Goal: Task Accomplishment & Management: Use online tool/utility

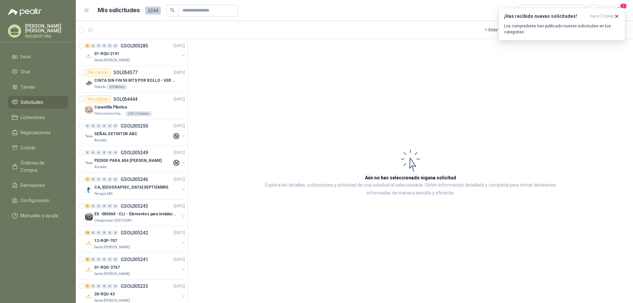
click at [538, 91] on article "Aún no has seleccionado niguna solicitud Explora los detalles, cotizaciones y a…" at bounding box center [410, 172] width 445 height 266
click at [617, 16] on icon "button" at bounding box center [617, 16] width 3 height 3
click at [620, 10] on icon "button" at bounding box center [620, 10] width 8 height 8
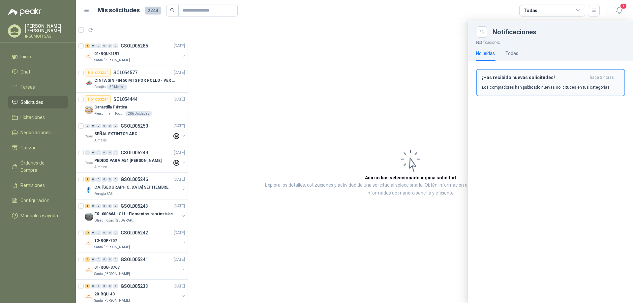
click at [514, 86] on p "Los compradores han publicado nuevas solicitudes en tus categorías." at bounding box center [546, 87] width 129 height 6
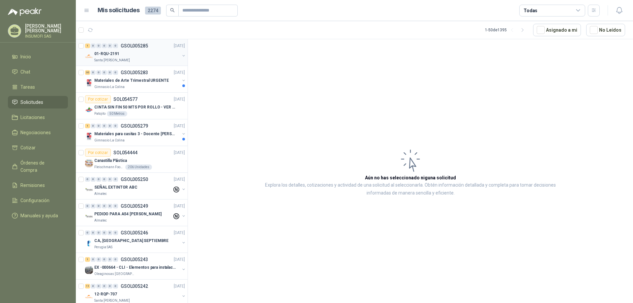
click at [120, 55] on div "01-RQU-2191" at bounding box center [136, 54] width 85 height 8
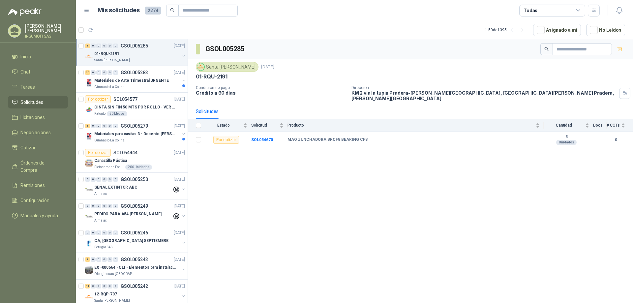
click at [276, 205] on div "GSOL005285 [GEOGRAPHIC_DATA][PERSON_NAME] [DATE] 01-RQU-2191 Condición de pago …" at bounding box center [410, 172] width 445 height 266
click at [141, 81] on p "Materiales de Arte Trimestral URGENTE" at bounding box center [131, 81] width 75 height 6
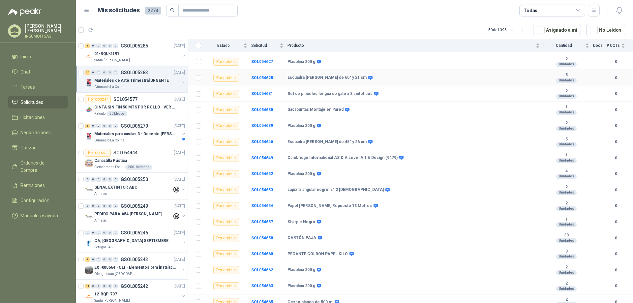
scroll to position [303, 0]
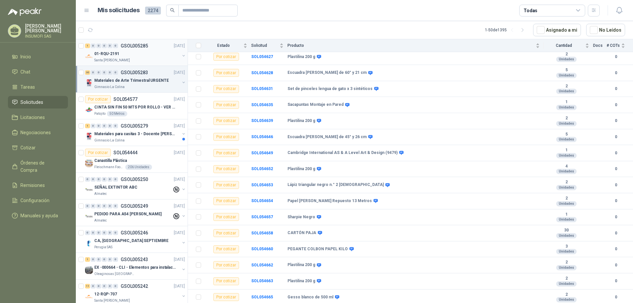
click at [121, 52] on div "01-RQU-2191" at bounding box center [136, 54] width 85 height 8
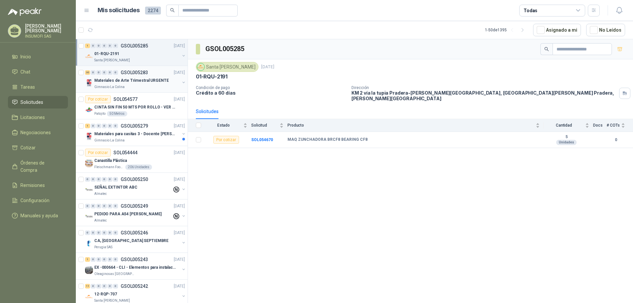
click at [116, 79] on p "Materiales de Arte Trimestral URGENTE" at bounding box center [131, 81] width 75 height 6
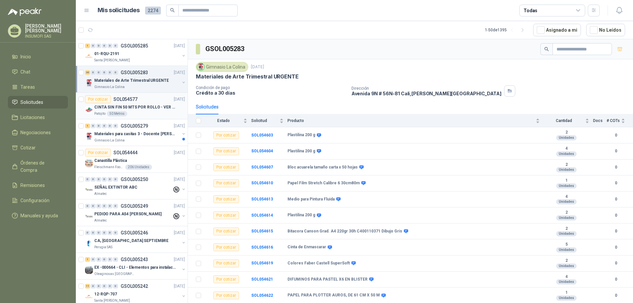
click at [128, 107] on p "CINTA SIN FIN 50 MTS POR ROLLO - VER DOC ADJUNTO" at bounding box center [135, 107] width 82 height 6
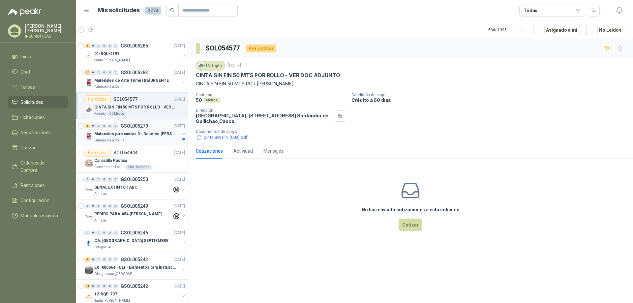
click at [134, 135] on p "Materiales para casitas 3 - Docente [PERSON_NAME]" at bounding box center [135, 134] width 82 height 6
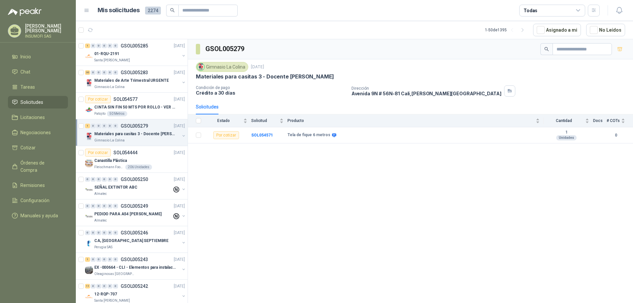
click at [125, 133] on p "Materiales para casitas 3 - Docente [PERSON_NAME]" at bounding box center [135, 134] width 82 height 6
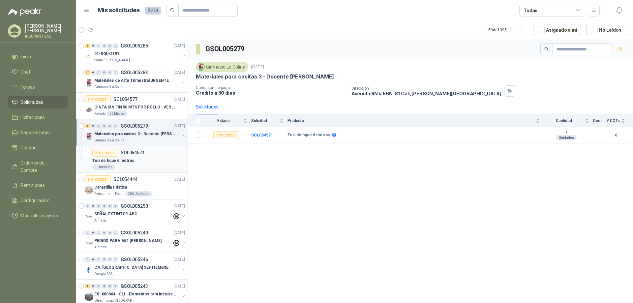
click at [124, 157] on div "Tela de fique 6 metros" at bounding box center [138, 161] width 93 height 8
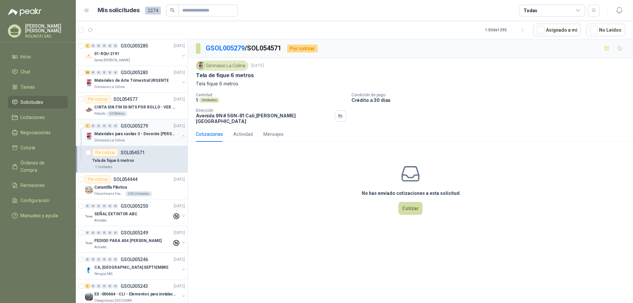
click at [124, 131] on p "Materiales para casitas 3 - Docente [PERSON_NAME]" at bounding box center [135, 134] width 82 height 6
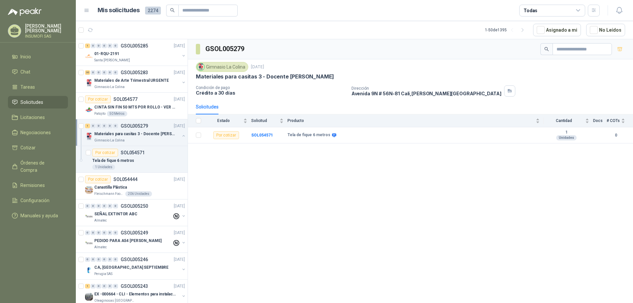
click at [124, 132] on p "Materiales para casitas 3 - Docente [PERSON_NAME]" at bounding box center [135, 134] width 82 height 6
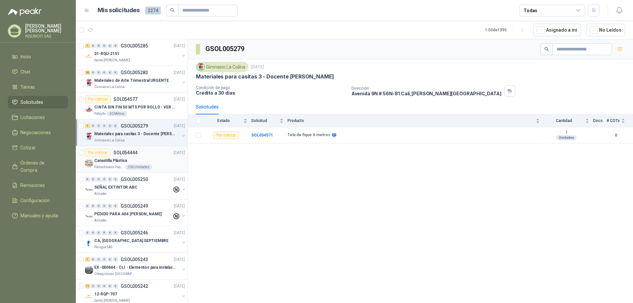
click at [135, 155] on div "Por cotizar SOL054444" at bounding box center [111, 153] width 52 height 8
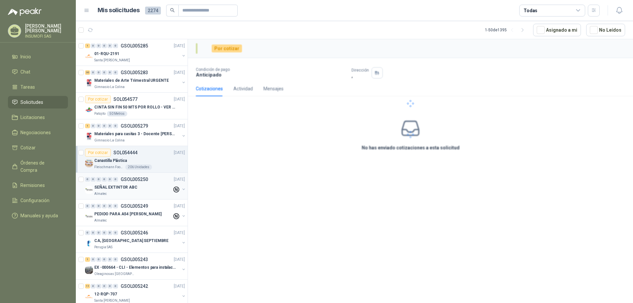
click at [130, 187] on p "SEÑAL EXTINTOR ABC" at bounding box center [115, 187] width 43 height 6
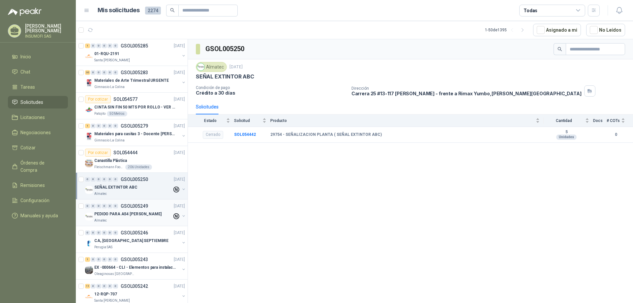
click at [130, 206] on p "GSOL005249" at bounding box center [134, 206] width 27 height 5
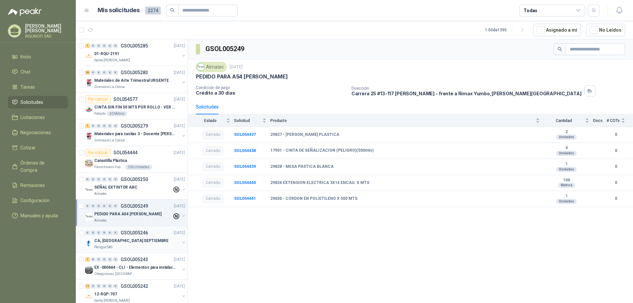
click at [126, 236] on div "0 0 0 0 0 0 GSOL005246 [DATE]" at bounding box center [135, 233] width 101 height 8
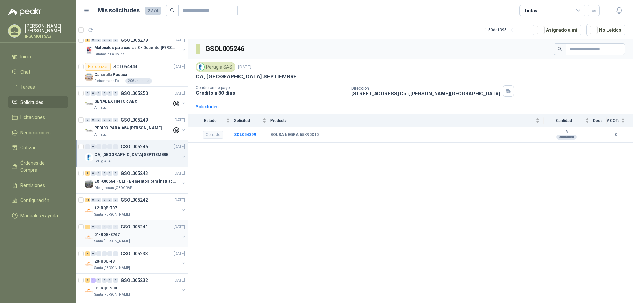
scroll to position [99, 0]
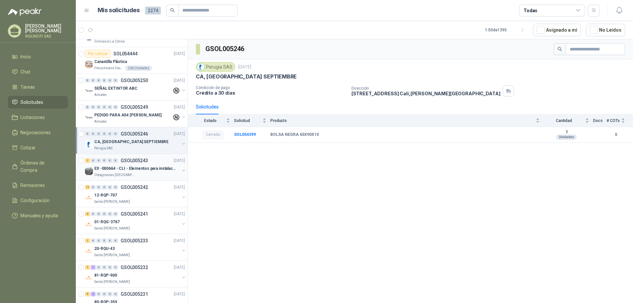
click at [138, 168] on p "EX -000664 - CLI - Elementos para instalacion de c" at bounding box center [135, 169] width 82 height 6
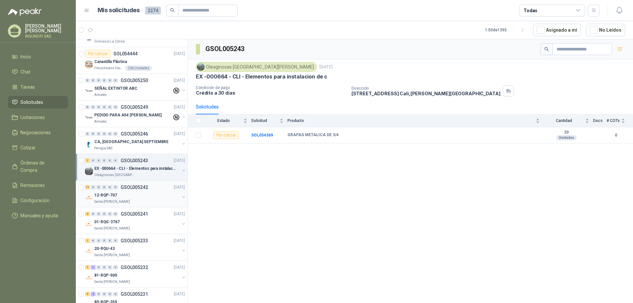
click at [134, 190] on p "GSOL005242" at bounding box center [134, 187] width 27 height 5
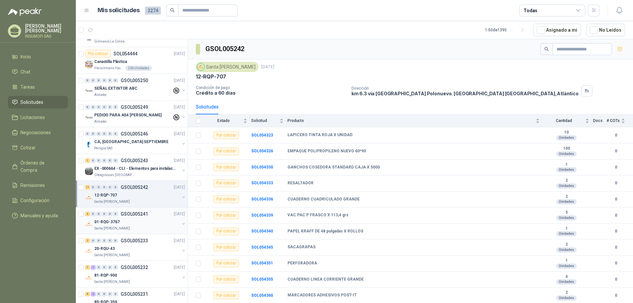
click at [118, 218] on div "01-RQG-3767" at bounding box center [136, 222] width 85 height 8
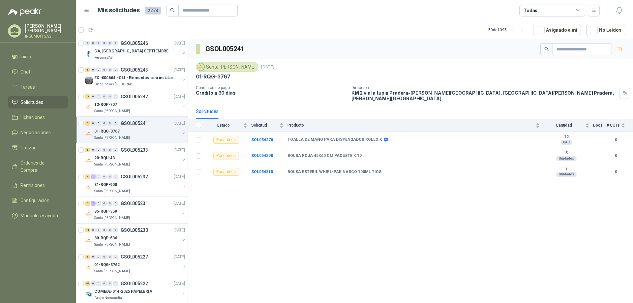
scroll to position [198, 0]
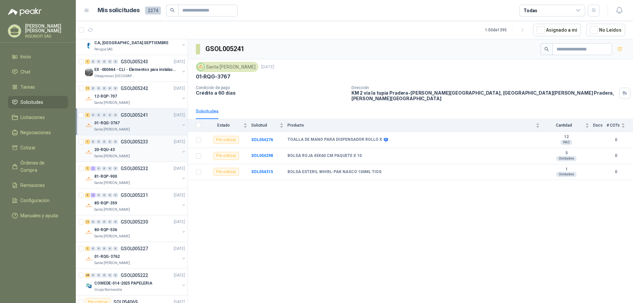
click at [141, 145] on div "1 0 0 0 0 0 GSOL005233 [DATE]" at bounding box center [135, 142] width 101 height 8
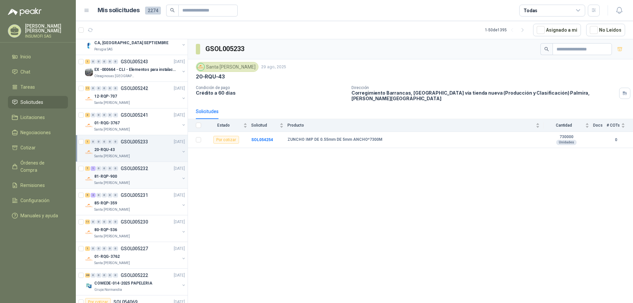
click at [135, 175] on div "81-RQP-900" at bounding box center [136, 177] width 85 height 8
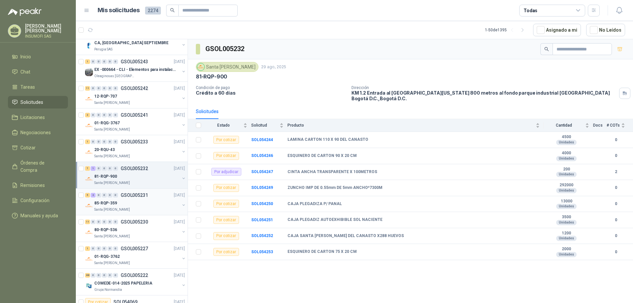
click at [132, 200] on div "85-RQP-359" at bounding box center [136, 203] width 85 height 8
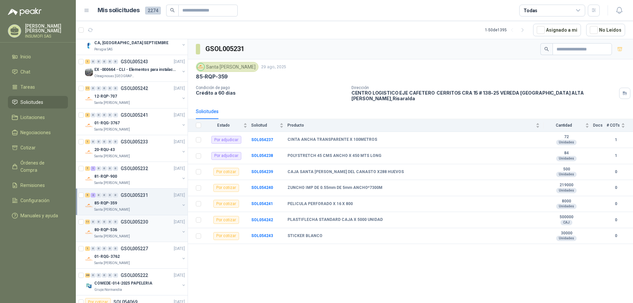
click at [120, 222] on div "11 0 0 0 0 0 GSOL005230" at bounding box center [116, 222] width 63 height 5
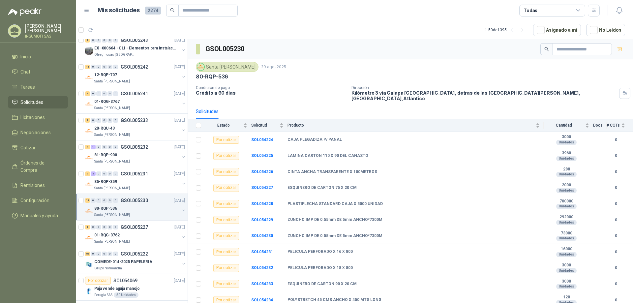
scroll to position [231, 0]
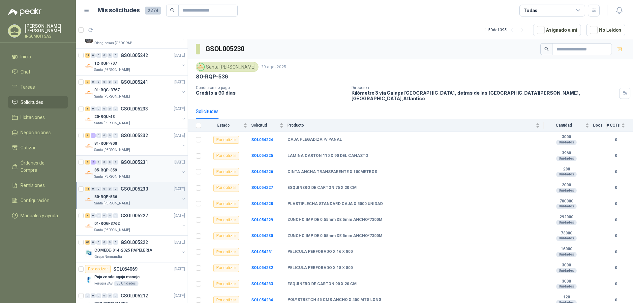
click at [148, 169] on div "85-RQP-359" at bounding box center [136, 170] width 85 height 8
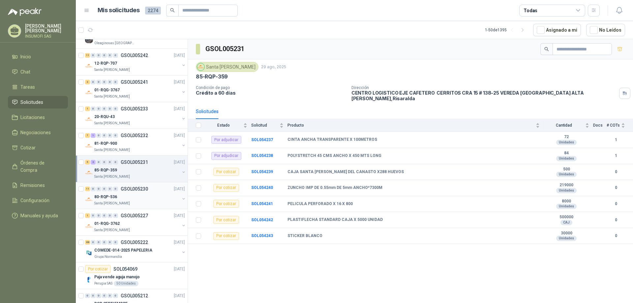
click at [142, 190] on p "GSOL005230" at bounding box center [134, 189] width 27 height 5
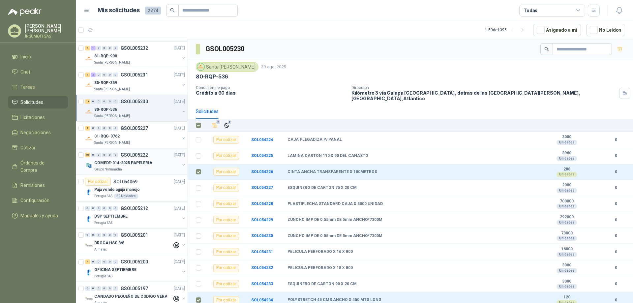
scroll to position [330, 0]
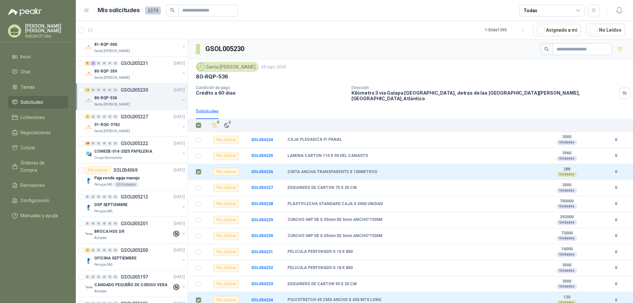
click at [132, 94] on div "80-RQP-536" at bounding box center [136, 98] width 85 height 8
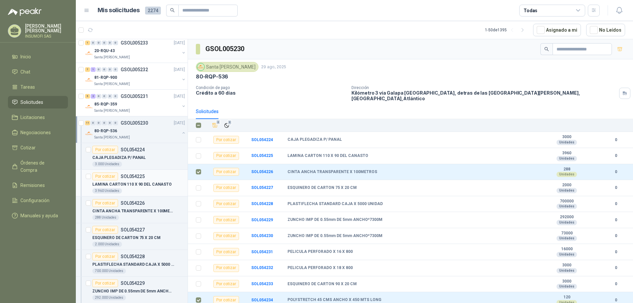
scroll to position [264, 0]
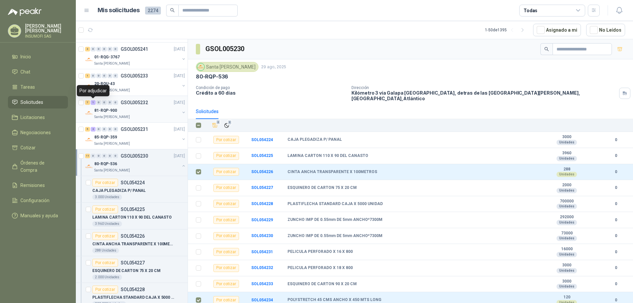
click at [94, 103] on div "1" at bounding box center [93, 102] width 5 height 5
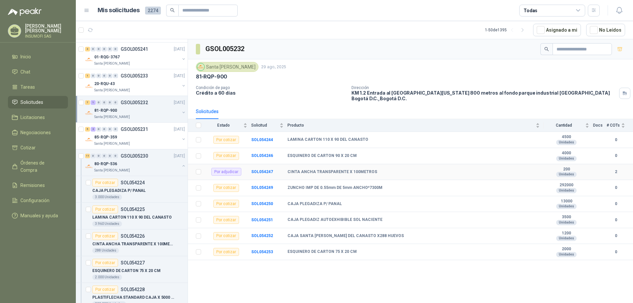
click at [230, 173] on div "Por adjudicar" at bounding box center [226, 172] width 30 height 8
click at [305, 173] on b "CINTA ANCHA TRANSPARENTE X 100METROS" at bounding box center [333, 172] width 90 height 5
click at [227, 172] on div "Por adjudicar" at bounding box center [226, 172] width 30 height 8
click at [146, 8] on span "2274" at bounding box center [153, 11] width 16 height 8
click at [129, 13] on h1 "Mis solicitudes" at bounding box center [119, 11] width 42 height 10
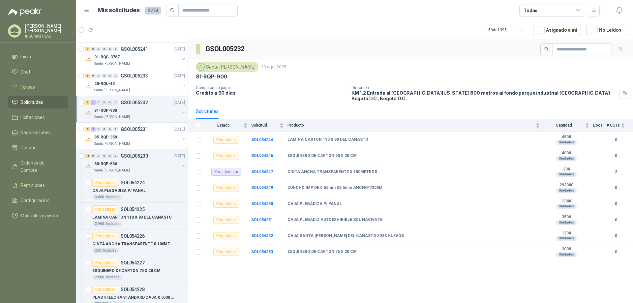
click at [150, 9] on span "2274" at bounding box center [153, 11] width 16 height 8
click at [85, 11] on icon at bounding box center [87, 11] width 6 height 6
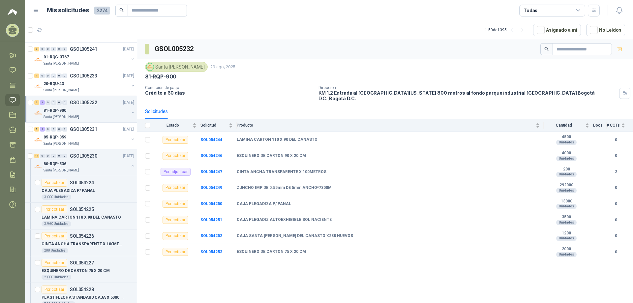
click at [38, 12] on icon at bounding box center [36, 10] width 4 height 3
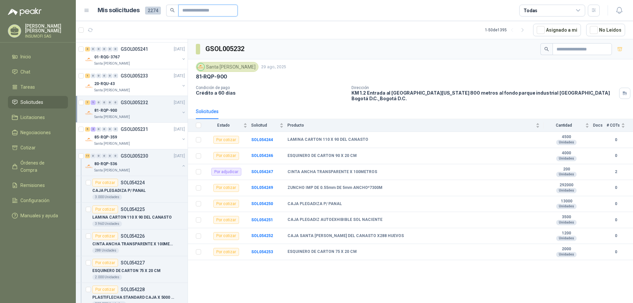
click at [196, 13] on input "text" at bounding box center [205, 10] width 46 height 11
click at [172, 10] on icon "search" at bounding box center [172, 10] width 5 height 5
click at [191, 8] on input "text" at bounding box center [205, 10] width 46 height 11
click at [579, 9] on icon at bounding box center [579, 11] width 6 height 6
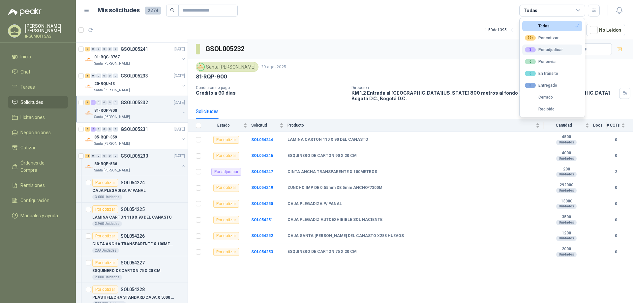
click at [547, 50] on div "3 Por adjudicar" at bounding box center [544, 49] width 38 height 5
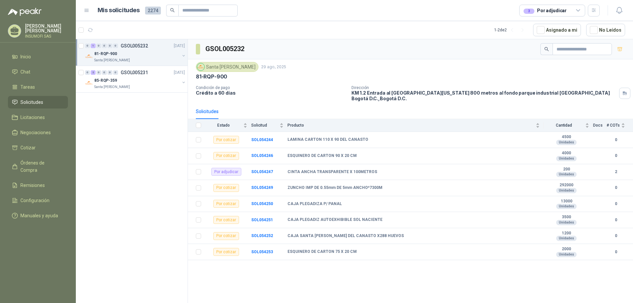
click at [145, 167] on div "0 1 0 0 0 0 GSOL005232 [DATE] 81-RQP-900 Santa [PERSON_NAME] 0 2 0 0 0 0 GSOL00…" at bounding box center [132, 172] width 112 height 266
click at [130, 57] on div "81-RQP-900" at bounding box center [136, 54] width 85 height 8
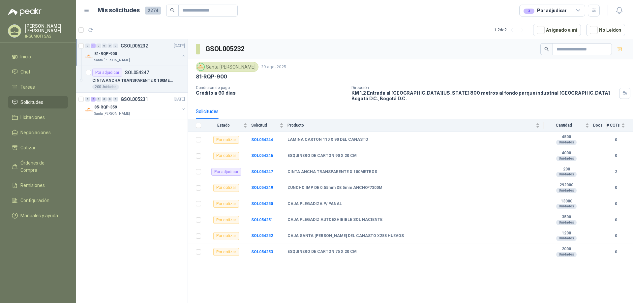
click at [137, 56] on div "81-RQP-900" at bounding box center [136, 54] width 85 height 8
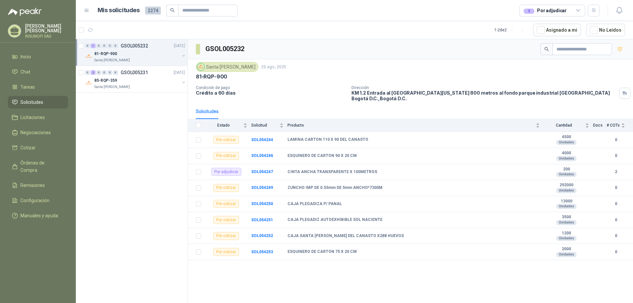
click at [137, 56] on div "81-RQP-900" at bounding box center [136, 54] width 85 height 8
click at [143, 80] on p "CINTA ANCHA TRANSPARENTE X 100METROS" at bounding box center [133, 81] width 82 height 6
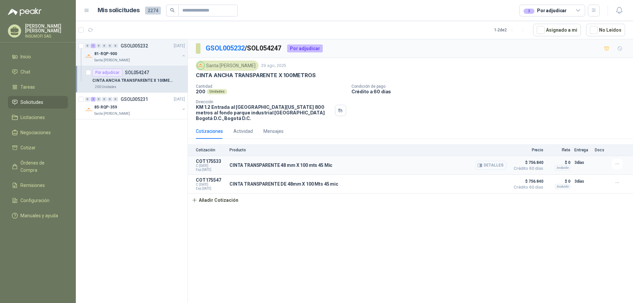
click at [489, 165] on button "Detalles" at bounding box center [491, 165] width 31 height 9
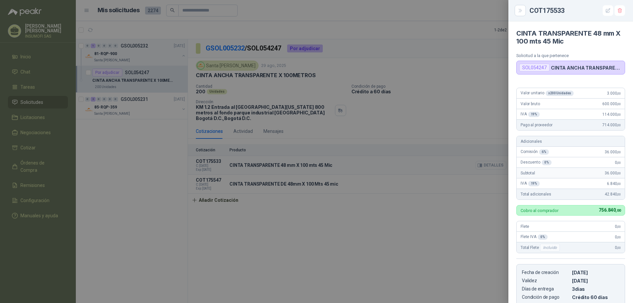
scroll to position [109, 0]
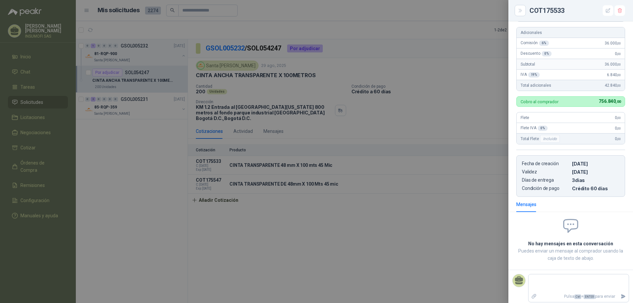
click at [467, 166] on div at bounding box center [316, 151] width 633 height 303
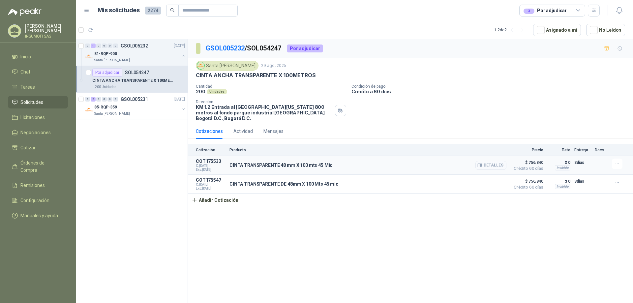
click at [480, 166] on icon "button" at bounding box center [480, 165] width 5 height 5
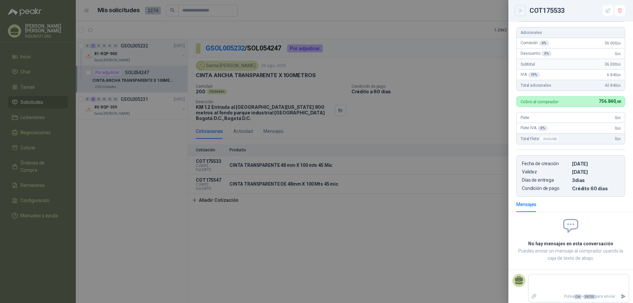
click at [520, 12] on icon "Close" at bounding box center [521, 11] width 6 height 6
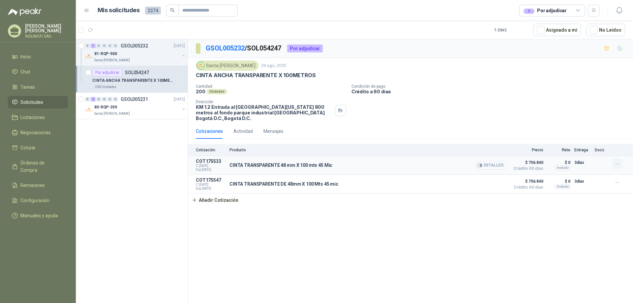
click at [616, 163] on icon "button" at bounding box center [618, 164] width 6 height 6
click at [362, 234] on div "GSOL005232 / SOL054247 Por adjudicar Santa [PERSON_NAME] [DATE] CINTA ANCHA TRA…" at bounding box center [410, 172] width 445 height 266
click at [259, 168] on p "CINTA TRANSPARENTE 48 mm X 100 mts 45 Mic" at bounding box center [281, 165] width 103 height 5
click at [535, 165] on span "$ 756.840" at bounding box center [527, 163] width 33 height 8
click at [485, 167] on button "Detalles" at bounding box center [491, 165] width 31 height 9
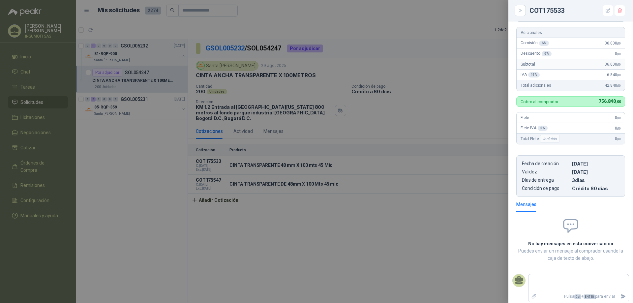
click at [378, 232] on div at bounding box center [316, 151] width 633 height 303
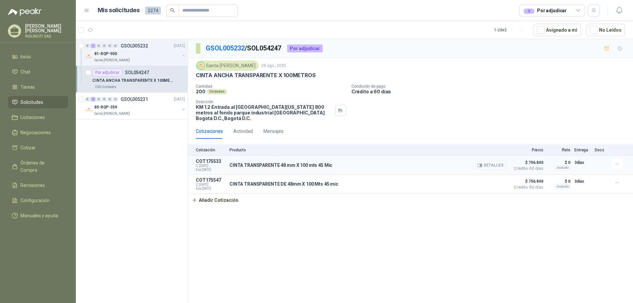
click at [486, 163] on button "Detalles" at bounding box center [491, 165] width 31 height 9
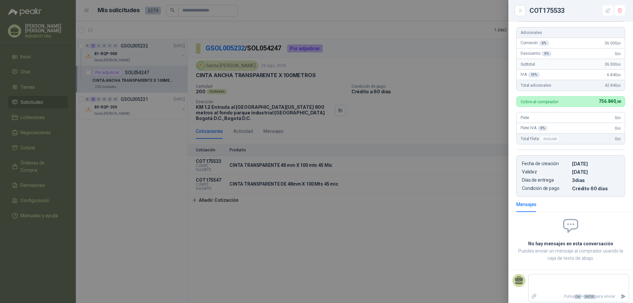
click at [401, 223] on div at bounding box center [316, 151] width 633 height 303
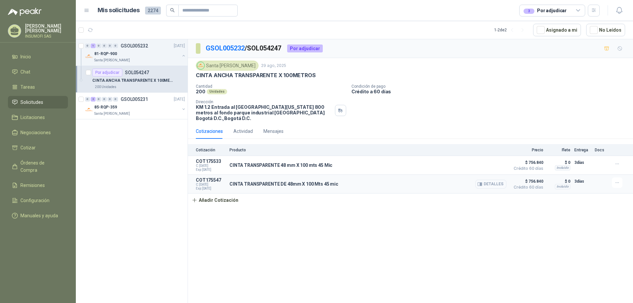
click at [493, 185] on button "Detalles" at bounding box center [491, 184] width 31 height 9
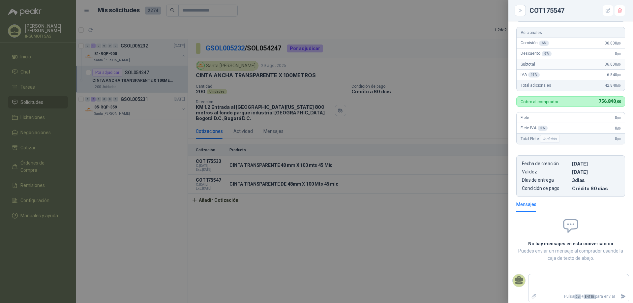
click at [480, 211] on div at bounding box center [316, 151] width 633 height 303
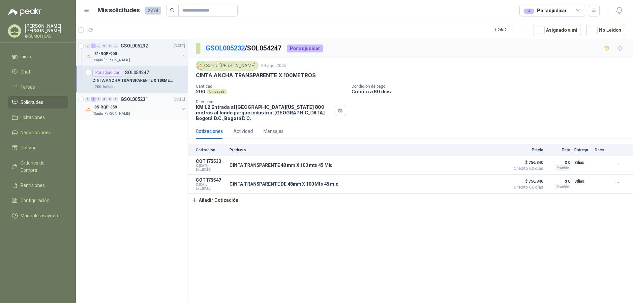
click at [137, 99] on p "GSOL005231" at bounding box center [134, 99] width 27 height 5
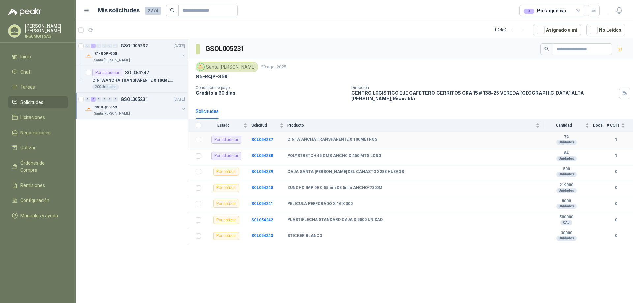
click at [272, 141] on td "SOL054237" at bounding box center [269, 140] width 36 height 16
click at [272, 135] on td "SOL054237" at bounding box center [269, 140] width 36 height 16
click at [122, 72] on div "Por adjudicar SOL054247" at bounding box center [120, 73] width 57 height 8
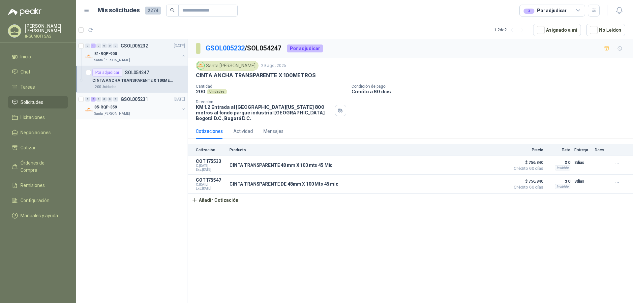
click at [133, 104] on div "85-RQP-359" at bounding box center [136, 107] width 85 height 8
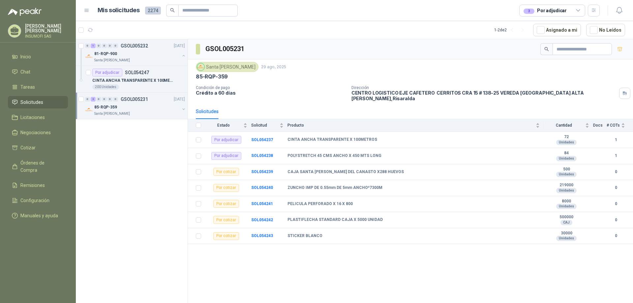
click at [141, 107] on div "85-RQP-359" at bounding box center [136, 107] width 85 height 8
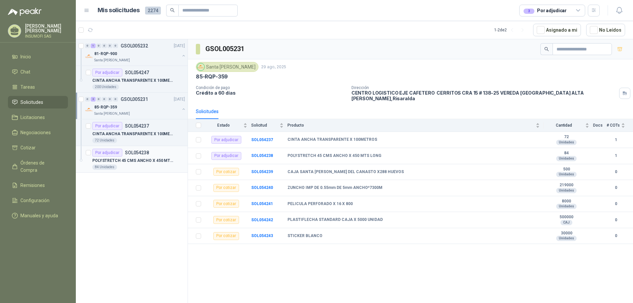
click at [142, 157] on div "POLYSTRETCH 45 CMS ANCHO X 450 MTS LONG" at bounding box center [138, 161] width 93 height 8
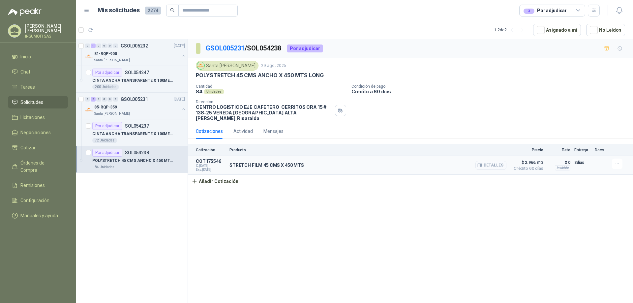
click at [490, 161] on button "Detalles" at bounding box center [491, 165] width 31 height 9
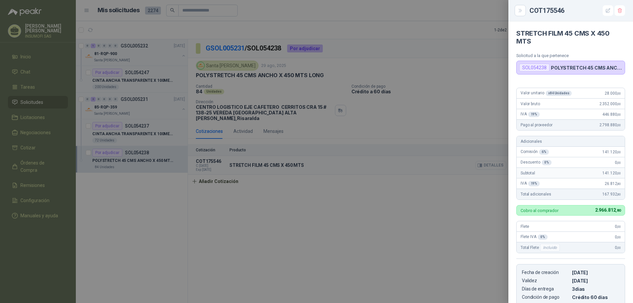
scroll to position [109, 0]
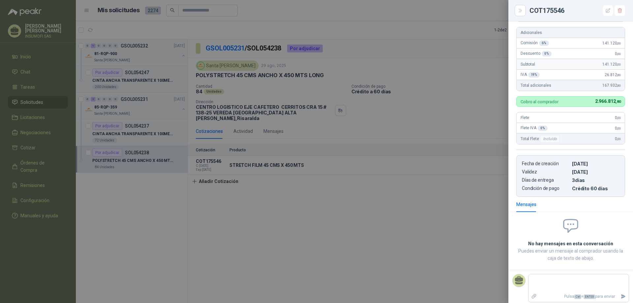
click at [147, 158] on div at bounding box center [316, 151] width 633 height 303
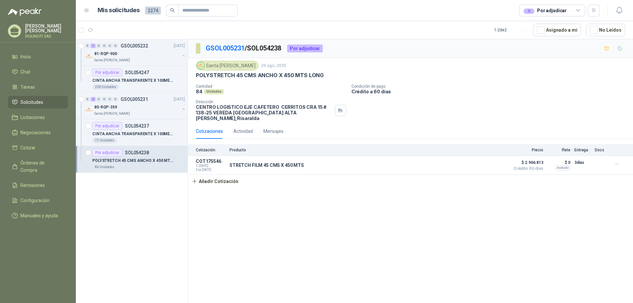
click at [148, 158] on p "POLYSTRETCH 45 CMS ANCHO X 450 MTS LONG" at bounding box center [133, 161] width 82 height 6
click at [149, 155] on div "Por adjudicar SOL054238" at bounding box center [138, 153] width 93 height 8
click at [142, 126] on p "SOL054237" at bounding box center [137, 126] width 24 height 5
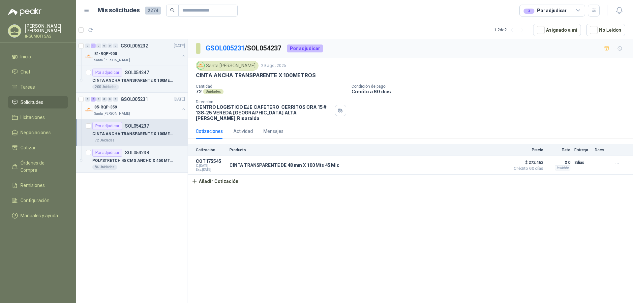
click at [138, 111] on div "Santa [PERSON_NAME]" at bounding box center [136, 113] width 85 height 5
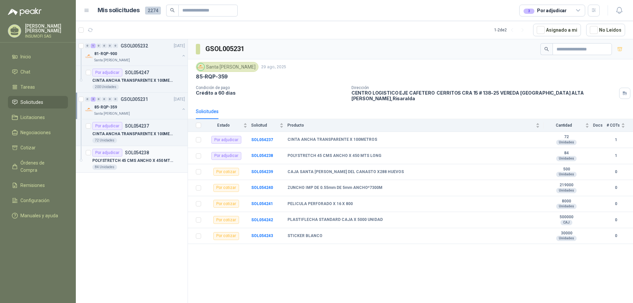
click at [125, 156] on div "Por adjudicar SOL054238" at bounding box center [120, 153] width 57 height 8
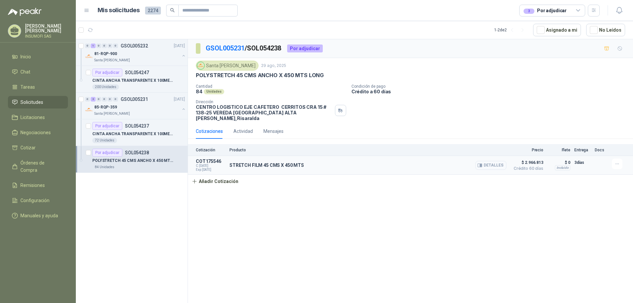
click at [492, 161] on button "Detalles" at bounding box center [491, 165] width 31 height 9
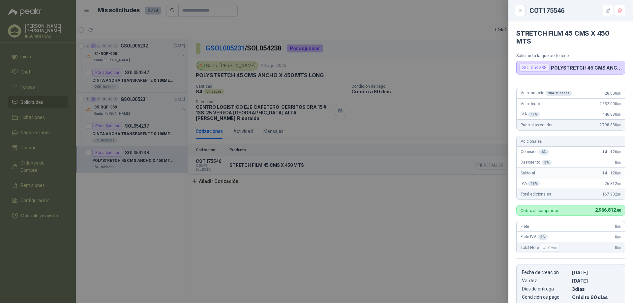
scroll to position [109, 0]
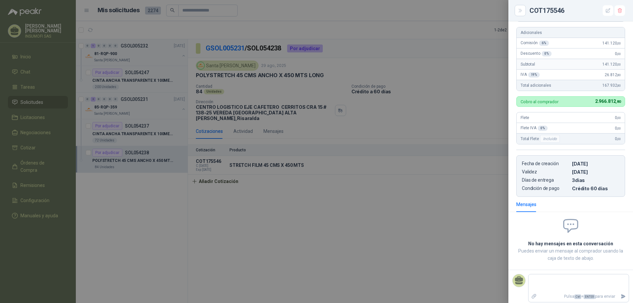
click at [111, 205] on div at bounding box center [316, 151] width 633 height 303
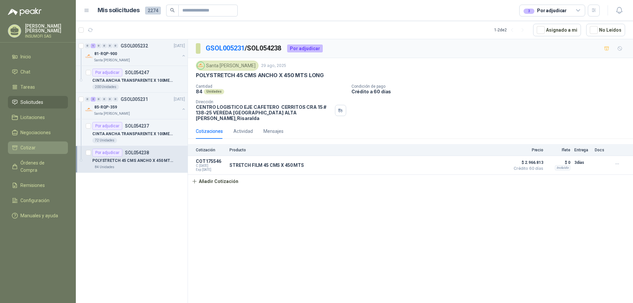
click at [20, 148] on li "Cotizar" at bounding box center [38, 147] width 52 height 7
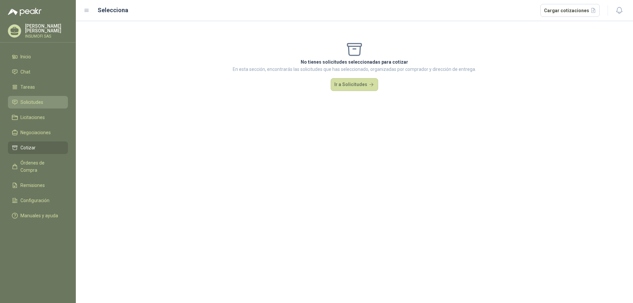
click at [27, 104] on span "Solicitudes" at bounding box center [31, 102] width 23 height 7
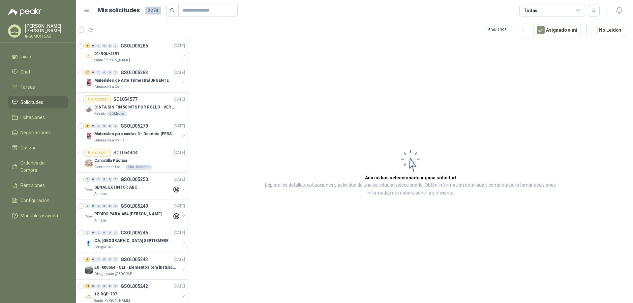
click at [579, 9] on icon at bounding box center [579, 11] width 6 height 6
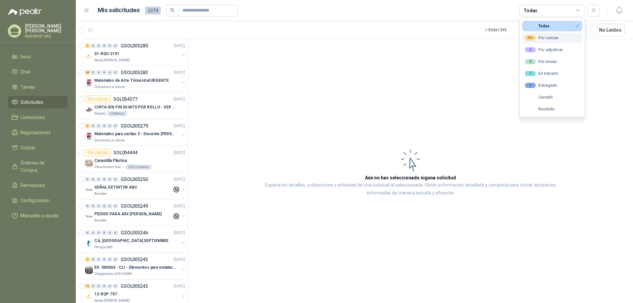
click at [552, 38] on div "99+ Por cotizar" at bounding box center [542, 37] width 34 height 5
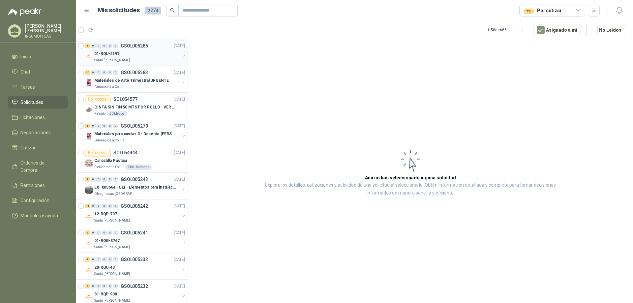
click at [133, 65] on div "1 0 0 0 0 0 GSOL005285 [DATE] 01-RQU-2191 [GEOGRAPHIC_DATA][PERSON_NAME]" at bounding box center [132, 52] width 112 height 27
click at [130, 56] on div "01-RQU-2191" at bounding box center [136, 54] width 85 height 8
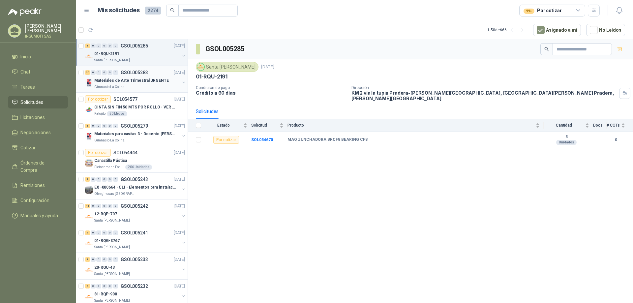
click at [123, 74] on p "GSOL005283" at bounding box center [134, 72] width 27 height 5
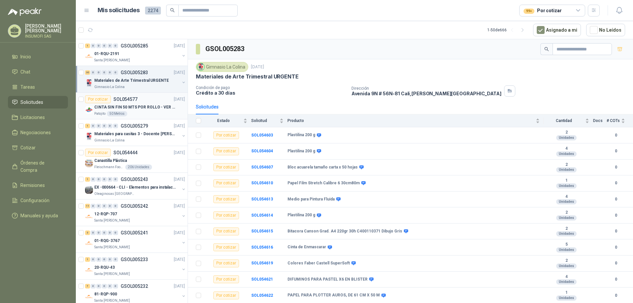
click at [129, 107] on p "CINTA SIN FIN 50 MTS POR ROLLO - VER DOC ADJUNTO" at bounding box center [135, 107] width 82 height 6
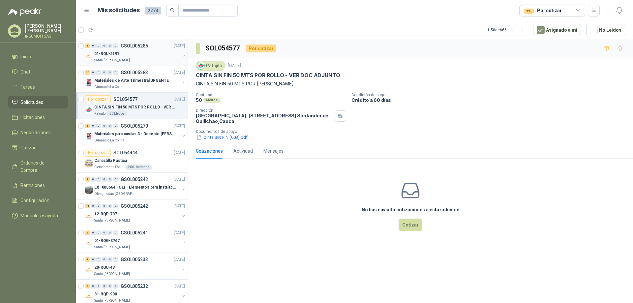
click at [124, 55] on div "01-RQU-2191" at bounding box center [136, 54] width 85 height 8
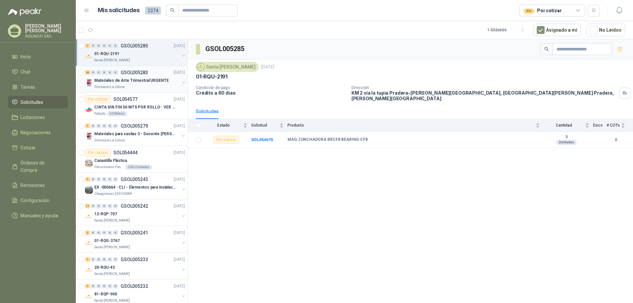
click at [135, 80] on p "Materiales de Arte Trimestral URGENTE" at bounding box center [131, 81] width 75 height 6
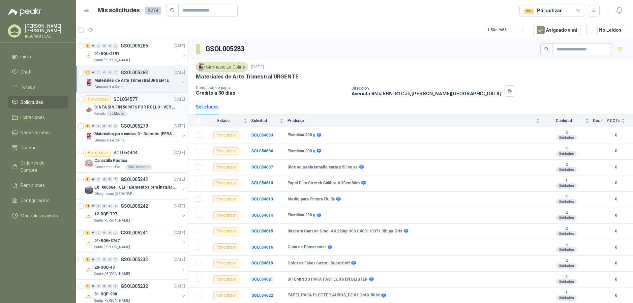
click at [143, 106] on p "CINTA SIN FIN 50 MTS POR ROLLO - VER DOC ADJUNTO" at bounding box center [135, 107] width 82 height 6
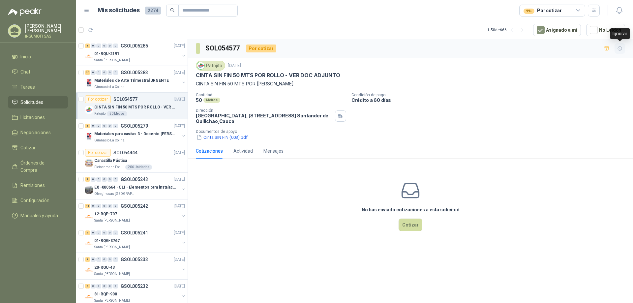
click at [620, 49] on icon "button" at bounding box center [621, 49] width 6 height 6
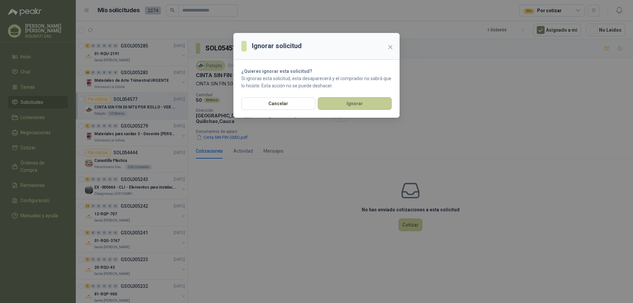
click at [356, 103] on button "Ignorar" at bounding box center [355, 103] width 74 height 13
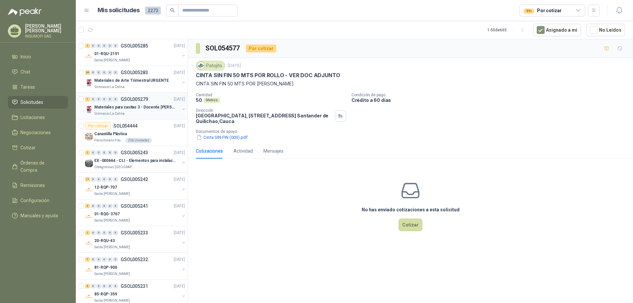
click at [125, 105] on p "Materiales para casitas 3 - Docente [PERSON_NAME]" at bounding box center [135, 107] width 82 height 6
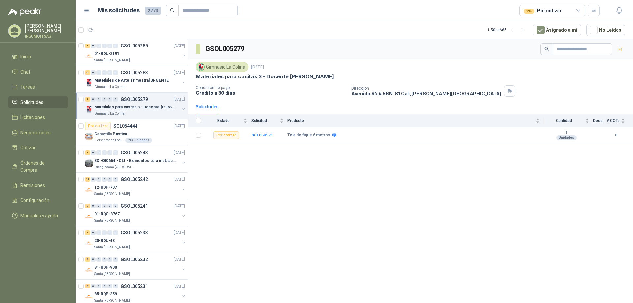
click at [162, 104] on div "Materiales para casitas 3 - Docente [PERSON_NAME]" at bounding box center [136, 107] width 85 height 8
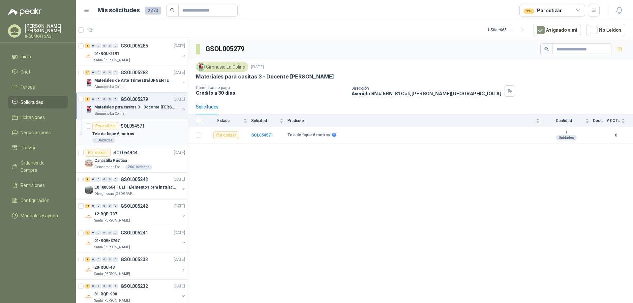
click at [152, 127] on div "Por cotizar SOL054571" at bounding box center [138, 126] width 93 height 8
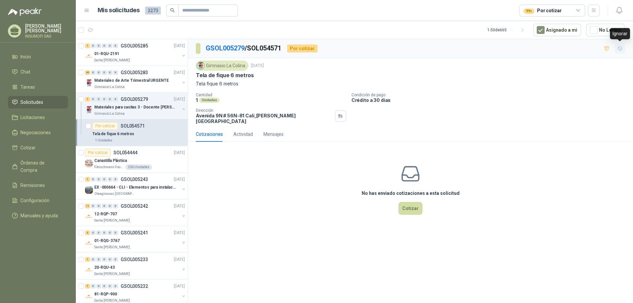
click at [621, 49] on icon "button" at bounding box center [621, 49] width 6 height 6
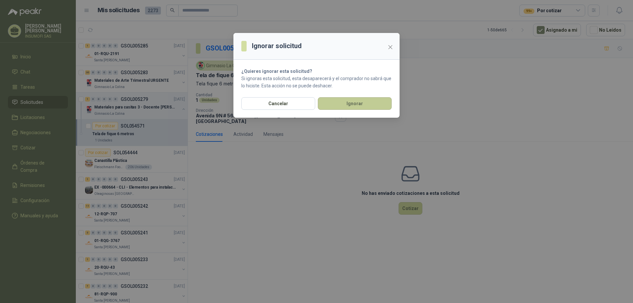
click at [347, 103] on button "Ignorar" at bounding box center [355, 103] width 74 height 13
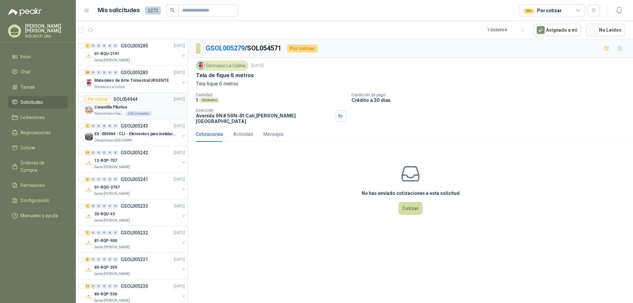
click at [110, 103] on div "Por cotizar SOL054444" at bounding box center [111, 99] width 52 height 8
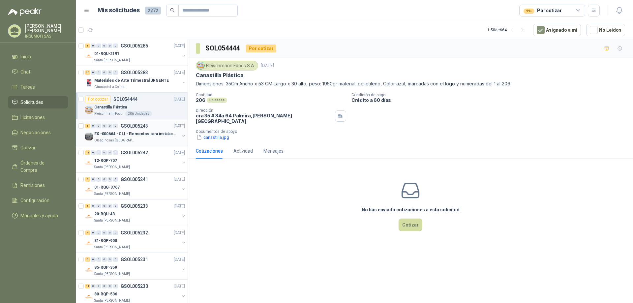
click at [129, 135] on p "EX -000664 - CLI - Elementos para instalacion de c" at bounding box center [135, 134] width 82 height 6
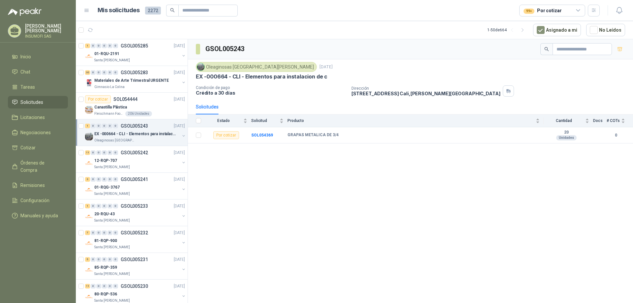
click at [129, 135] on p "EX -000664 - CLI - Elementos para instalacion de c" at bounding box center [135, 134] width 82 height 6
click at [129, 185] on div "12-RQP-707" at bounding box center [136, 187] width 85 height 8
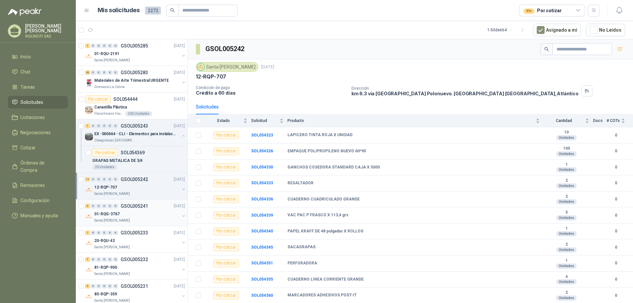
click at [128, 208] on p "GSOL005241" at bounding box center [134, 206] width 27 height 5
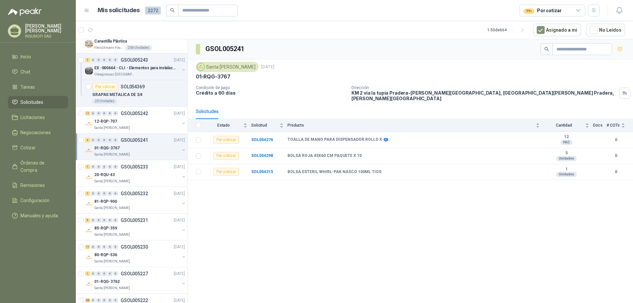
scroll to position [99, 0]
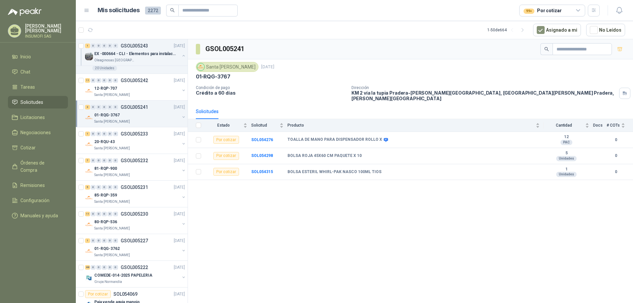
click at [135, 114] on div "01-RQG-3767" at bounding box center [136, 115] width 85 height 8
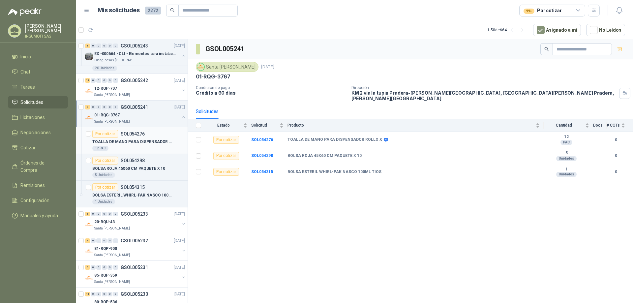
click at [139, 141] on p "TOALLA DE MANO PARA DISPENSADOR ROLLO X" at bounding box center [133, 142] width 82 height 6
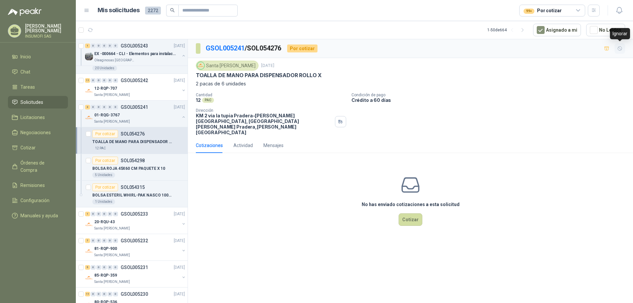
click at [619, 48] on icon "button" at bounding box center [621, 49] width 6 height 6
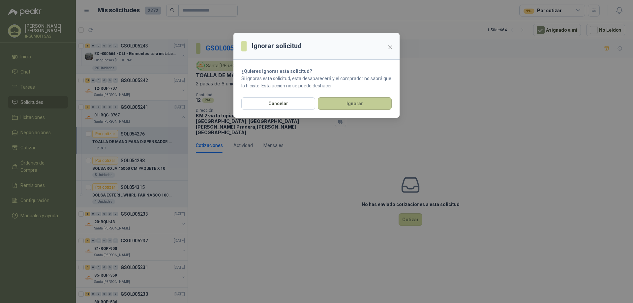
click at [359, 106] on button "Ignorar" at bounding box center [355, 103] width 74 height 13
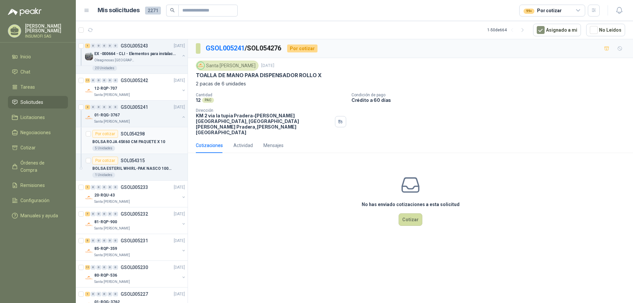
click at [139, 134] on p "SOL054298" at bounding box center [133, 134] width 24 height 5
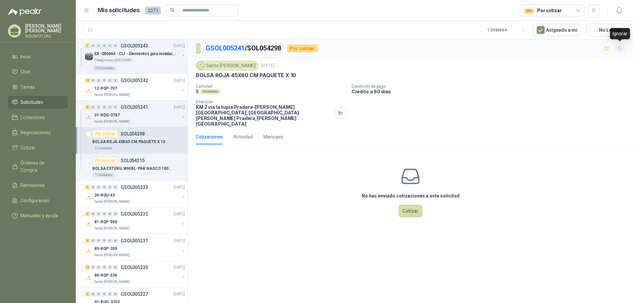
click at [620, 49] on icon "button" at bounding box center [620, 49] width 4 height 4
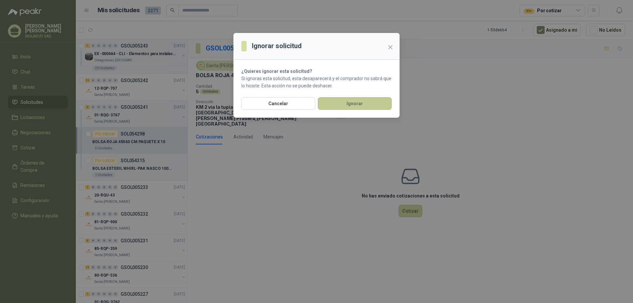
click at [358, 106] on button "Ignorar" at bounding box center [355, 103] width 74 height 13
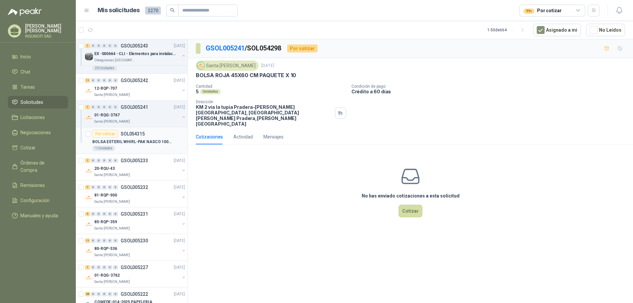
click at [143, 139] on p "BOLSA ESTERIL WHIRL-PAK NASCO 100ML TIOS" at bounding box center [133, 142] width 82 height 6
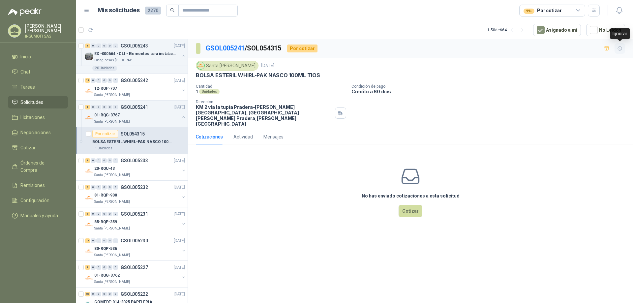
click at [620, 50] on icon "button" at bounding box center [620, 49] width 4 height 4
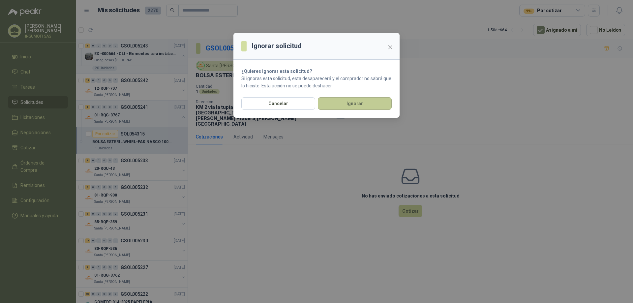
click at [363, 104] on button "Ignorar" at bounding box center [355, 103] width 74 height 13
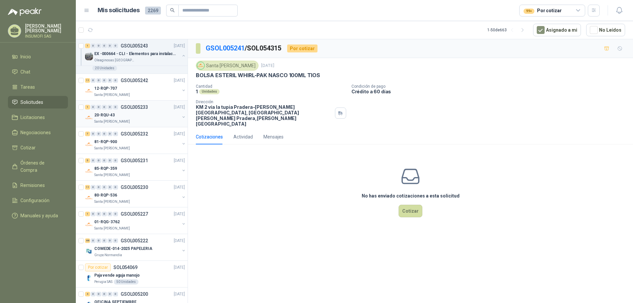
click at [123, 116] on div "20-RQU-43" at bounding box center [136, 115] width 85 height 8
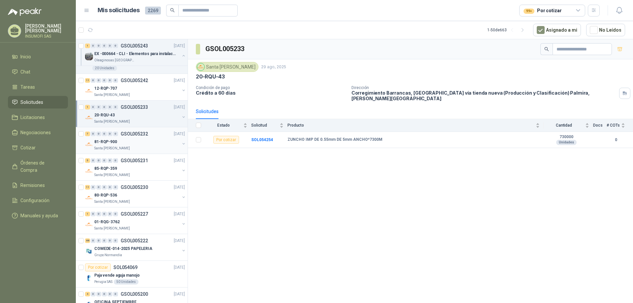
click at [130, 141] on div "81-RQP-900" at bounding box center [136, 142] width 85 height 8
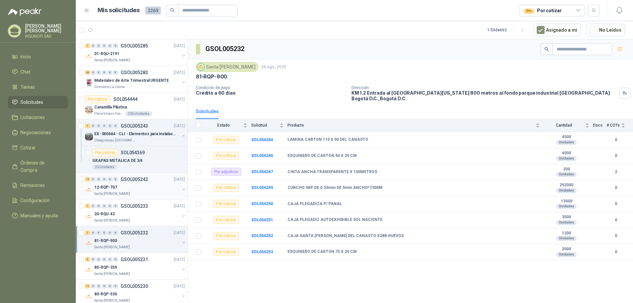
click at [133, 188] on div "12-RQP-707" at bounding box center [136, 187] width 85 height 8
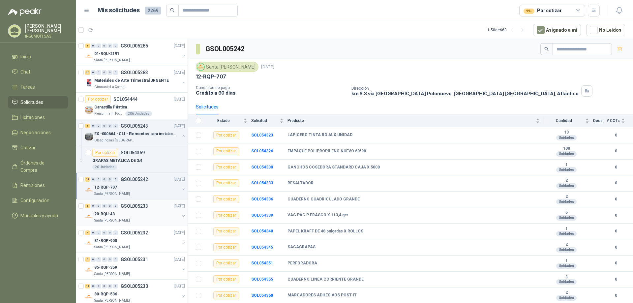
click at [135, 211] on div "20-RQU-43" at bounding box center [136, 214] width 85 height 8
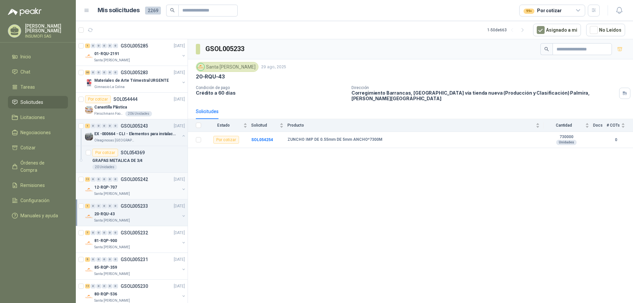
click at [137, 188] on div "12-RQP-707" at bounding box center [136, 187] width 85 height 8
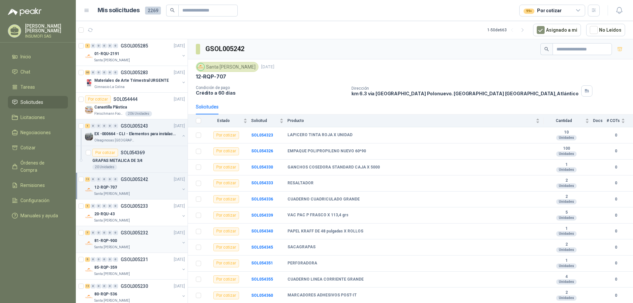
click at [137, 238] on div "81-RQP-900" at bounding box center [136, 241] width 85 height 8
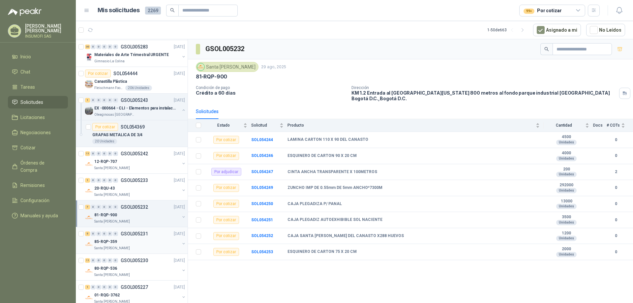
scroll to position [99, 0]
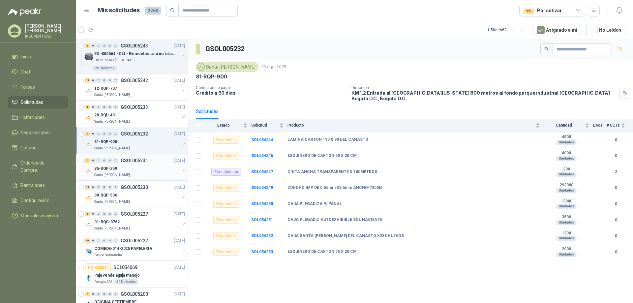
click at [140, 166] on div "85-RQP-359" at bounding box center [136, 169] width 85 height 8
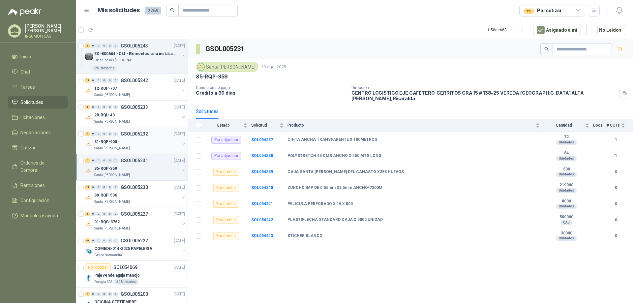
click at [142, 140] on div "81-RQP-900" at bounding box center [136, 142] width 85 height 8
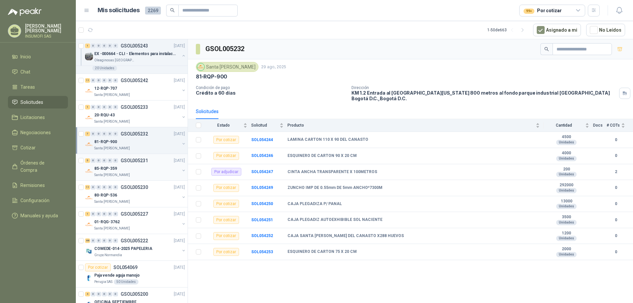
click at [135, 172] on div "85-RQP-359" at bounding box center [136, 169] width 85 height 8
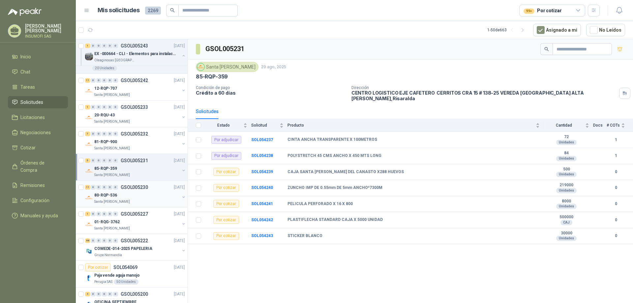
click at [133, 194] on div "80-RQP-536" at bounding box center [136, 195] width 85 height 8
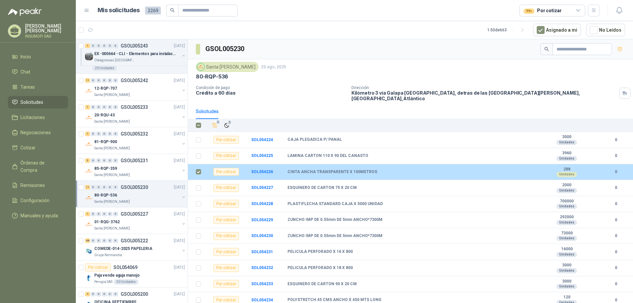
click at [224, 168] on div "Por cotizar" at bounding box center [226, 172] width 26 height 8
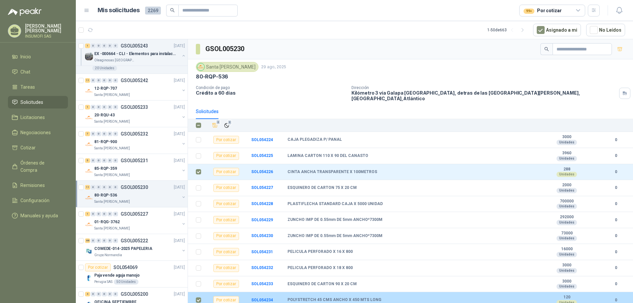
click at [231, 297] on div "Por cotizar" at bounding box center [226, 300] width 26 height 8
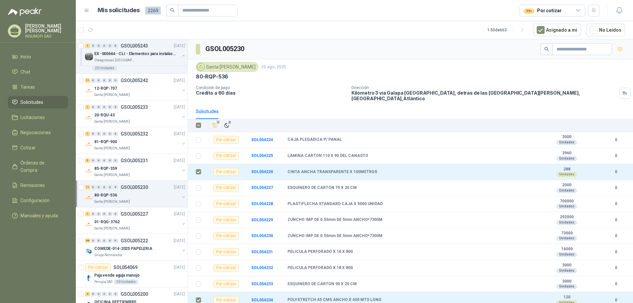
click at [106, 190] on div "11 0 0 0 0 0 GSOL005230 [DATE]" at bounding box center [135, 187] width 101 height 8
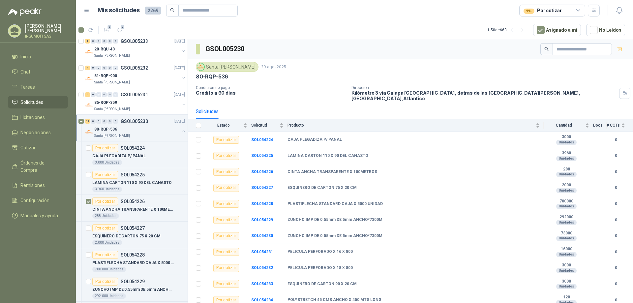
scroll to position [198, 0]
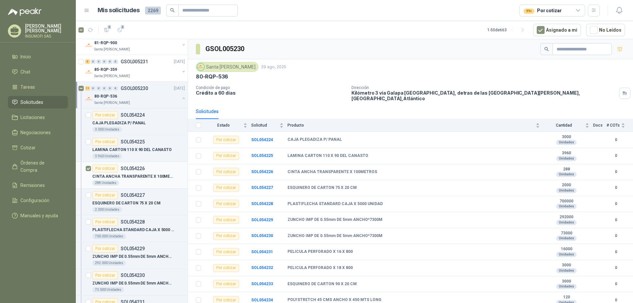
click at [102, 169] on div "Por cotizar" at bounding box center [105, 169] width 26 height 8
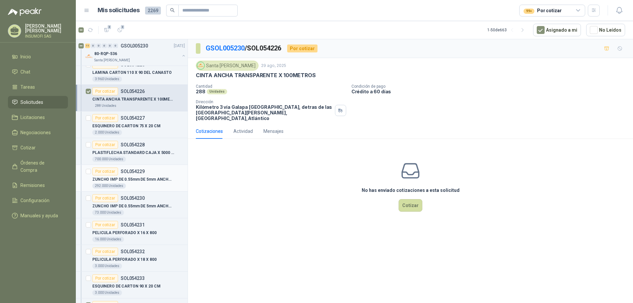
scroll to position [264, 0]
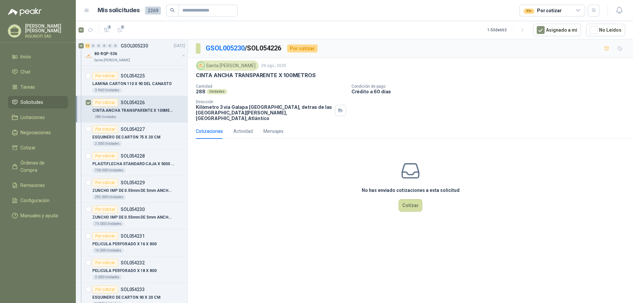
click at [105, 104] on div "Por cotizar" at bounding box center [105, 103] width 26 height 8
click at [413, 202] on button "Cotizar" at bounding box center [411, 205] width 24 height 13
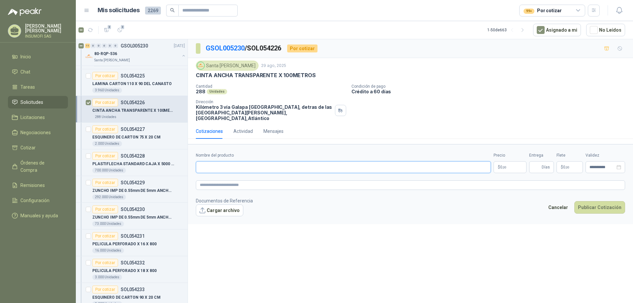
click at [245, 163] on input "Nombre del producto" at bounding box center [343, 167] width 295 height 12
click at [266, 214] on form "**********" at bounding box center [410, 184] width 445 height 80
click at [246, 128] on div "Actividad" at bounding box center [243, 131] width 19 height 7
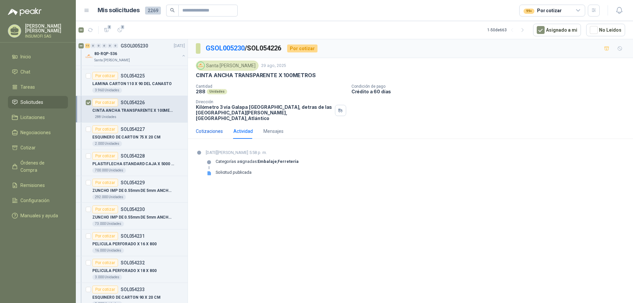
click at [210, 128] on div "Cotizaciones" at bounding box center [209, 131] width 27 height 7
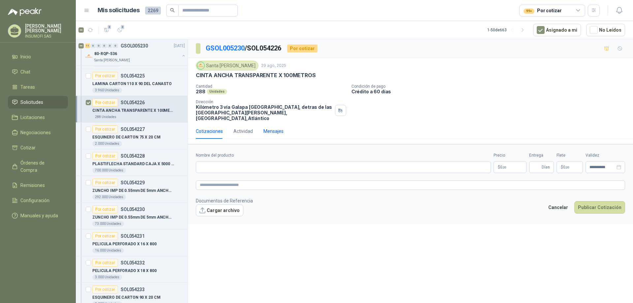
click at [275, 128] on div "Mensajes" at bounding box center [274, 131] width 20 height 7
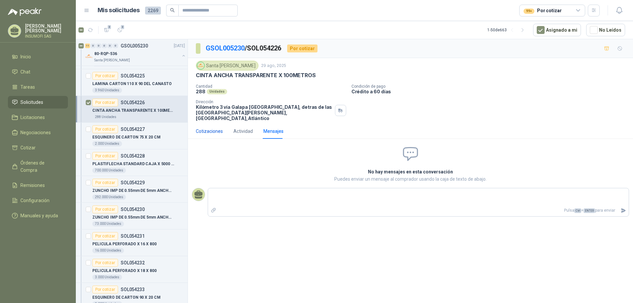
click at [215, 128] on div "Cotizaciones" at bounding box center [209, 131] width 27 height 7
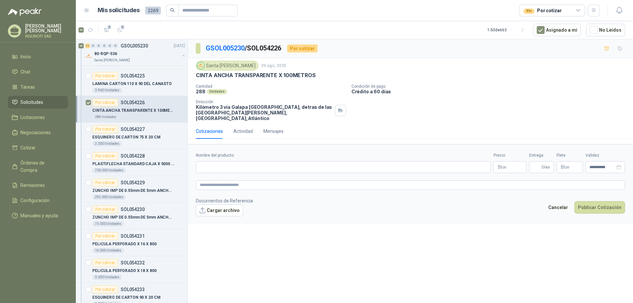
click at [580, 9] on icon at bounding box center [579, 11] width 6 height 6
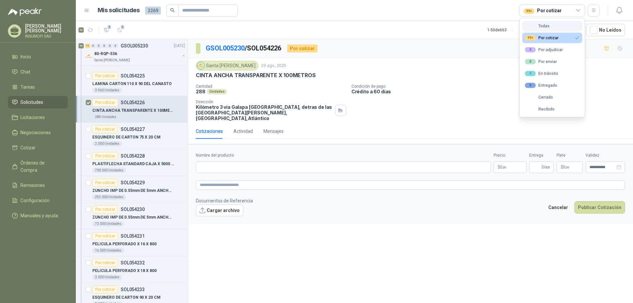
click at [556, 26] on button "Todas" at bounding box center [553, 26] width 60 height 11
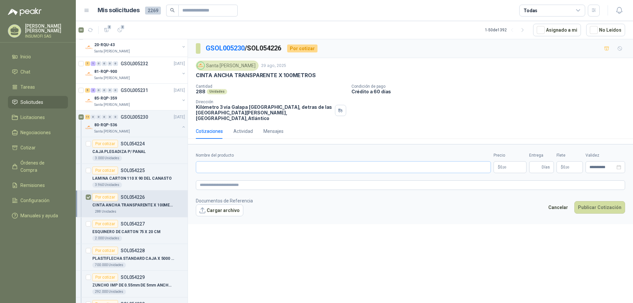
scroll to position [245, 0]
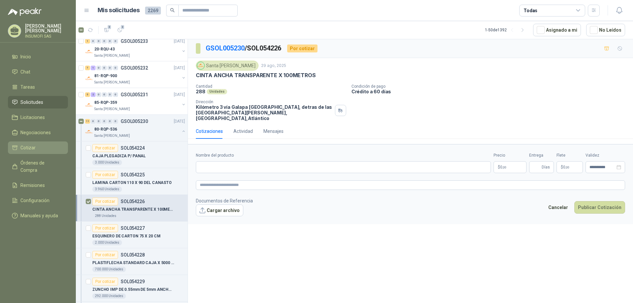
click at [31, 147] on span "Cotizar" at bounding box center [27, 147] width 15 height 7
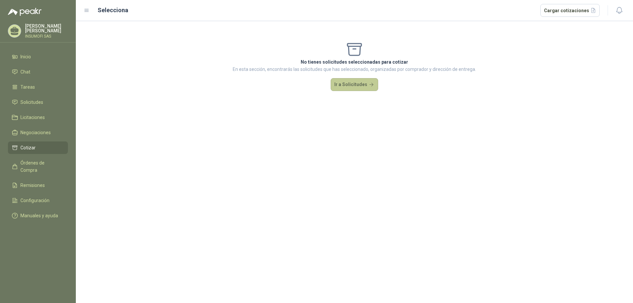
click at [347, 86] on button "Ir a Solicitudes" at bounding box center [355, 84] width 48 height 13
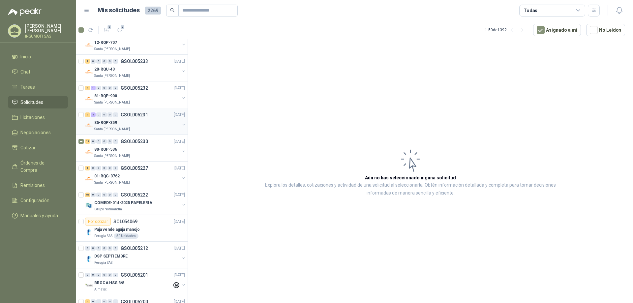
scroll to position [198, 0]
click at [102, 145] on div "11 0 0 0 0 0 GSOL005230 [DATE]" at bounding box center [135, 142] width 101 height 8
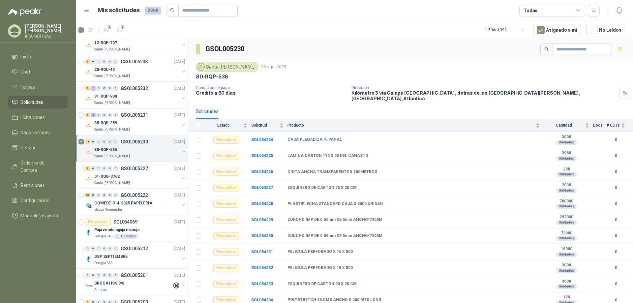
click at [86, 145] on div "11 0 0 0 0 0 GSOL005230 [DATE]" at bounding box center [135, 142] width 101 height 8
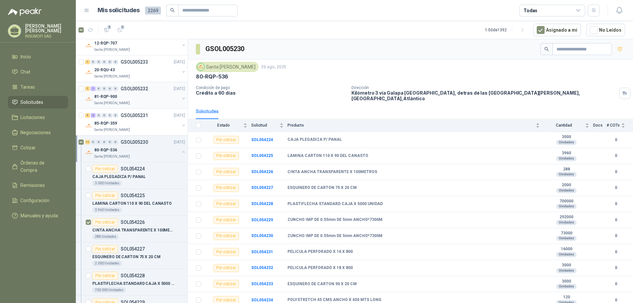
scroll to position [198, 0]
click at [103, 222] on div "Por cotizar" at bounding box center [105, 222] width 26 height 8
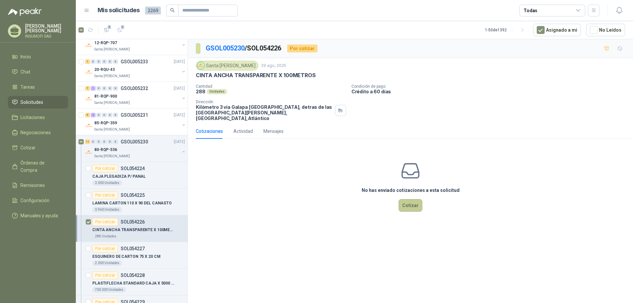
click at [410, 204] on button "Cotizar" at bounding box center [411, 205] width 24 height 13
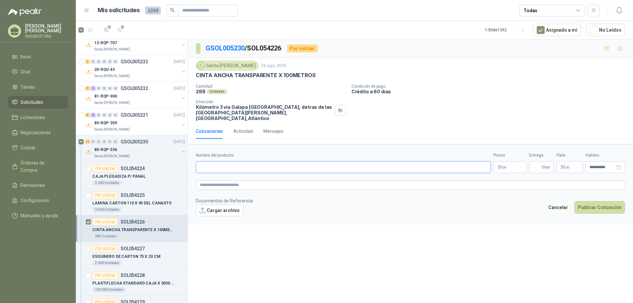
click at [212, 164] on input "Nombre del producto" at bounding box center [343, 167] width 295 height 12
type input "**********"
click at [509, 161] on p "$ 0 ,00" at bounding box center [510, 167] width 33 height 12
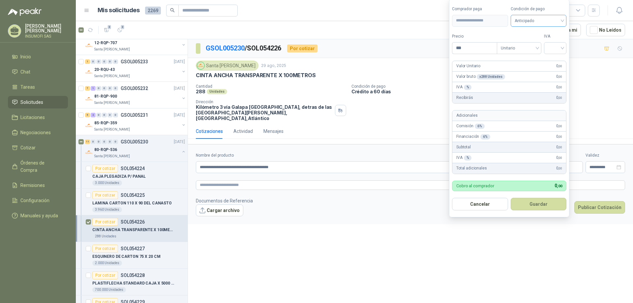
click at [542, 22] on span "Anticipado" at bounding box center [539, 21] width 48 height 10
click at [533, 56] on div "Crédito a 60 días" at bounding box center [540, 55] width 46 height 7
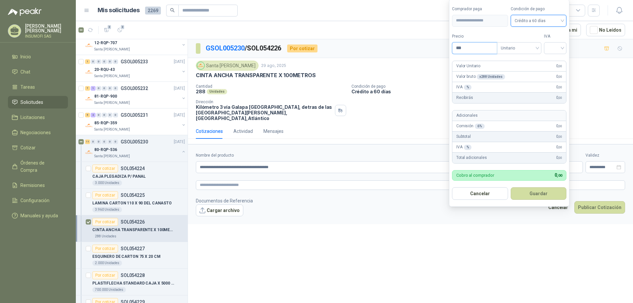
click at [470, 50] on input "***" at bounding box center [475, 48] width 45 height 11
type input "*******"
click at [559, 46] on input "search" at bounding box center [555, 48] width 15 height 10
click at [557, 59] on div "19%" at bounding box center [557, 61] width 12 height 7
click at [543, 194] on button "Guardar" at bounding box center [540, 193] width 57 height 13
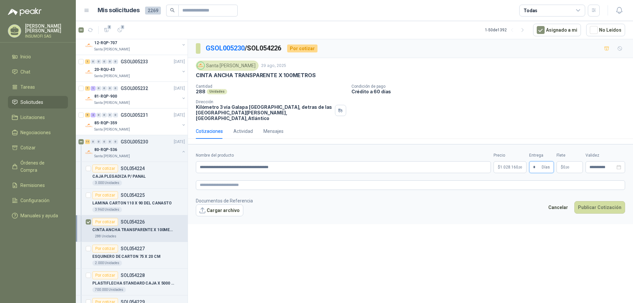
type input "*"
click at [540, 198] on footer "Documentos de Referencia Cargar archivo Cancelar Publicar Cotización" at bounding box center [410, 206] width 429 height 19
click at [596, 203] on button "Publicar Cotización" at bounding box center [600, 207] width 51 height 13
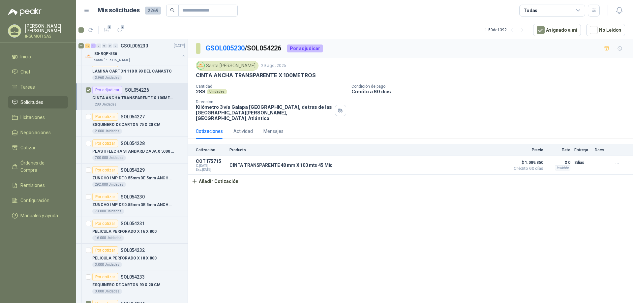
scroll to position [396, 0]
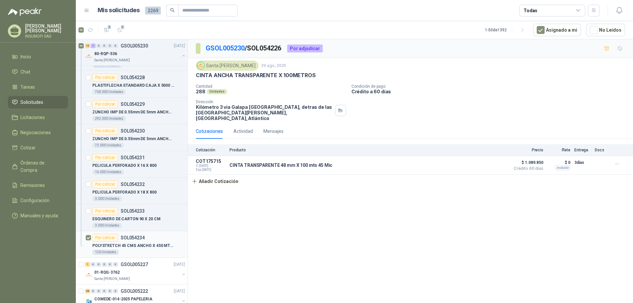
click at [107, 237] on div "Por cotizar" at bounding box center [105, 238] width 26 height 8
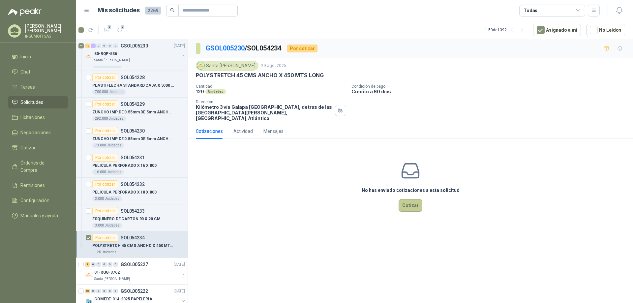
click at [405, 199] on button "Cotizar" at bounding box center [411, 205] width 24 height 13
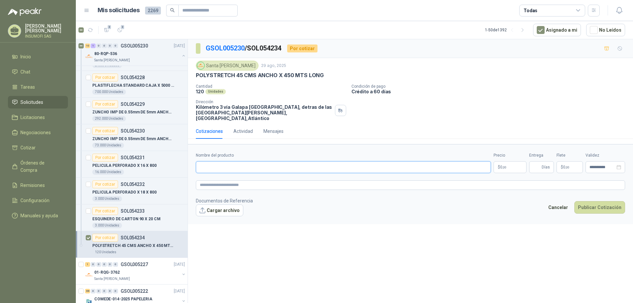
click at [216, 163] on input "Nombre del producto" at bounding box center [343, 167] width 295 height 12
type input "*"
type input "**********"
click at [503, 160] on body "[PERSON_NAME] INSUMOFI SAS Inicio Chat Tareas Solicitudes Licitaciones Negociac…" at bounding box center [316, 151] width 633 height 303
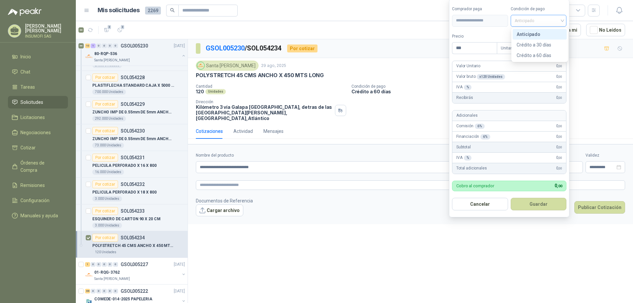
click at [530, 20] on span "Anticipado" at bounding box center [539, 21] width 48 height 10
click at [534, 55] on div "Crédito a 60 días" at bounding box center [540, 55] width 46 height 7
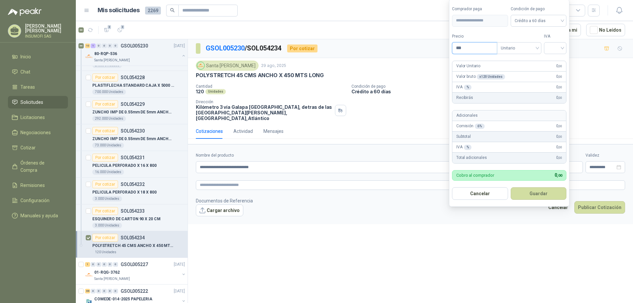
click at [469, 48] on input "***" at bounding box center [475, 48] width 45 height 11
type input "********"
click at [554, 48] on input "search" at bounding box center [555, 48] width 15 height 10
click at [557, 60] on div "19%" at bounding box center [557, 61] width 12 height 7
click at [545, 195] on button "Guardar" at bounding box center [540, 193] width 57 height 13
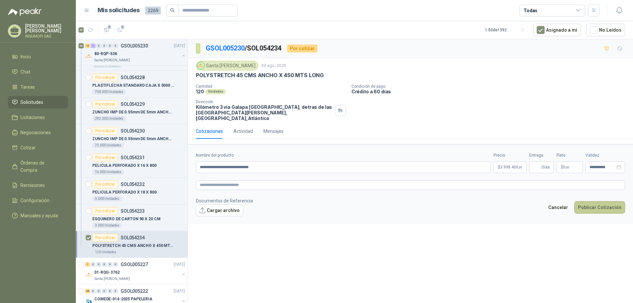
click at [594, 203] on button "Publicar Cotización" at bounding box center [600, 207] width 51 height 13
type input "*"
click at [591, 202] on button "Publicar Cotización" at bounding box center [600, 207] width 51 height 13
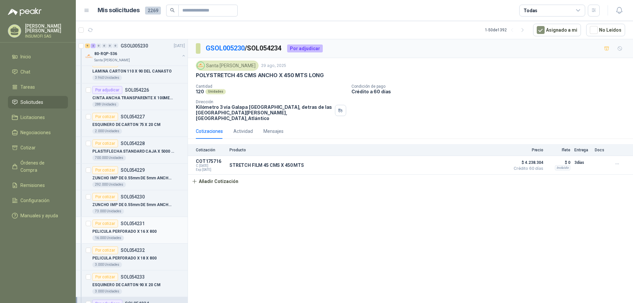
scroll to position [264, 0]
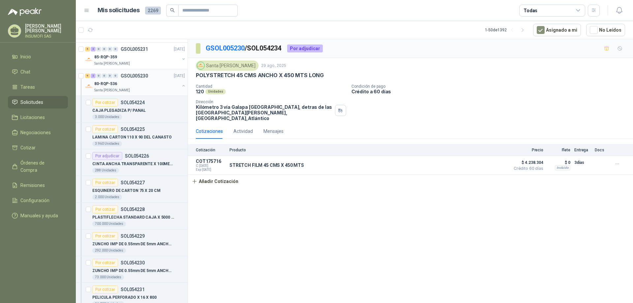
click at [120, 86] on div "80-RQP-536" at bounding box center [136, 84] width 85 height 8
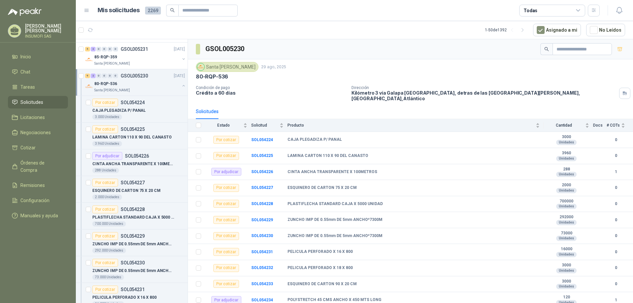
click at [115, 82] on p "80-RQP-536" at bounding box center [105, 84] width 23 height 6
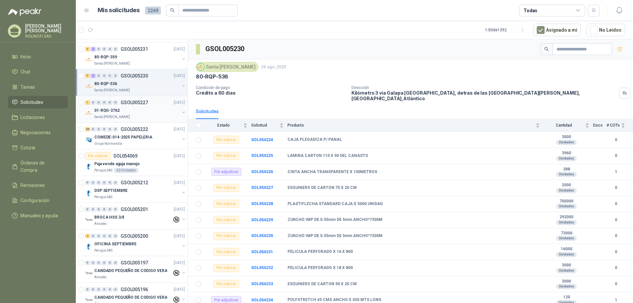
click at [112, 108] on p "01-RQG-3762" at bounding box center [106, 111] width 25 height 6
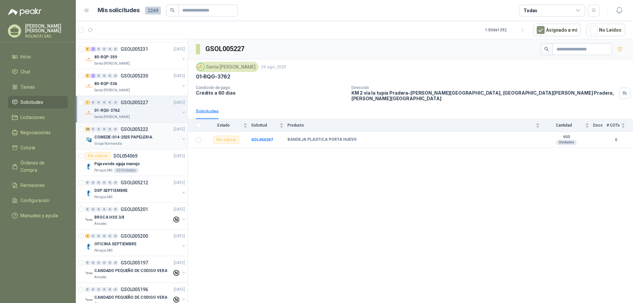
click at [110, 134] on p "COMEDE-014-2025 PAPELERIA" at bounding box center [123, 137] width 58 height 6
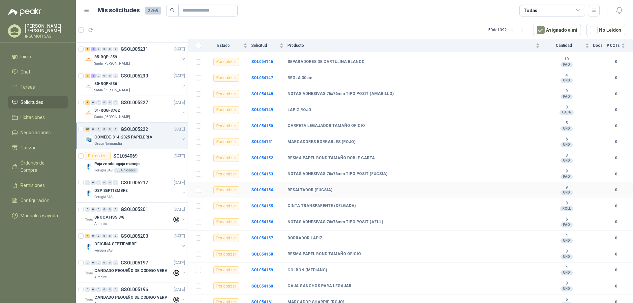
scroll to position [1233, 0]
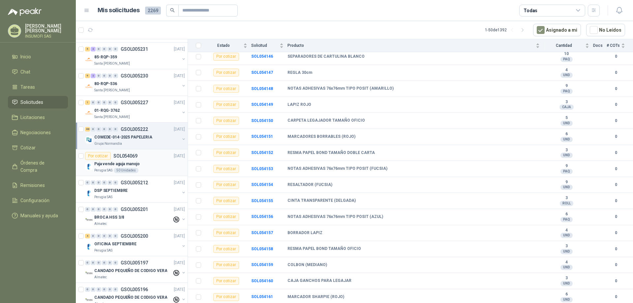
click at [112, 164] on p "Paja vende aguja manojo" at bounding box center [117, 164] width 46 height 6
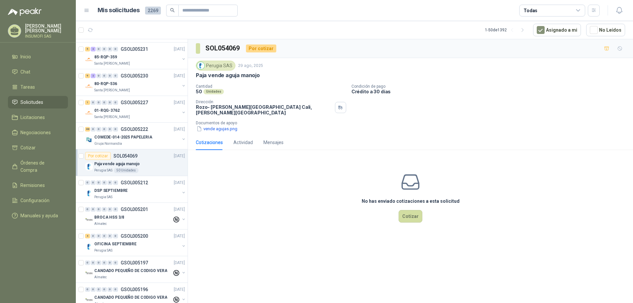
click at [112, 164] on p "Paja vende aguja manojo" at bounding box center [117, 164] width 46 height 6
click at [217, 125] on button "vende agujas.png" at bounding box center [217, 128] width 42 height 7
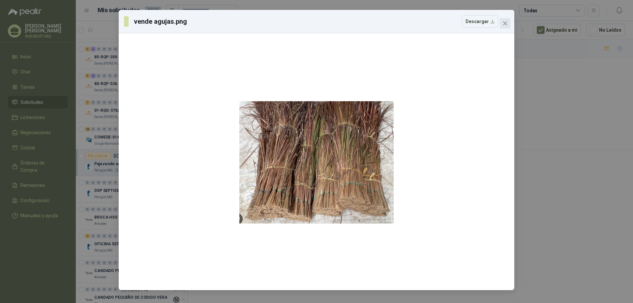
click at [505, 25] on icon "close" at bounding box center [505, 23] width 5 height 5
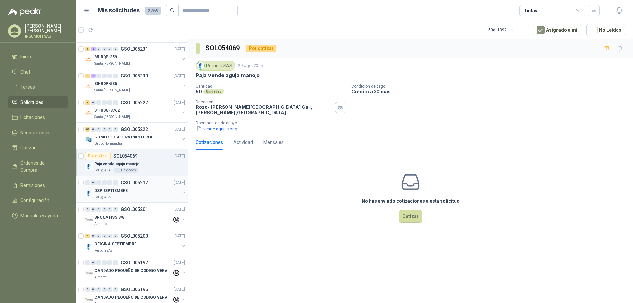
click at [129, 191] on div "DSP SEPTIEMBRE" at bounding box center [136, 191] width 85 height 8
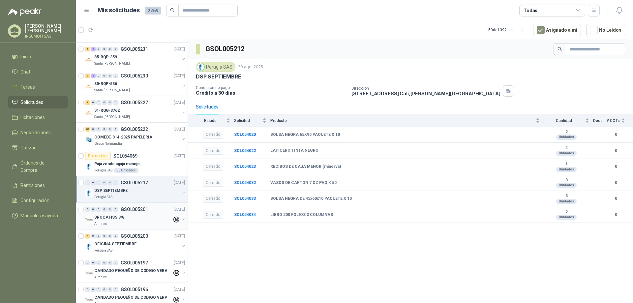
click at [120, 217] on p "BROCA HSS 3/8" at bounding box center [109, 217] width 30 height 6
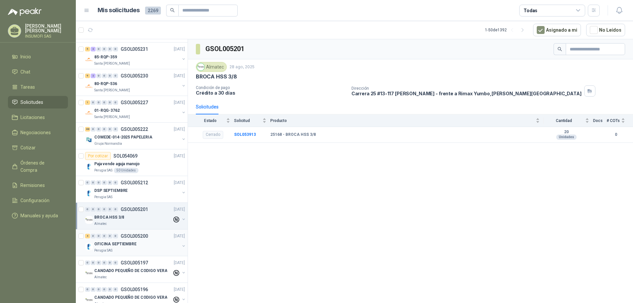
click at [122, 245] on p "OFICINA SEPTIEMBRE" at bounding box center [115, 244] width 42 height 6
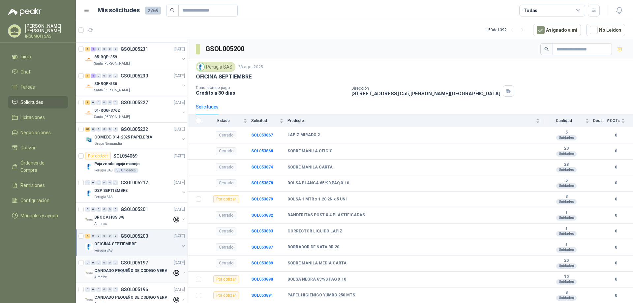
click at [125, 267] on div "0 0 0 0 0 0 GSOL005197 [DATE]" at bounding box center [135, 263] width 101 height 8
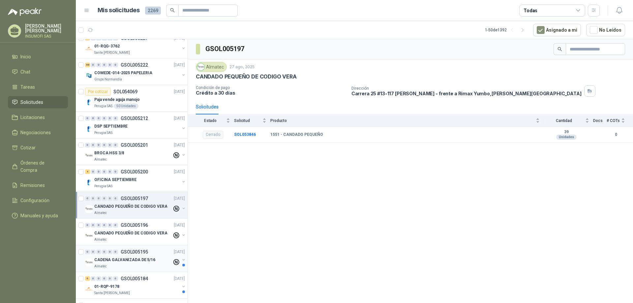
scroll to position [330, 0]
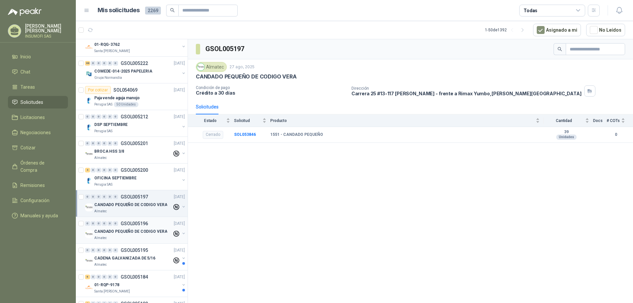
click at [124, 227] on div "0 0 0 0 0 0 GSOL005196 [DATE]" at bounding box center [135, 224] width 101 height 8
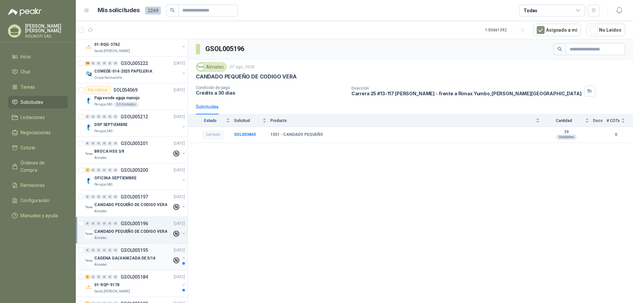
click at [125, 259] on p "CADENA GALVANIZADA DE 5/16" at bounding box center [124, 258] width 61 height 6
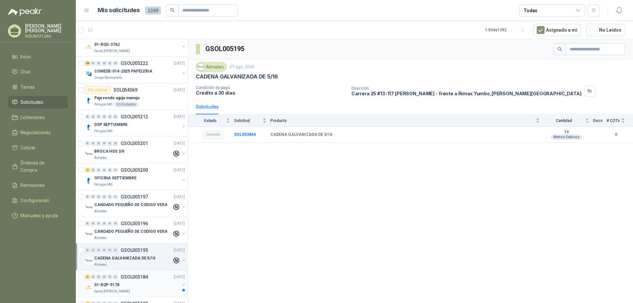
click at [121, 279] on p "GSOL005184" at bounding box center [134, 277] width 27 height 5
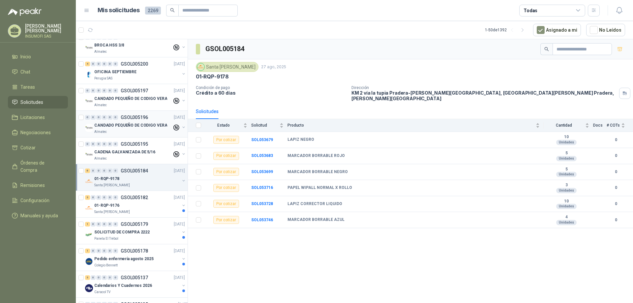
scroll to position [462, 0]
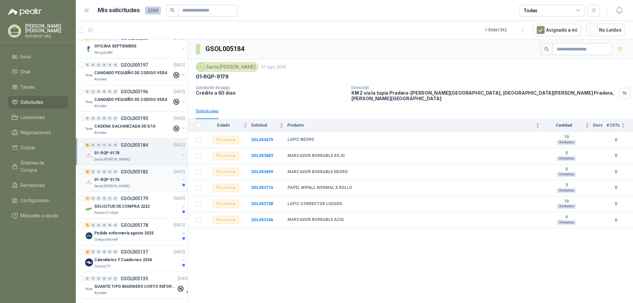
click at [107, 180] on p "01-RQP-9176" at bounding box center [106, 180] width 25 height 6
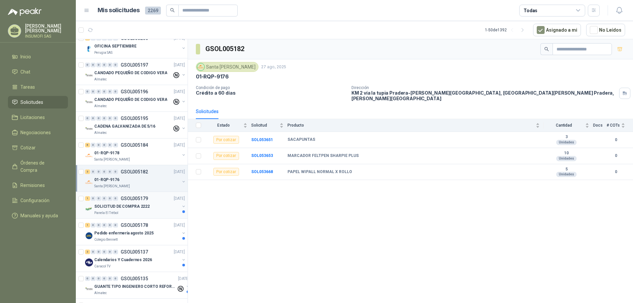
click at [134, 201] on div "1 0 0 0 0 0 GSOL005179 [DATE]" at bounding box center [135, 199] width 101 height 8
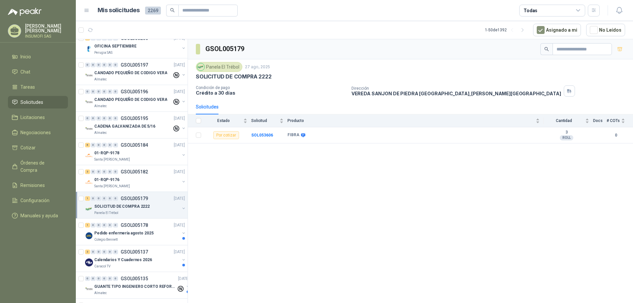
click at [134, 201] on div "1 0 0 0 0 0 GSOL005179 [DATE]" at bounding box center [135, 199] width 101 height 8
click at [131, 225] on p "SOL053606" at bounding box center [133, 225] width 24 height 5
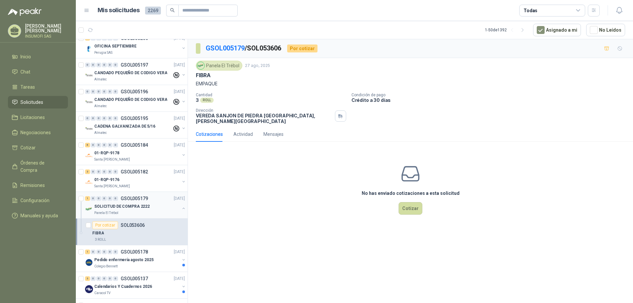
click at [129, 211] on div "Panela El Trébol" at bounding box center [136, 212] width 85 height 5
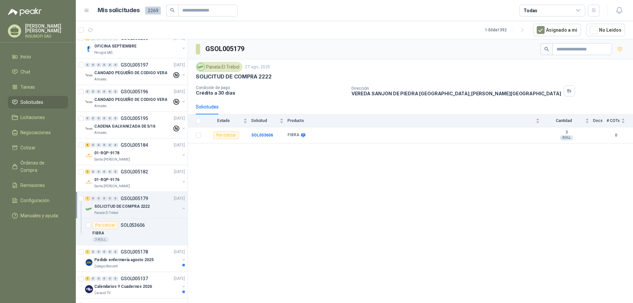
click at [131, 205] on p "SOLICITUD DE COMPRA 2222" at bounding box center [121, 207] width 55 height 6
click at [128, 233] on p "Pedido enfermería agosto 2025" at bounding box center [123, 233] width 59 height 6
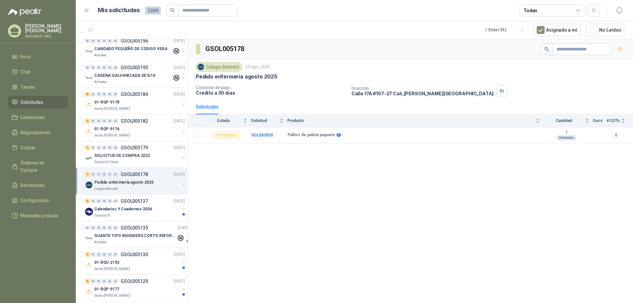
scroll to position [528, 0]
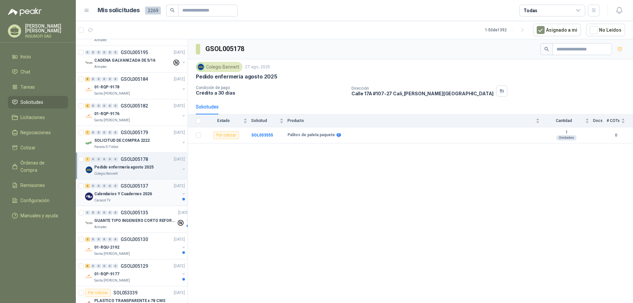
click at [131, 195] on p "Calendarios Y Cuadernos 2026" at bounding box center [123, 194] width 58 height 6
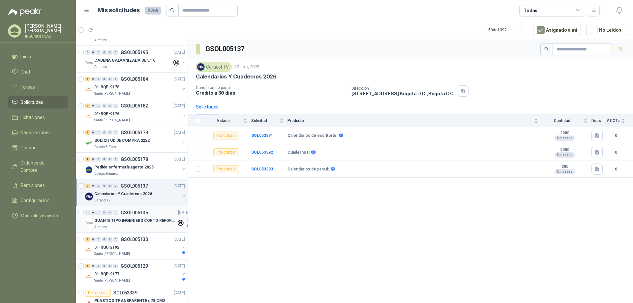
click at [122, 224] on div "GUANTE TIPO INGENIERO CORTO REFORZADO" at bounding box center [135, 221] width 82 height 8
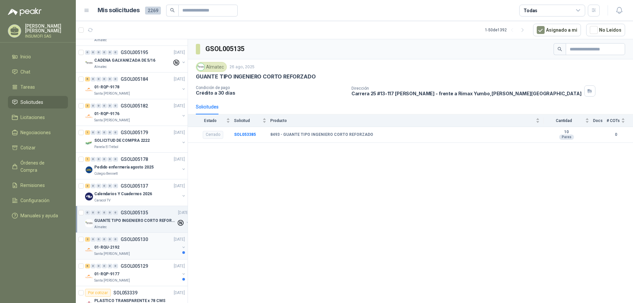
click at [129, 242] on div "2 0 0 0 0 0 GSOL005130 [DATE]" at bounding box center [135, 240] width 101 height 8
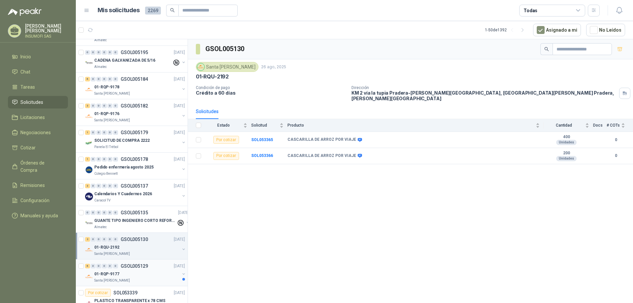
click at [130, 269] on p "GSOL005129" at bounding box center [134, 266] width 27 height 5
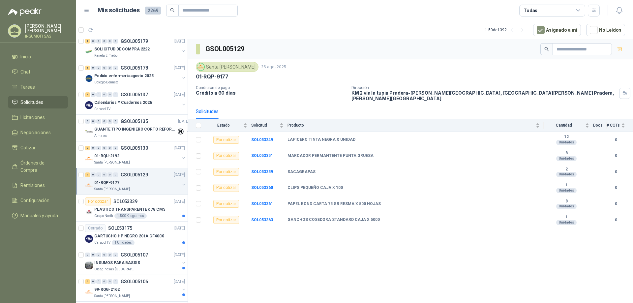
scroll to position [627, 0]
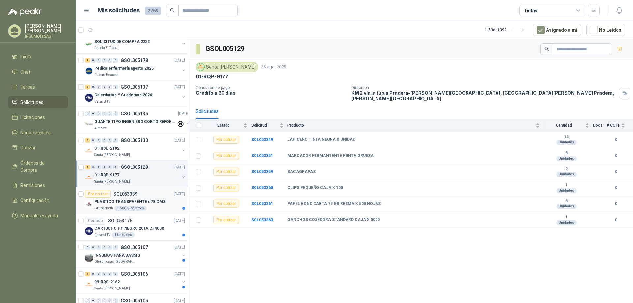
click at [129, 201] on p "PLASTICO TRANSPARENTE x 78 CMS" at bounding box center [129, 202] width 71 height 6
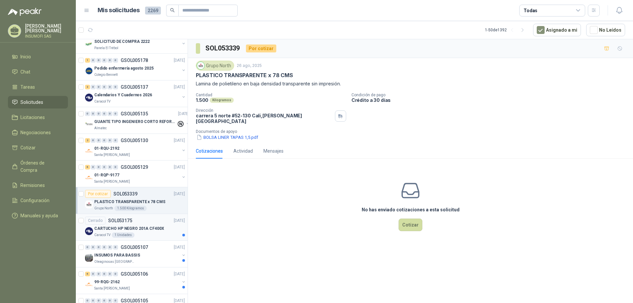
click at [116, 226] on p "CARTUCHO HP NEGRO 201A CF400X" at bounding box center [129, 229] width 70 height 6
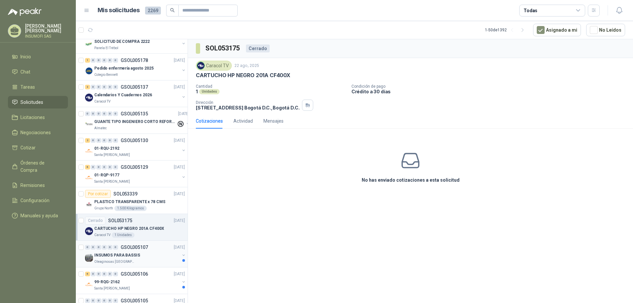
click at [125, 255] on p "INSUMOS PARA BASSIS" at bounding box center [117, 255] width 46 height 6
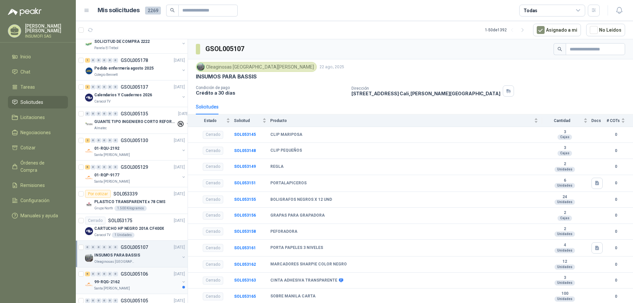
click at [132, 274] on p "GSOL005106" at bounding box center [134, 274] width 27 height 5
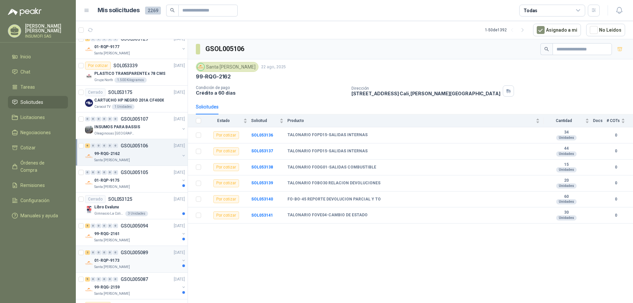
scroll to position [759, 0]
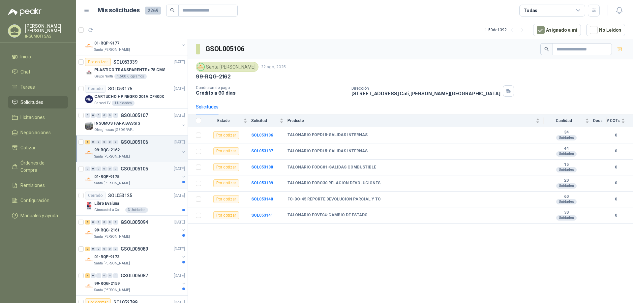
click at [111, 174] on p "01-RQP-9175" at bounding box center [106, 177] width 25 height 6
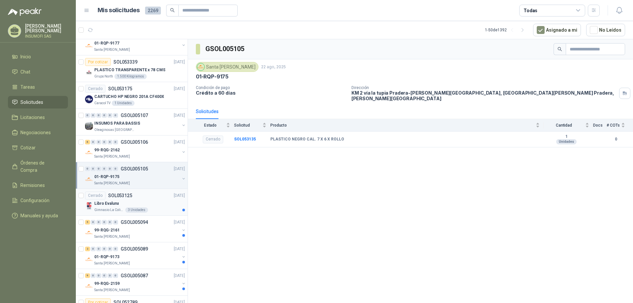
click at [114, 198] on div "Cerrado SOL053125" at bounding box center [108, 196] width 47 height 8
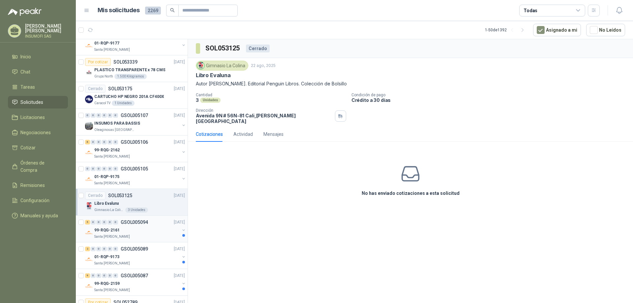
click at [131, 225] on div "5 0 0 0 0 0 GSOL005094 [DATE]" at bounding box center [135, 222] width 101 height 8
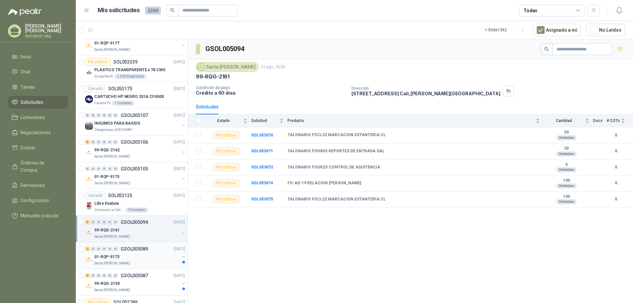
click at [124, 255] on div "01-RQP-9173" at bounding box center [136, 257] width 85 height 8
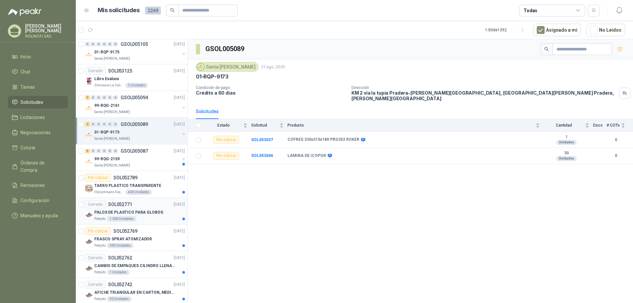
scroll to position [891, 0]
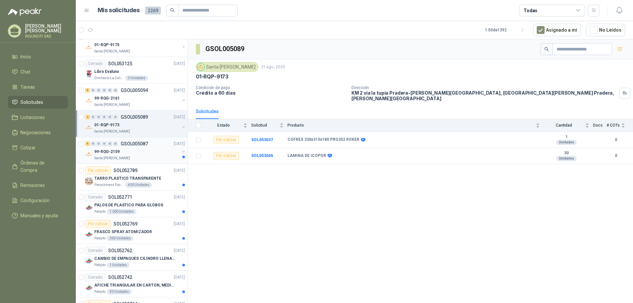
click at [135, 149] on div "99-RQG-2159" at bounding box center [136, 152] width 85 height 8
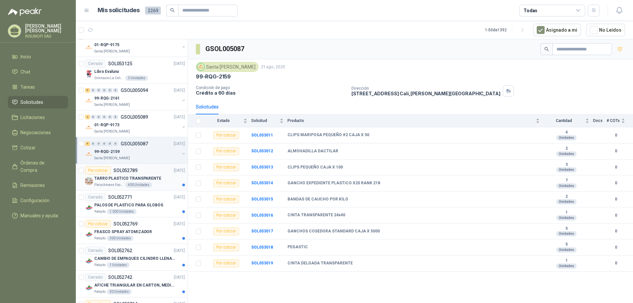
click at [130, 173] on p "SOL052789" at bounding box center [125, 170] width 24 height 5
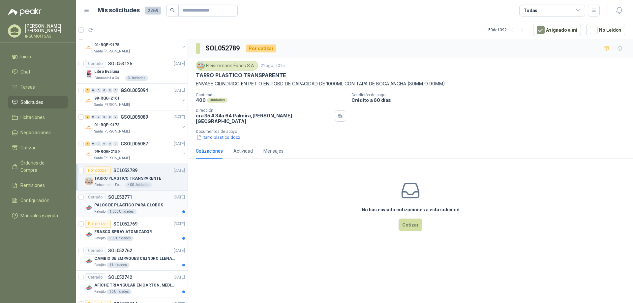
click at [126, 207] on p "PALOS DE PLASTICO PARA GLOBOS" at bounding box center [128, 205] width 69 height 6
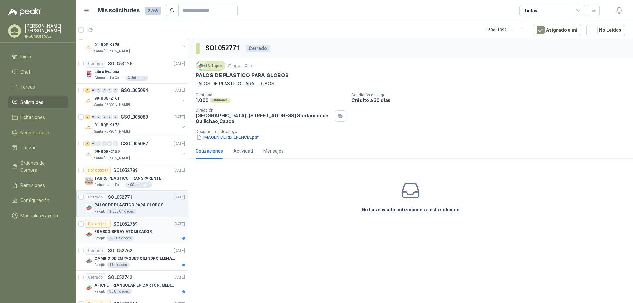
click at [121, 226] on p "SOL052769" at bounding box center [125, 224] width 24 height 5
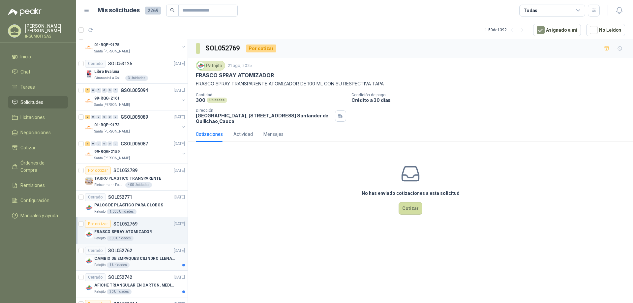
click at [131, 257] on p "CAMBIO DE EMPAQUES CILINDRO LLENADORA MANUALNUAL" at bounding box center [135, 259] width 82 height 6
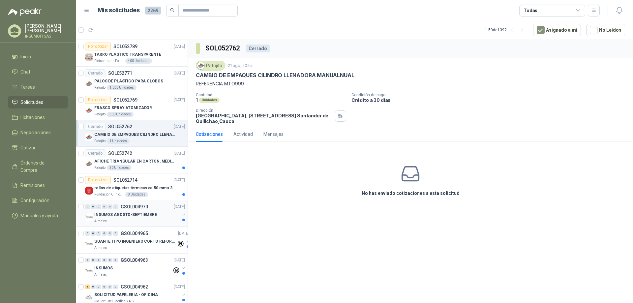
scroll to position [1023, 0]
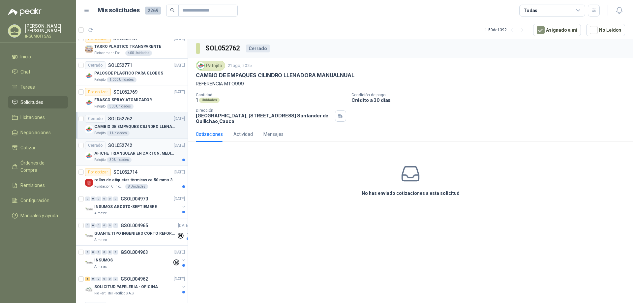
click at [141, 152] on p "AFICHE TRIANGULAR EN CARTON, MEDIDAS 30 CM X 45 CM" at bounding box center [135, 153] width 82 height 6
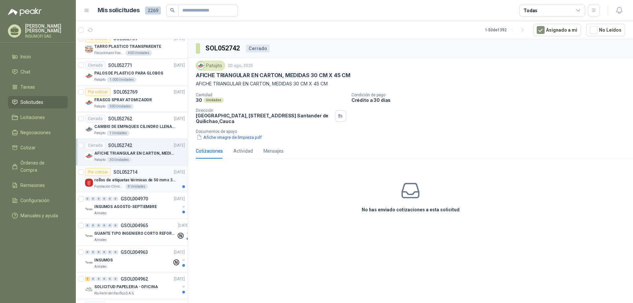
click at [147, 181] on p "rollos de etiquetas térmicas de 50 mm x 30 mm" at bounding box center [135, 180] width 82 height 6
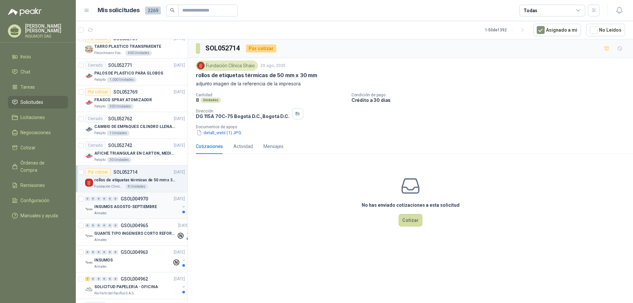
click at [126, 205] on p "INSUMOS AGOSTO-SEPTIEMBRE" at bounding box center [125, 207] width 63 height 6
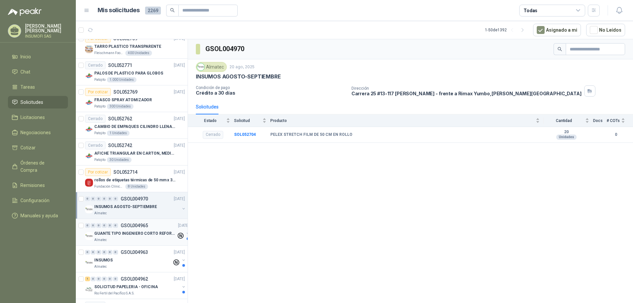
click at [140, 232] on p "GUANTE TIPO INGENIERO CORTO REFORZADO" at bounding box center [135, 234] width 82 height 6
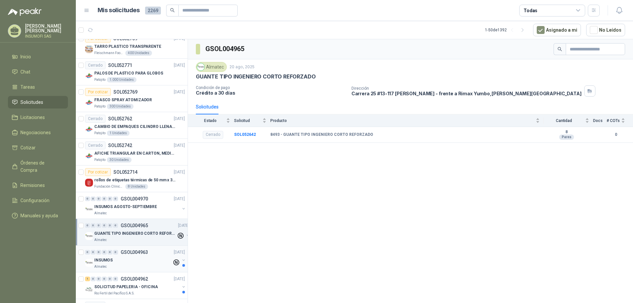
click at [128, 257] on div "INSUMOS" at bounding box center [133, 260] width 78 height 8
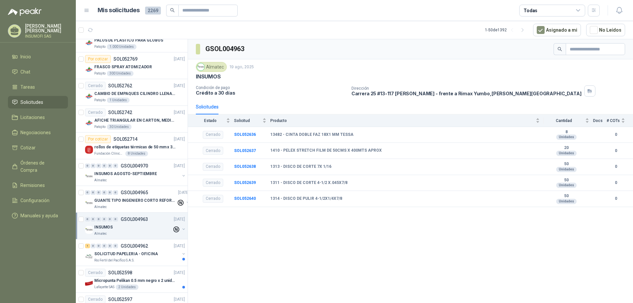
scroll to position [1084, 0]
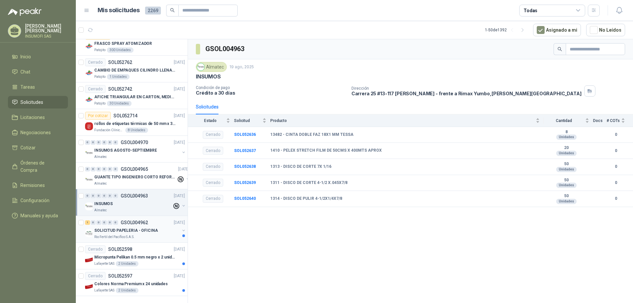
click at [117, 228] on p "SOLICITUD PAPELERIA - OFICINA" at bounding box center [126, 231] width 64 height 6
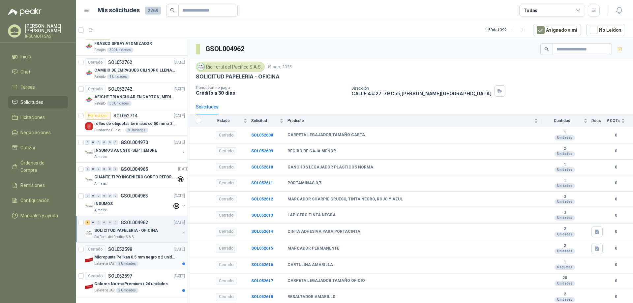
click at [121, 254] on p "Micropunta Pelikan 0.5 mm negro x 2 unidades" at bounding box center [135, 257] width 82 height 6
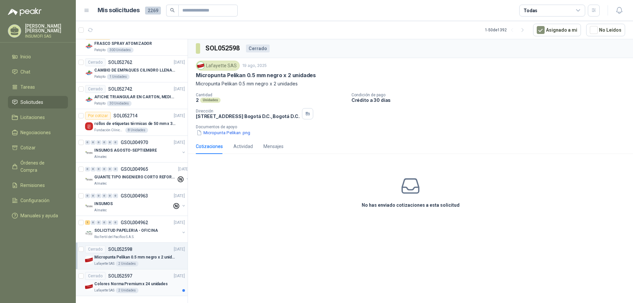
click at [118, 281] on p "Colores Norma Premium x 24 unidades" at bounding box center [131, 284] width 74 height 6
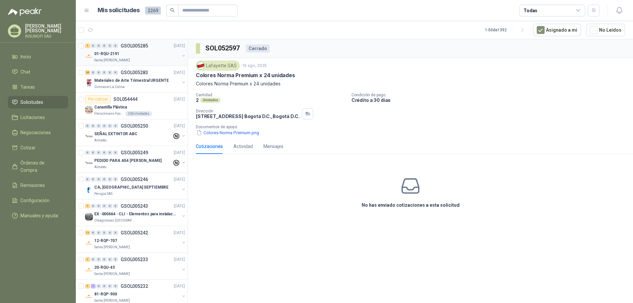
click at [151, 55] on div "01-RQU-2191" at bounding box center [136, 54] width 85 height 8
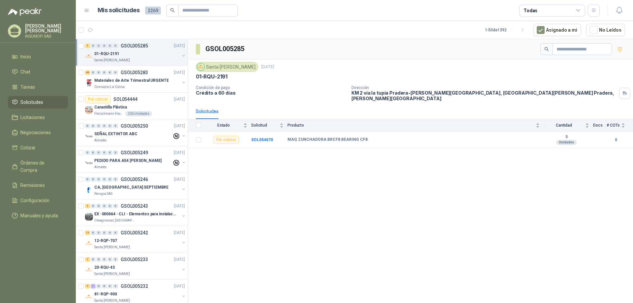
click at [576, 9] on icon at bounding box center [579, 11] width 6 height 6
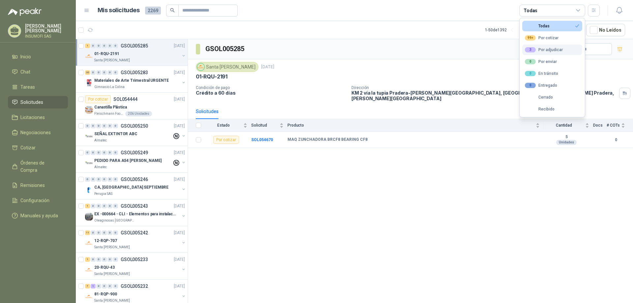
click at [551, 48] on div "3 Por adjudicar" at bounding box center [544, 49] width 38 height 5
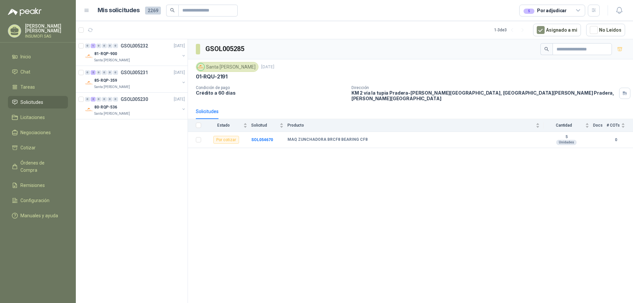
click at [346, 217] on div "GSOL005285 [GEOGRAPHIC_DATA][PERSON_NAME] [DATE] 01-RQU-2191 Condición de pago …" at bounding box center [410, 172] width 445 height 266
click at [118, 58] on p "Santa [PERSON_NAME]" at bounding box center [112, 60] width 36 height 5
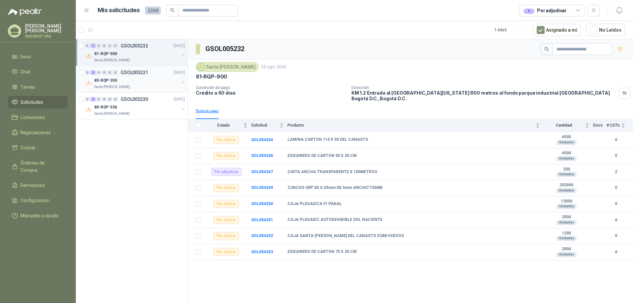
click at [127, 82] on div "85-RQP-359" at bounding box center [136, 81] width 85 height 8
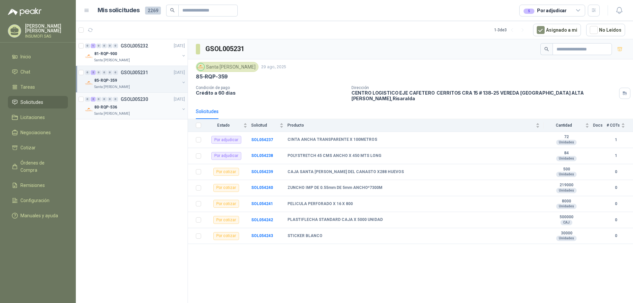
click at [139, 108] on div "80-RQP-536" at bounding box center [136, 107] width 85 height 8
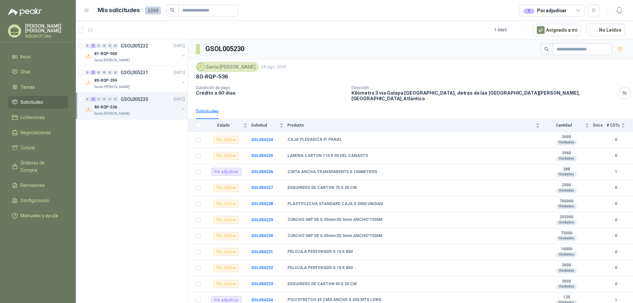
click at [580, 11] on icon at bounding box center [579, 11] width 6 height 6
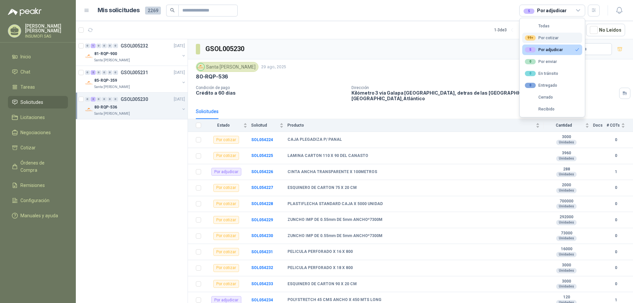
click at [541, 38] on div "99+ Por cotizar" at bounding box center [542, 37] width 34 height 5
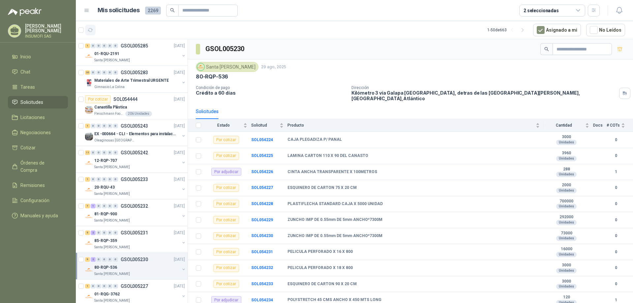
click at [90, 29] on icon "button" at bounding box center [91, 30] width 6 height 6
click at [120, 52] on div "01-RQU-2191" at bounding box center [136, 54] width 85 height 8
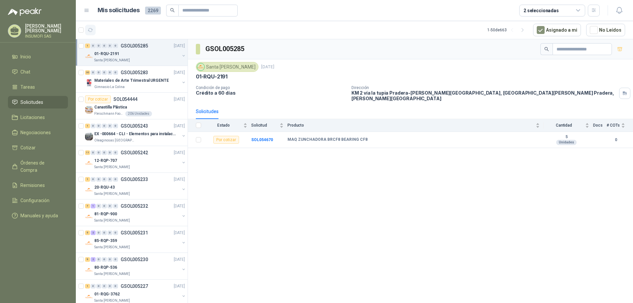
click at [91, 28] on icon "button" at bounding box center [91, 30] width 6 height 6
click at [24, 57] on span "Inicio" at bounding box center [25, 56] width 11 height 7
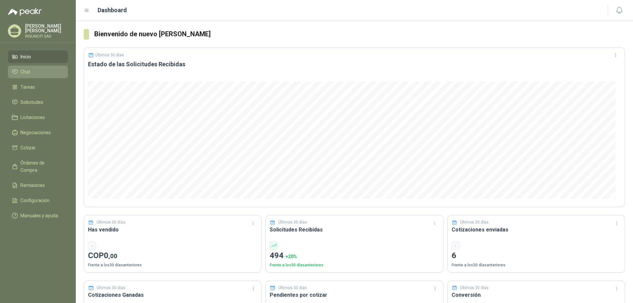
click at [27, 76] on link "Chat" at bounding box center [38, 72] width 60 height 13
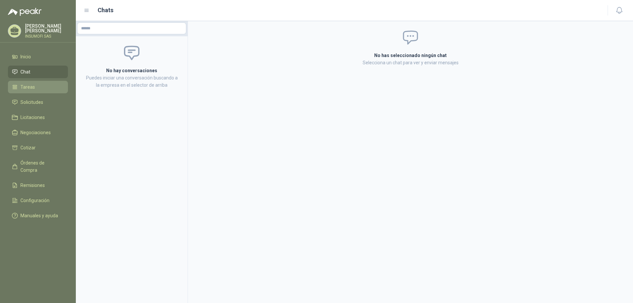
click at [31, 85] on span "Tareas" at bounding box center [27, 86] width 15 height 7
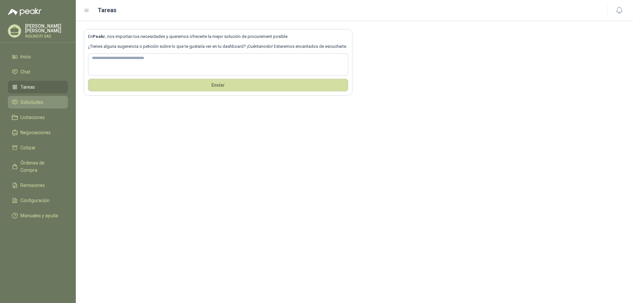
click at [31, 99] on span "Solicitudes" at bounding box center [31, 102] width 23 height 7
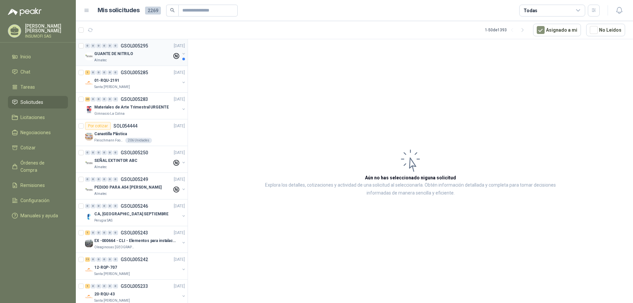
click at [117, 54] on p "GUANTE DE NITRILO" at bounding box center [113, 54] width 39 height 6
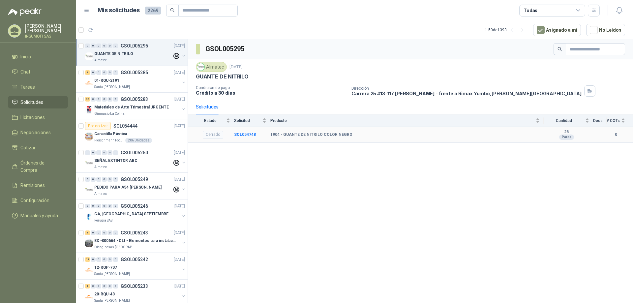
click at [312, 133] on b "1904 - GUANTE DE NITRILO COLOR NEGRO" at bounding box center [311, 134] width 82 height 5
click at [234, 134] on b "SOL054748" at bounding box center [245, 134] width 22 height 5
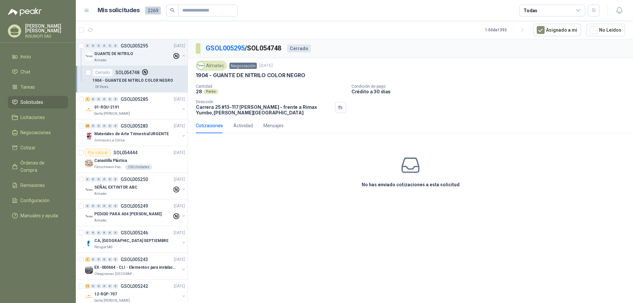
click at [242, 105] on p "Carrera 25 #13-117 [PERSON_NAME] - frente a Rimax Yumbo , [PERSON_NAME][GEOGRAP…" at bounding box center [264, 109] width 137 height 11
click at [277, 149] on div "No has enviado cotizaciones a esta solicitud" at bounding box center [410, 172] width 445 height 66
click at [129, 66] on div "0 0 0 0 0 0 GSOL005295 [DATE] GUANTE DE NITRILO Almatec" at bounding box center [132, 52] width 112 height 27
click at [91, 30] on icon "button" at bounding box center [91, 30] width 6 height 6
drag, startPoint x: 91, startPoint y: 30, endPoint x: 96, endPoint y: 31, distance: 4.7
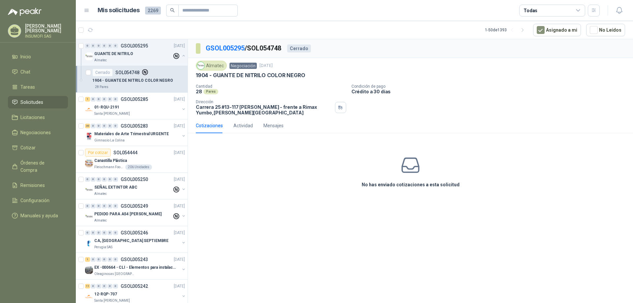
click at [96, 31] on article "1 - 50 de 1393 Asignado a mi No Leídos" at bounding box center [354, 30] width 557 height 18
click at [92, 33] on icon "button" at bounding box center [91, 30] width 6 height 6
click at [578, 10] on icon at bounding box center [579, 11] width 6 height 6
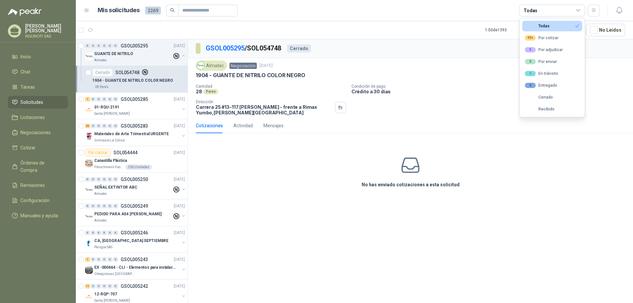
click at [491, 131] on div "Cotizaciones Actividad Mensajes" at bounding box center [410, 125] width 429 height 15
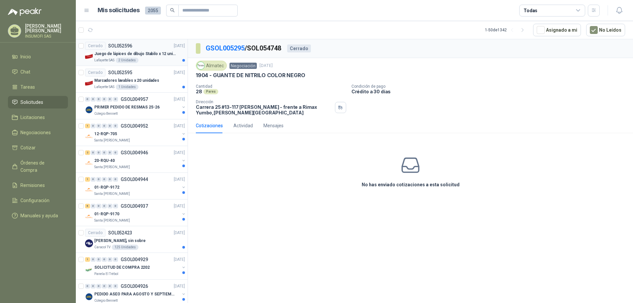
click at [124, 53] on p "Juego de lápices de dibujo Stabilo x 12 unidades" at bounding box center [135, 54] width 82 height 6
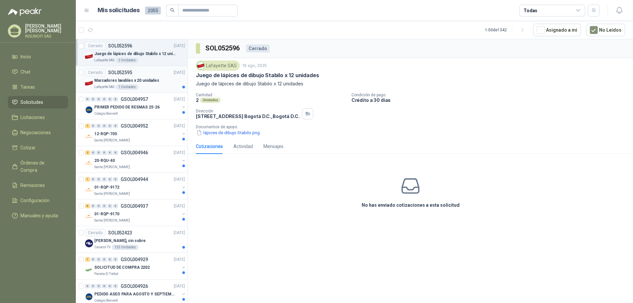
click at [129, 78] on p "Marcadores lavables x 20 unidades" at bounding box center [126, 81] width 65 height 6
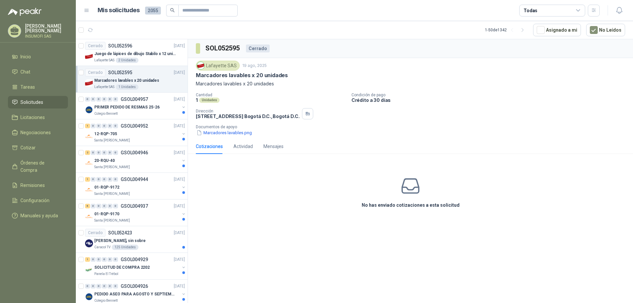
click at [579, 12] on icon at bounding box center [579, 11] width 6 height 6
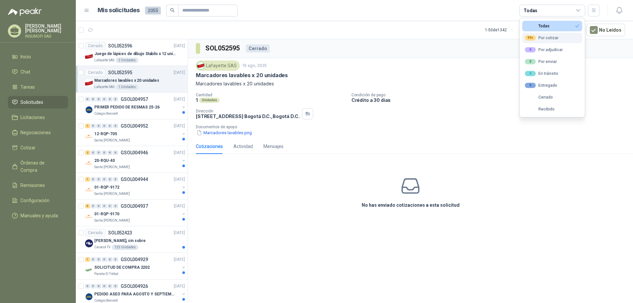
click at [552, 39] on div "99+ Por cotizar" at bounding box center [542, 37] width 34 height 5
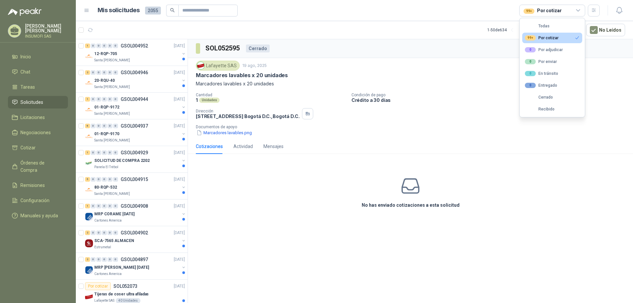
click at [613, 80] on p "Marcadores lavables x 20 unidades" at bounding box center [410, 83] width 429 height 7
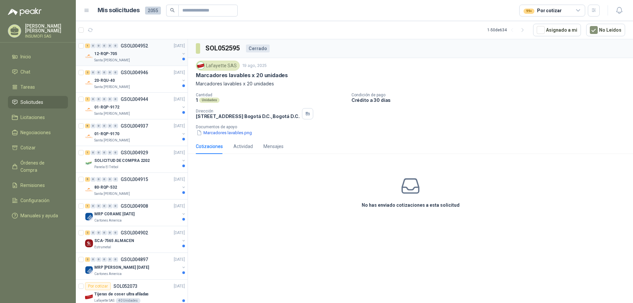
click at [123, 52] on div "12-RQP-705" at bounding box center [136, 54] width 85 height 8
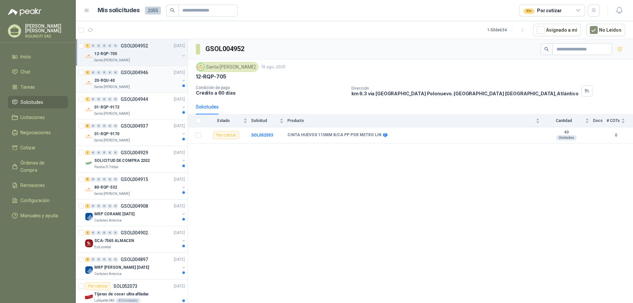
click at [125, 84] on div "20-RQU-40" at bounding box center [136, 81] width 85 height 8
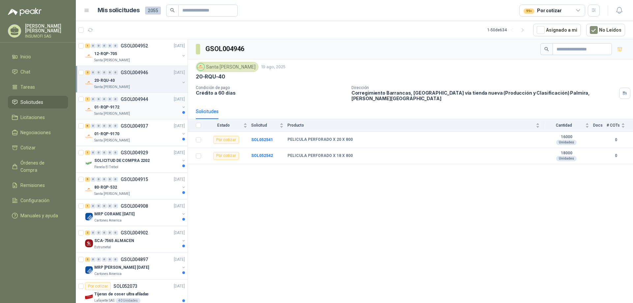
click at [124, 101] on p "GSOL004944" at bounding box center [134, 99] width 27 height 5
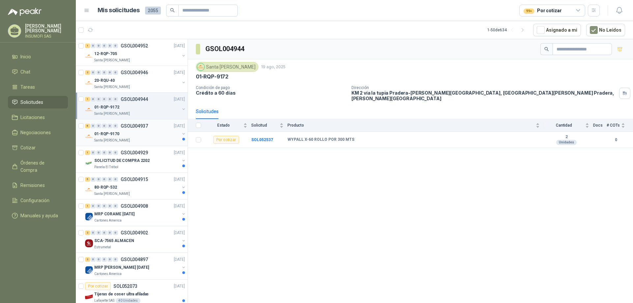
click at [121, 131] on div "01-RQP-9170" at bounding box center [136, 134] width 85 height 8
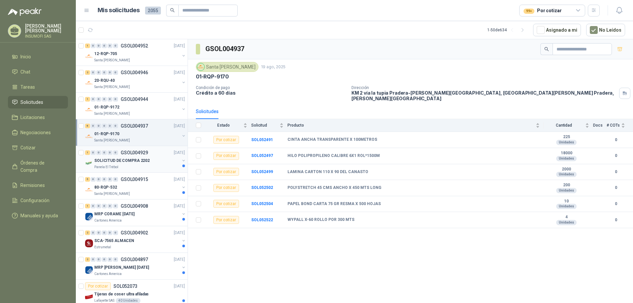
click at [146, 161] on p "SOLICITUD DE COMPRA 2202" at bounding box center [121, 161] width 55 height 6
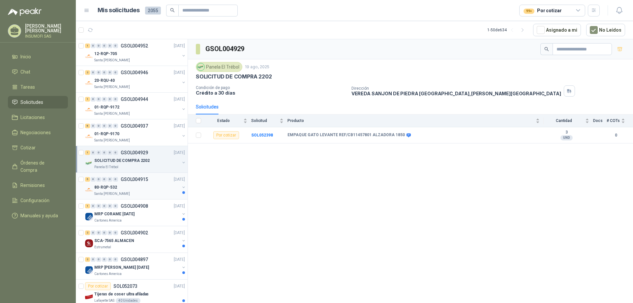
click at [140, 185] on div "80-RQP-532" at bounding box center [136, 187] width 85 height 8
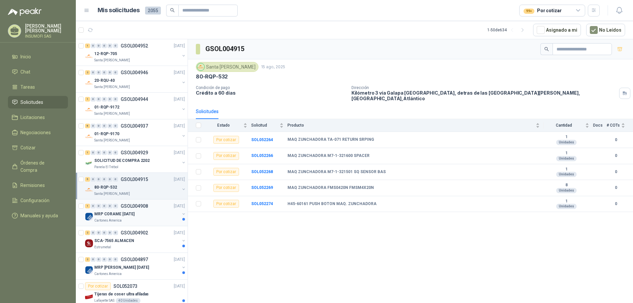
click at [135, 215] on p "MRP CORAME [DATE]" at bounding box center [114, 214] width 40 height 6
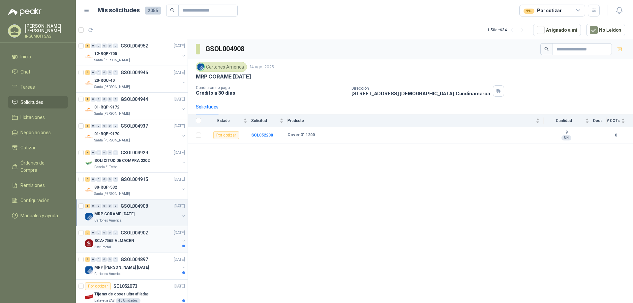
click at [114, 242] on p "SCA-7565 ALMACEN" at bounding box center [114, 241] width 40 height 6
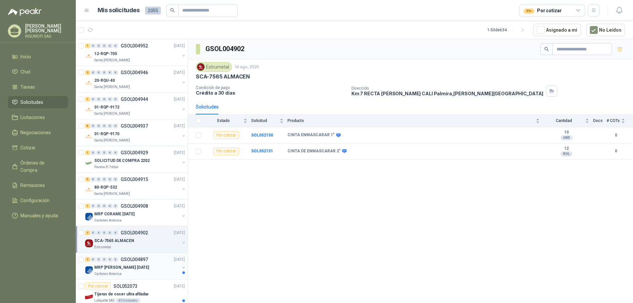
click at [114, 263] on div "2 0 0 0 0 0 GSOL004897 [DATE]" at bounding box center [135, 260] width 101 height 8
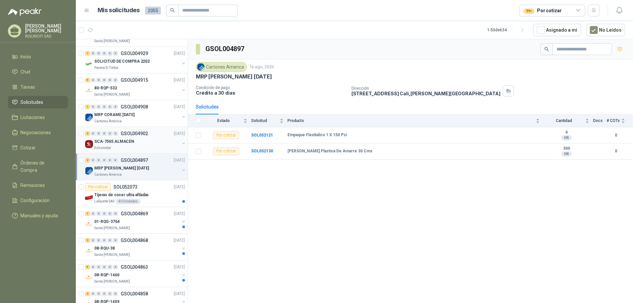
scroll to position [132, 0]
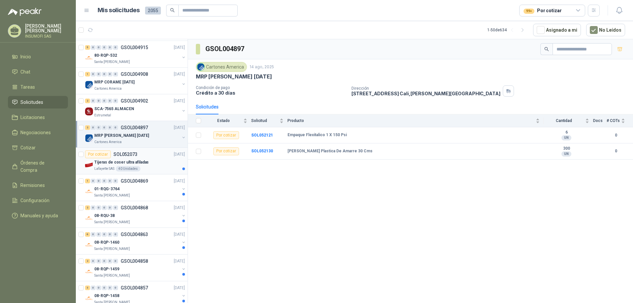
click at [131, 161] on p "Tijeras de coser ultra afiladas" at bounding box center [121, 162] width 54 height 6
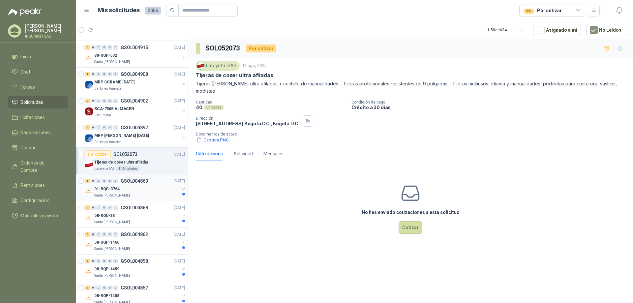
click at [136, 186] on div "01-RQG-3764" at bounding box center [136, 189] width 85 height 8
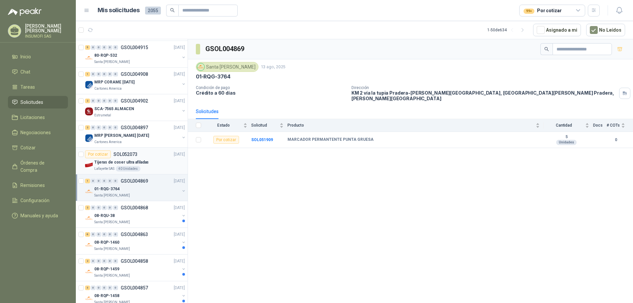
click at [142, 163] on p "Tijeras de coser ultra afiladas" at bounding box center [121, 162] width 54 height 6
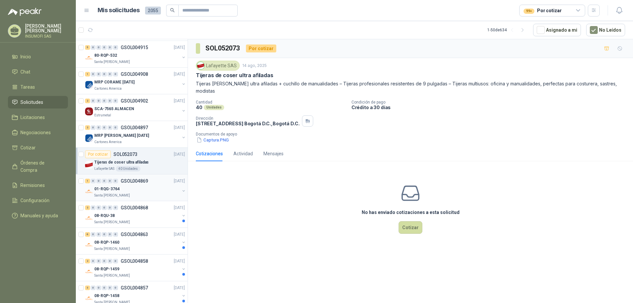
click at [140, 189] on div "01-RQG-3764" at bounding box center [136, 189] width 85 height 8
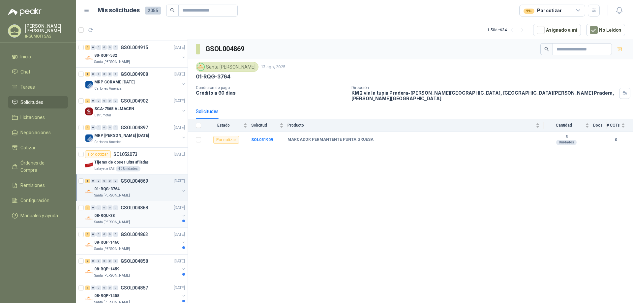
click at [134, 214] on div "08-RQU-38" at bounding box center [136, 216] width 85 height 8
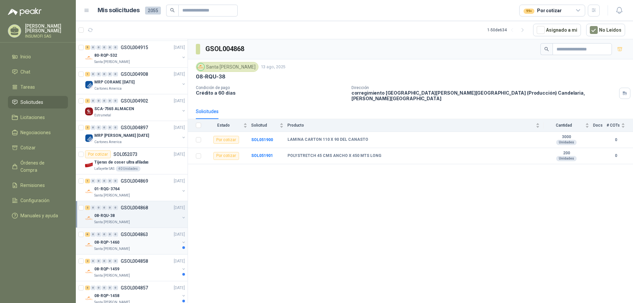
click at [135, 244] on div "08-RQP-1460" at bounding box center [136, 242] width 85 height 8
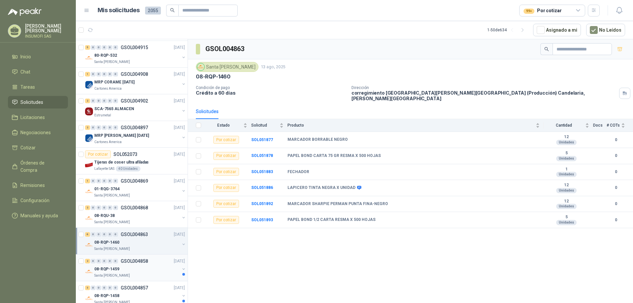
click at [135, 262] on p "GSOL004858" at bounding box center [134, 261] width 27 height 5
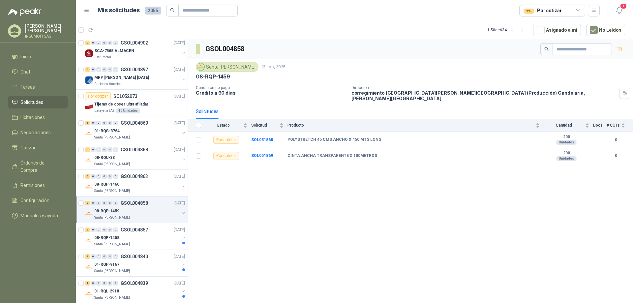
scroll to position [198, 0]
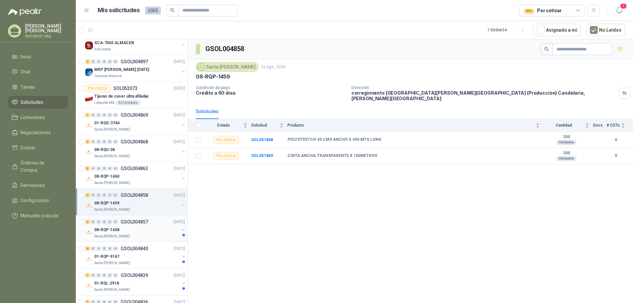
click at [135, 227] on div "08-RQP-1458" at bounding box center [136, 230] width 85 height 8
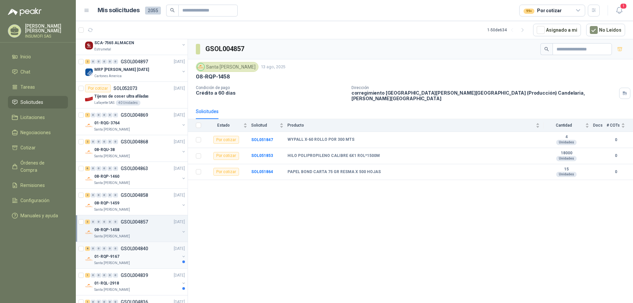
click at [126, 251] on div "8 0 0 0 0 0 GSOL004840 [DATE]" at bounding box center [135, 249] width 101 height 8
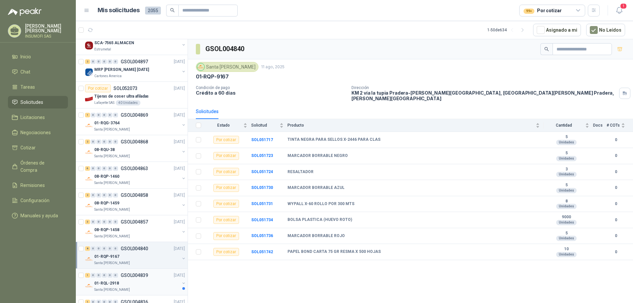
click at [126, 274] on p "GSOL004839" at bounding box center [134, 275] width 27 height 5
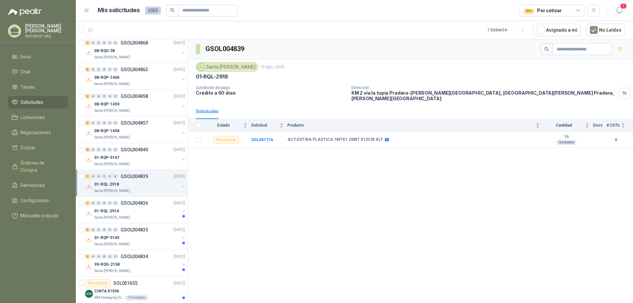
scroll to position [330, 0]
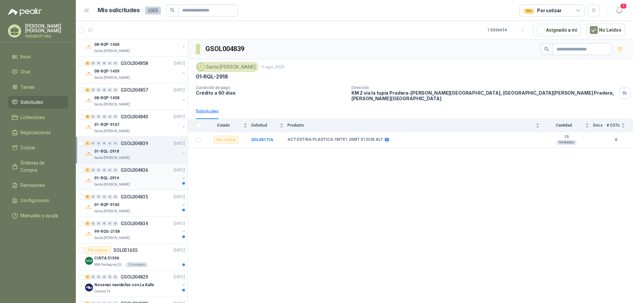
click at [137, 171] on p "GSOL004836" at bounding box center [134, 170] width 27 height 5
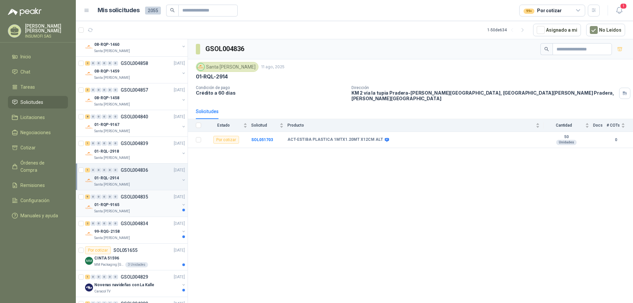
click at [132, 205] on div "01-RQP-9165" at bounding box center [136, 205] width 85 height 8
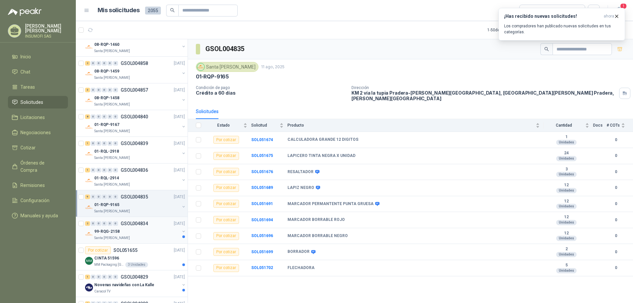
click at [128, 227] on div "2 0 0 0 0 0 GSOL004834 [DATE]" at bounding box center [135, 224] width 101 height 8
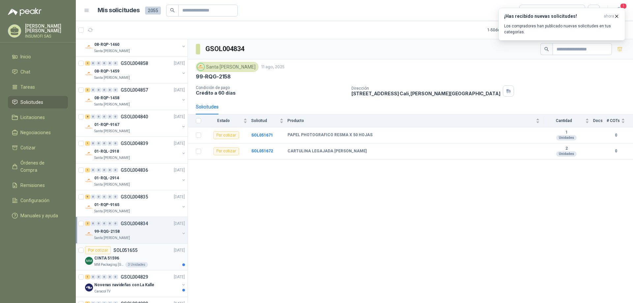
click at [120, 253] on div "Por cotizar SOL051655" at bounding box center [111, 250] width 52 height 8
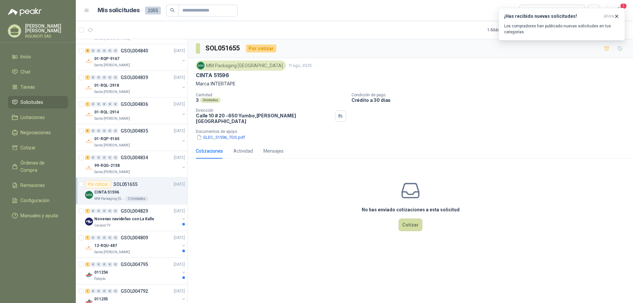
scroll to position [429, 0]
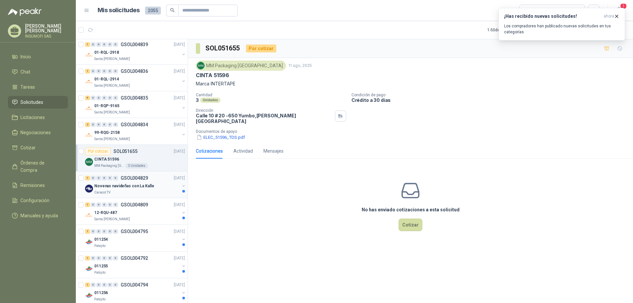
click at [146, 191] on div "Caracol TV" at bounding box center [136, 192] width 85 height 5
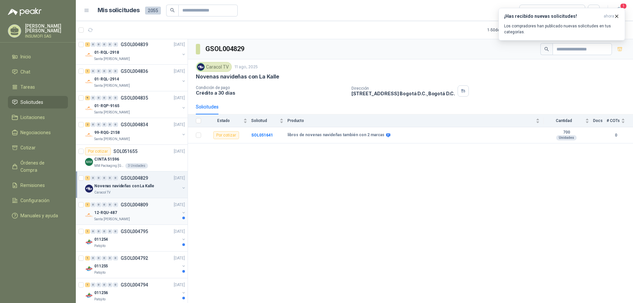
click at [139, 209] on div "12-RQU-487" at bounding box center [136, 213] width 85 height 8
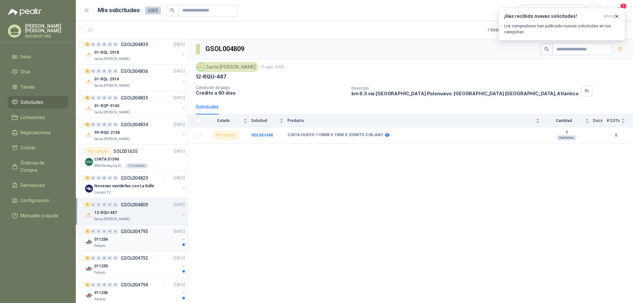
click at [137, 231] on p "GSOL004795" at bounding box center [134, 231] width 27 height 5
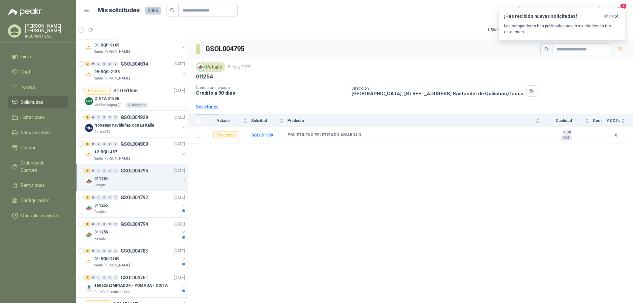
scroll to position [495, 0]
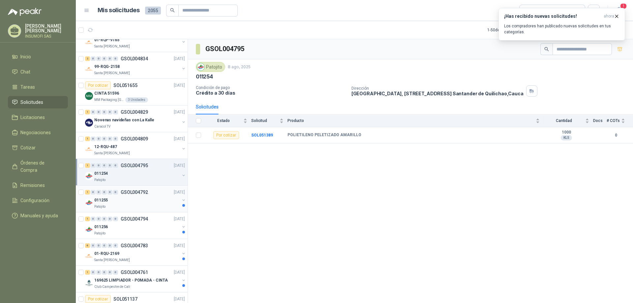
click at [145, 198] on div "011255" at bounding box center [136, 200] width 85 height 8
click at [137, 229] on div "011256" at bounding box center [136, 227] width 85 height 8
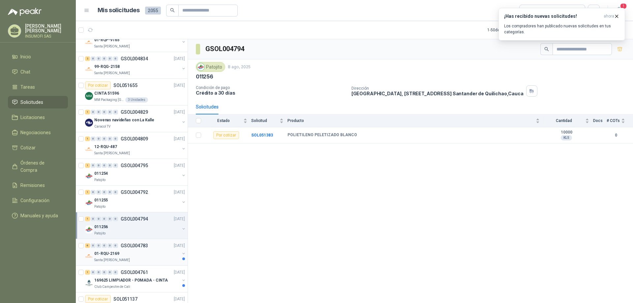
click at [136, 255] on div "01-RQU-2169" at bounding box center [136, 254] width 85 height 8
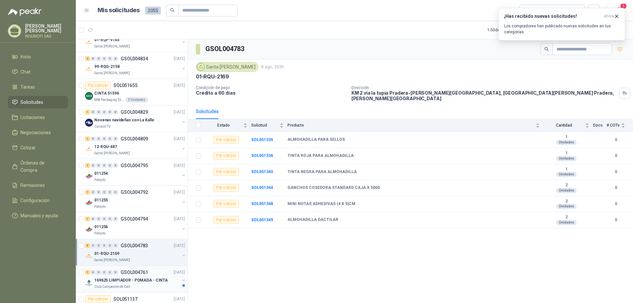
click at [142, 278] on p "169625 LIMPIADOR - POMADA - CINTA" at bounding box center [131, 280] width 74 height 6
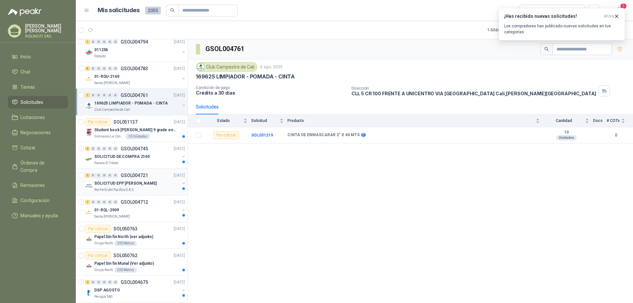
scroll to position [693, 0]
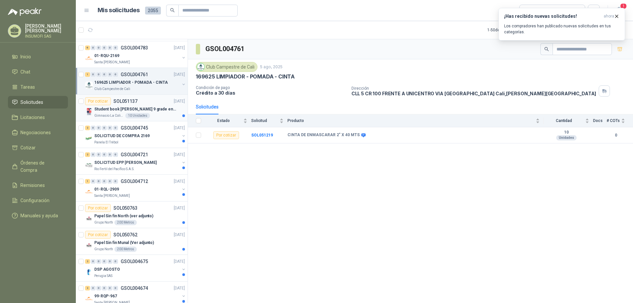
click at [137, 108] on p "Student book [PERSON_NAME] 9 grade endorsed by Cambridge" at bounding box center [135, 109] width 82 height 6
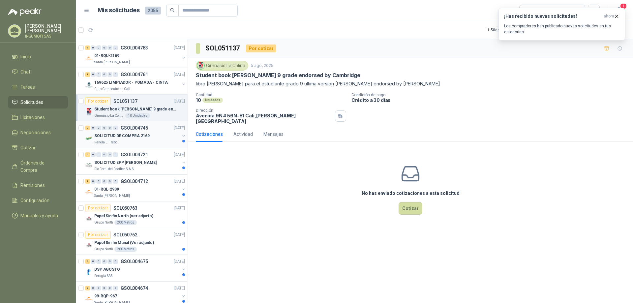
click at [137, 133] on p "SOLICITUD DE COMPRA 2169" at bounding box center [121, 136] width 55 height 6
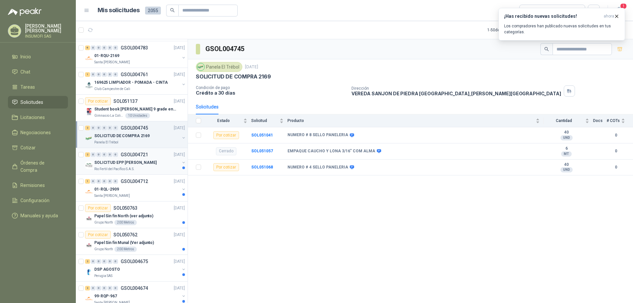
click at [138, 155] on p "GSOL004721" at bounding box center [134, 154] width 27 height 5
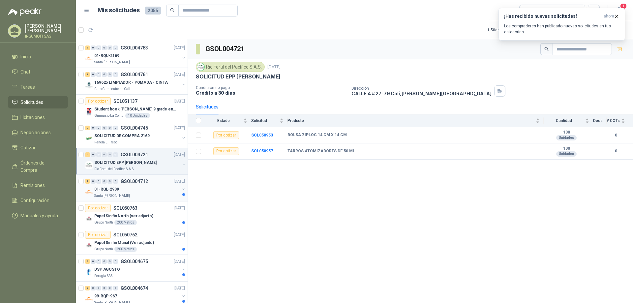
click at [142, 185] on div "01-RQL-2909" at bounding box center [136, 189] width 85 height 8
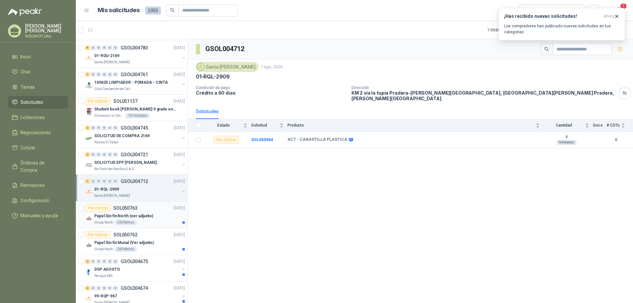
click at [138, 212] on div "Papel Sin fin North (ver adjunto)" at bounding box center [139, 216] width 91 height 8
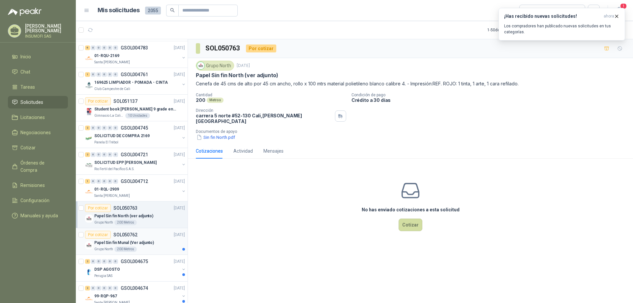
click at [148, 240] on p "Papel Sin fin Munal (Ver adjunto)" at bounding box center [124, 243] width 60 height 6
click at [143, 270] on div "DSP AGOSTO" at bounding box center [136, 270] width 85 height 8
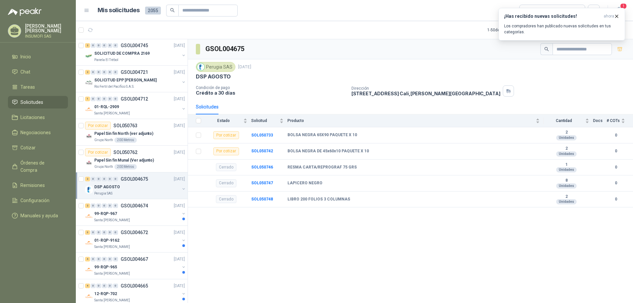
scroll to position [792, 0]
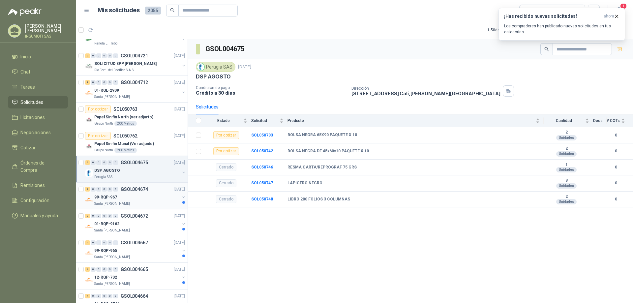
click at [136, 194] on div "99-RQP-967" at bounding box center [136, 197] width 85 height 8
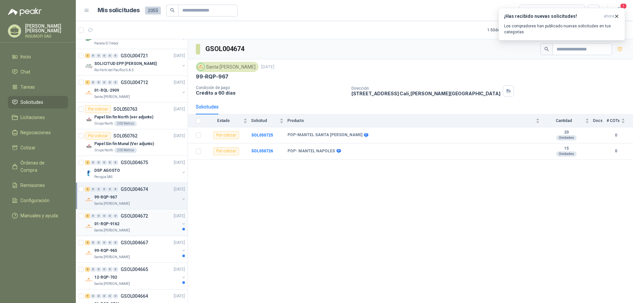
click at [136, 222] on div "01-RQP-9162" at bounding box center [136, 224] width 85 height 8
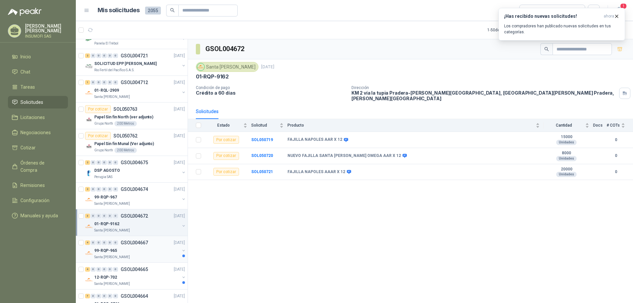
click at [134, 252] on div "99-RQP-965" at bounding box center [136, 251] width 85 height 8
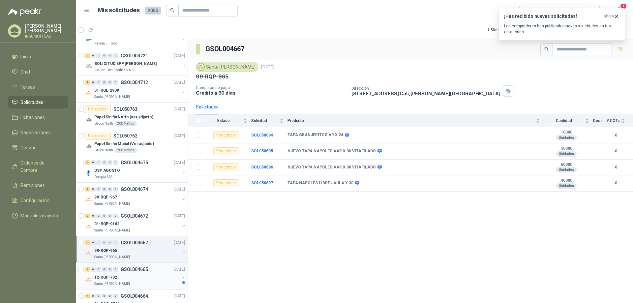
click at [124, 275] on div "12-RQP-702" at bounding box center [136, 277] width 85 height 8
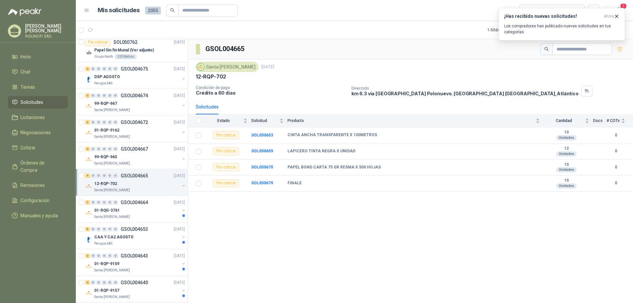
scroll to position [891, 0]
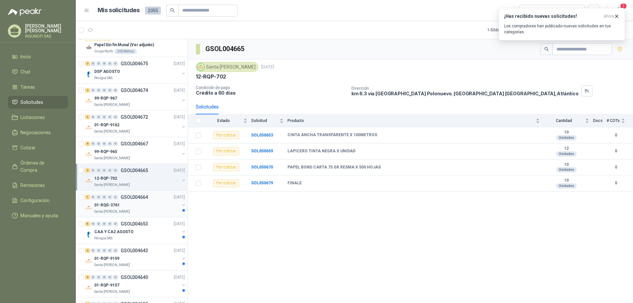
click at [138, 200] on div "7 0 0 0 0 0 GSOL004664 [DATE]" at bounding box center [135, 197] width 101 height 8
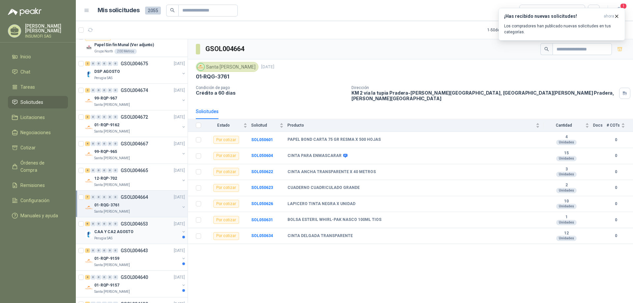
click at [115, 232] on p "CAA Y CA2 AGOSTO" at bounding box center [113, 232] width 39 height 6
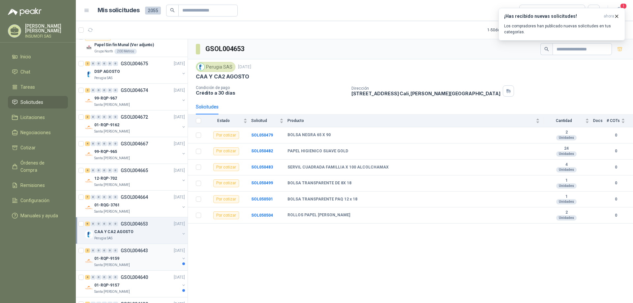
click at [142, 251] on p "GSOL004643" at bounding box center [134, 250] width 27 height 5
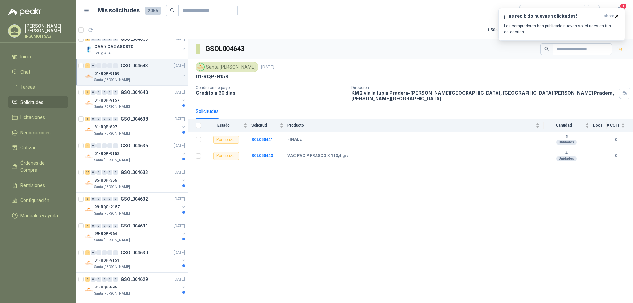
scroll to position [1079, 0]
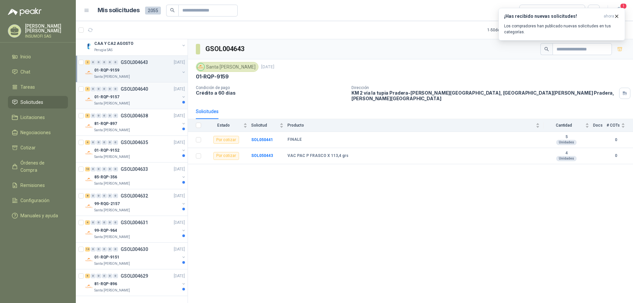
click at [133, 97] on div "01-RQP-9157" at bounding box center [136, 97] width 85 height 8
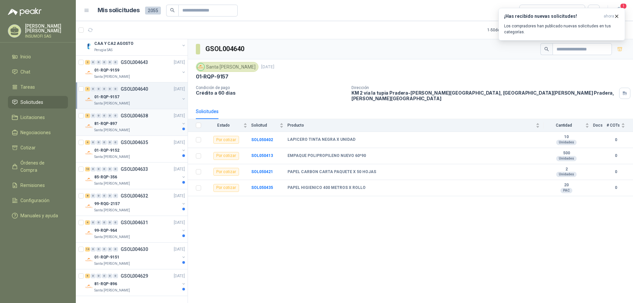
click at [141, 115] on p "GSOL004638" at bounding box center [134, 115] width 27 height 5
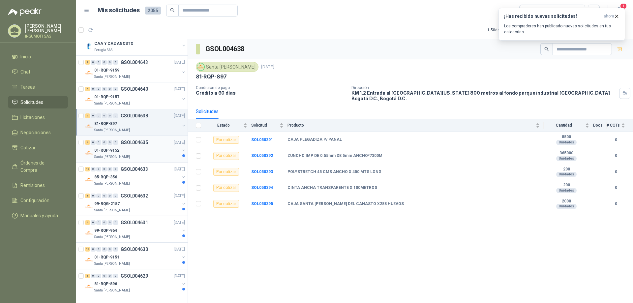
click at [143, 150] on div "01-RQP-9152" at bounding box center [136, 150] width 85 height 8
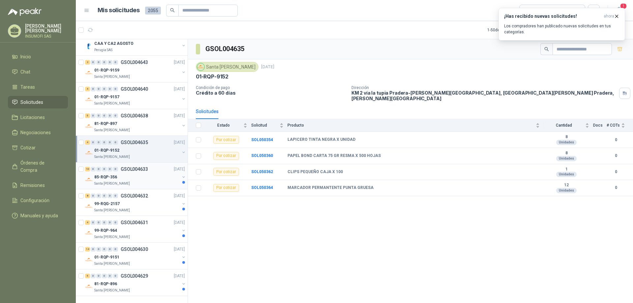
click at [142, 175] on div "85-RQP-356" at bounding box center [136, 177] width 85 height 8
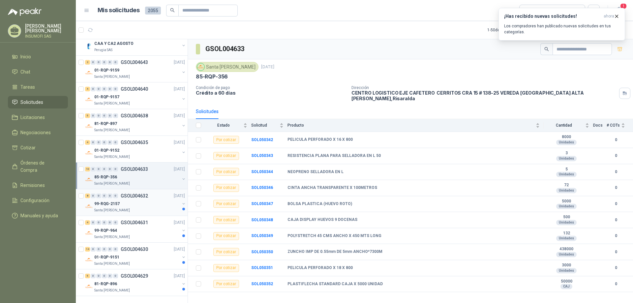
click at [133, 196] on p "GSOL004632" at bounding box center [134, 196] width 27 height 5
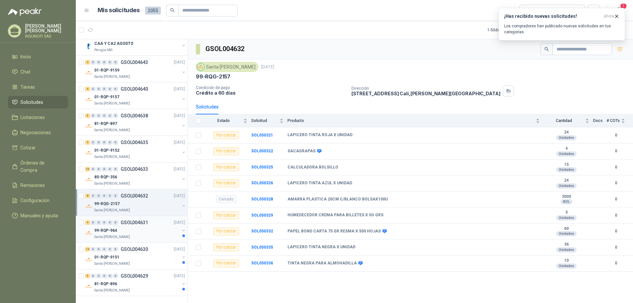
click at [127, 225] on p "GSOL004631" at bounding box center [134, 222] width 27 height 5
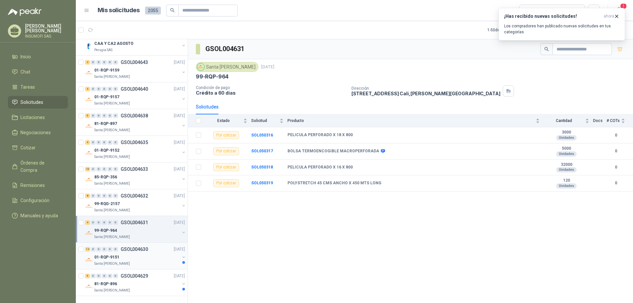
click at [134, 253] on div "14 0 0 0 0 0 GSOL004630 [DATE]" at bounding box center [135, 249] width 101 height 8
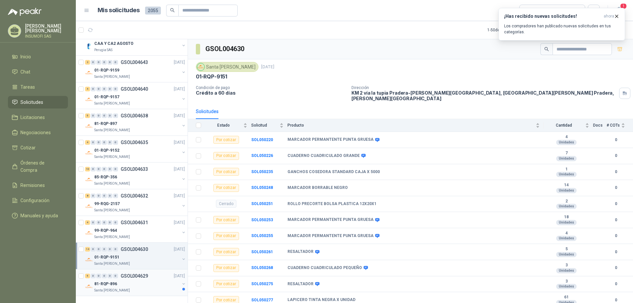
click at [141, 280] on div "81-RQP-896" at bounding box center [136, 284] width 85 height 8
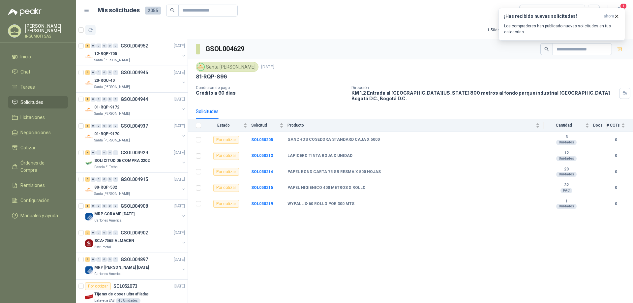
click at [89, 29] on icon "button" at bounding box center [91, 30] width 6 height 6
click at [618, 17] on icon "button" at bounding box center [617, 17] width 6 height 6
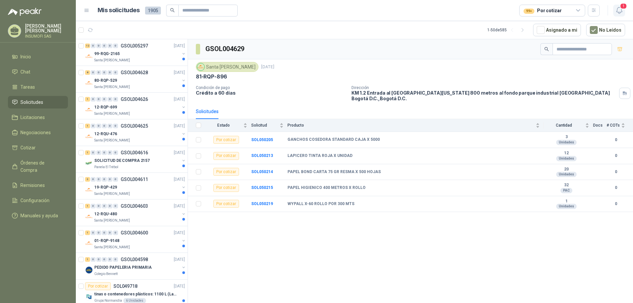
click at [620, 8] on span "1" at bounding box center [623, 6] width 7 height 6
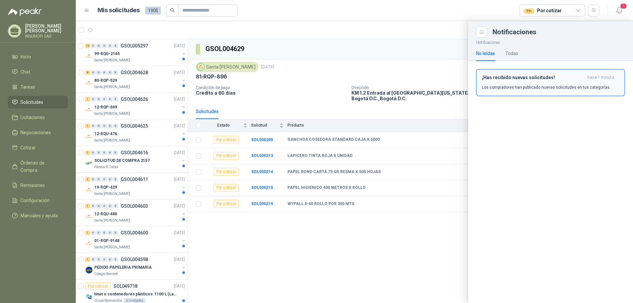
click at [517, 80] on h3 "¡Has recibido nuevas solicitudes!" at bounding box center [533, 78] width 103 height 6
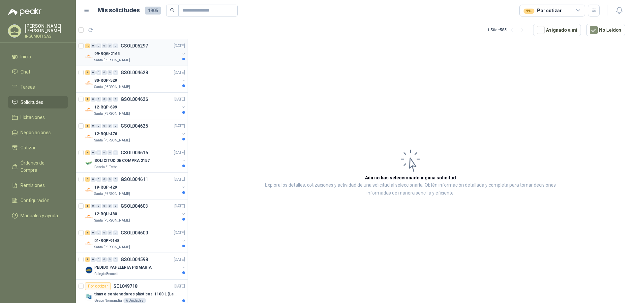
click at [127, 54] on div "99-RQG-2165" at bounding box center [136, 54] width 85 height 8
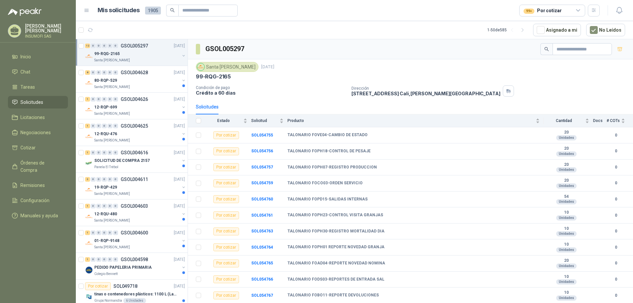
click at [124, 48] on div "12 0 0 0 0 0 GSOL005297 [DATE]" at bounding box center [135, 46] width 101 height 8
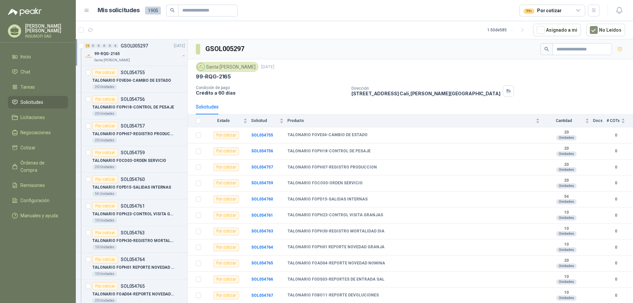
scroll to position [2, 0]
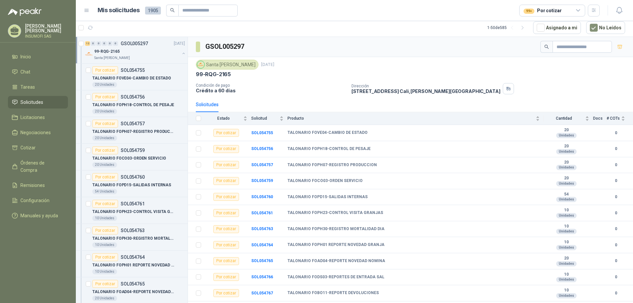
click at [138, 52] on div "99-RQG-2165" at bounding box center [136, 52] width 85 height 8
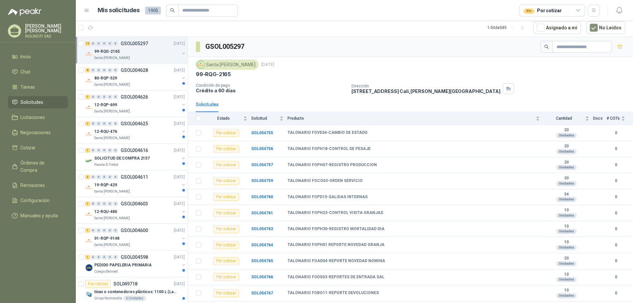
click at [109, 57] on p "Santa [PERSON_NAME]" at bounding box center [112, 57] width 36 height 5
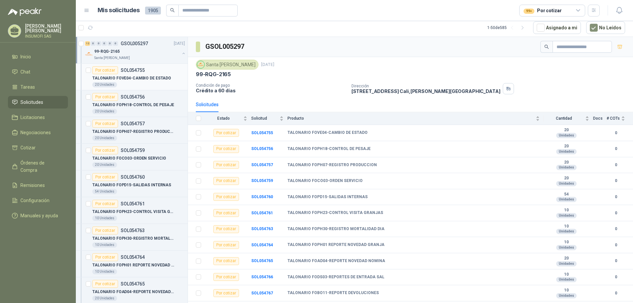
click at [148, 79] on p "TALONARIO FOVE04-CAMBIO DE ESTADO" at bounding box center [131, 78] width 79 height 6
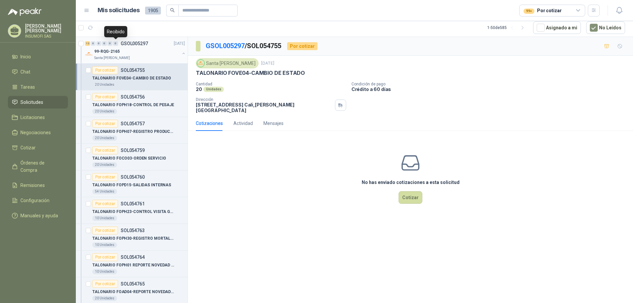
click at [114, 45] on div "0" at bounding box center [115, 43] width 5 height 5
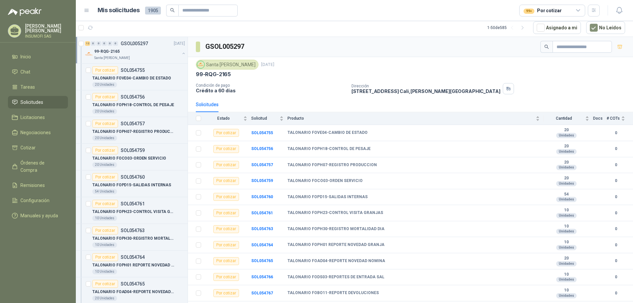
click at [107, 55] on div "99-RQG-2165" at bounding box center [136, 52] width 85 height 8
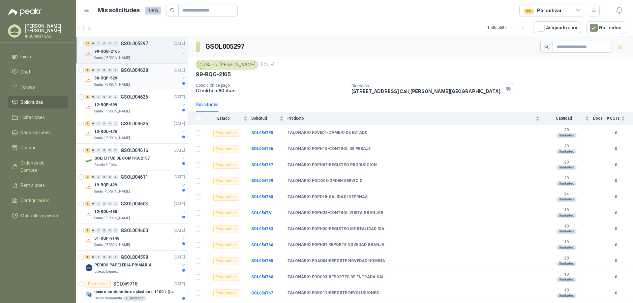
click at [122, 79] on div "80-RQP-529" at bounding box center [136, 78] width 85 height 8
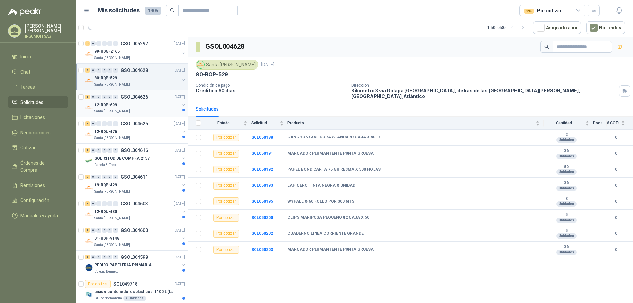
click at [120, 101] on div "1 0 0 0 0 0 GSOL004626 [DATE]" at bounding box center [135, 97] width 101 height 8
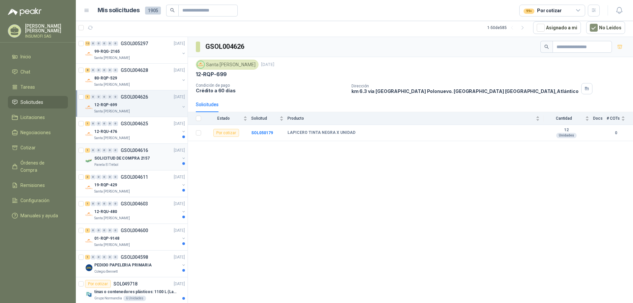
click at [150, 154] on div "1 0 0 0 0 0 GSOL004616 [DATE]" at bounding box center [135, 150] width 101 height 8
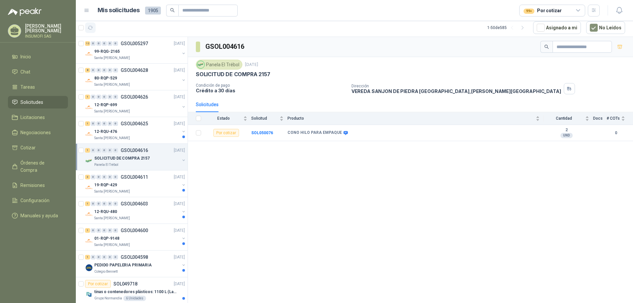
click at [91, 28] on icon "button" at bounding box center [91, 28] width 6 height 6
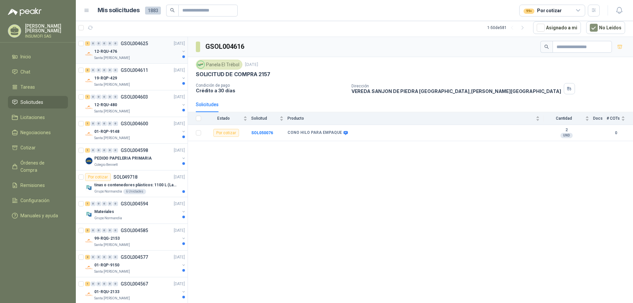
click at [113, 55] on div "12-RQU-476" at bounding box center [136, 52] width 85 height 8
click at [115, 68] on div "3 0 0 0 0 0 GSOL004611 [DATE]" at bounding box center [135, 70] width 101 height 8
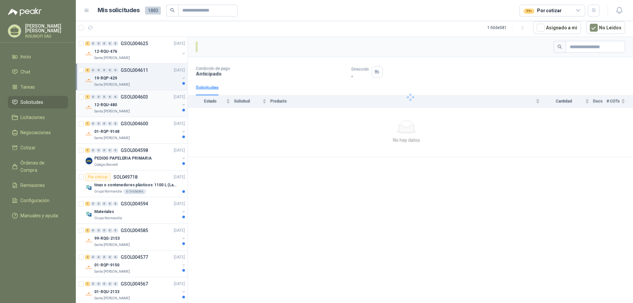
click at [120, 101] on div "12-RQU-480" at bounding box center [136, 105] width 85 height 8
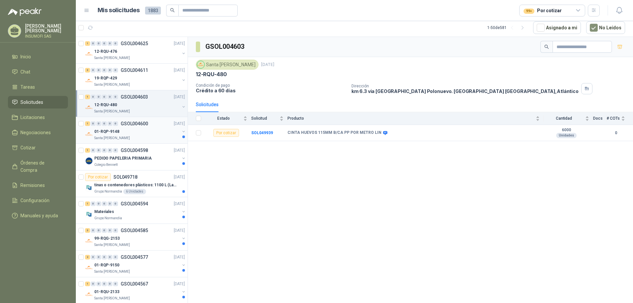
click at [125, 130] on div "01-RQP-9148" at bounding box center [136, 132] width 85 height 8
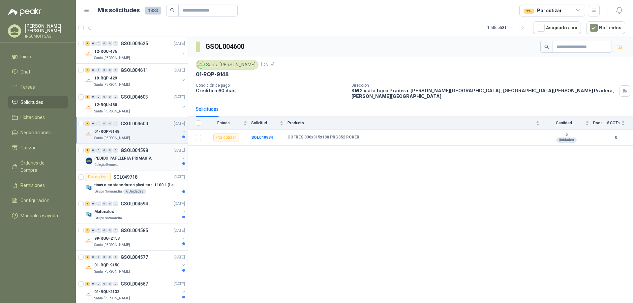
click at [127, 153] on div "1 0 0 0 0 0 GSOL004598 [DATE]" at bounding box center [135, 150] width 101 height 8
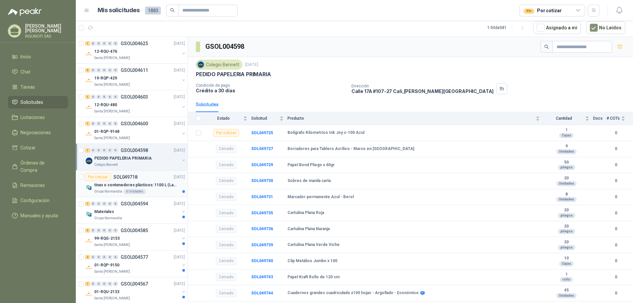
click at [133, 185] on p "tinas o contenedores plásticos: 1100 L (Largo:1,08 m; ancho: 0,89 m; Alto: 1,32…" at bounding box center [135, 185] width 82 height 6
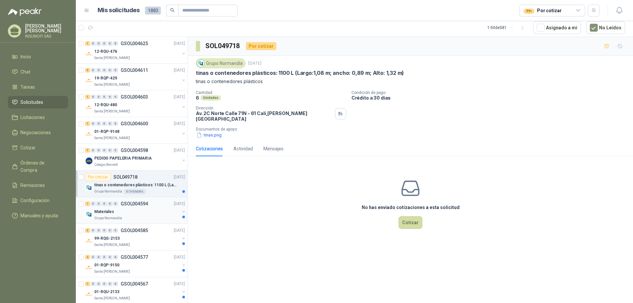
click at [136, 206] on p "GSOL004594" at bounding box center [134, 204] width 27 height 5
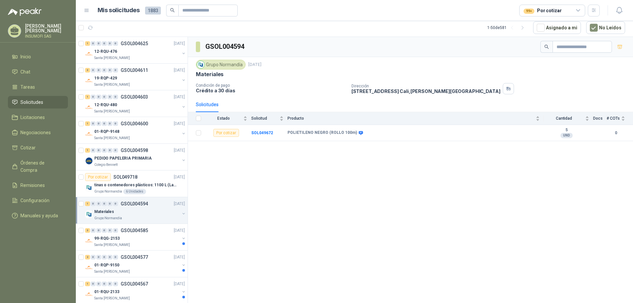
click at [133, 223] on div "1 0 0 0 0 0 GSOL004594 [DATE] Materiales Grupo [PERSON_NAME]" at bounding box center [132, 210] width 112 height 27
click at [152, 238] on div "99-RQG-2153" at bounding box center [136, 239] width 85 height 8
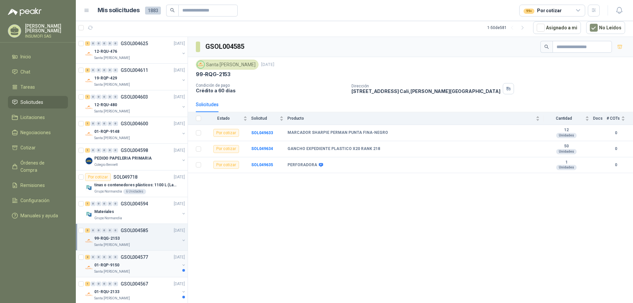
click at [150, 267] on div "01-RQP-9150" at bounding box center [136, 265] width 85 height 8
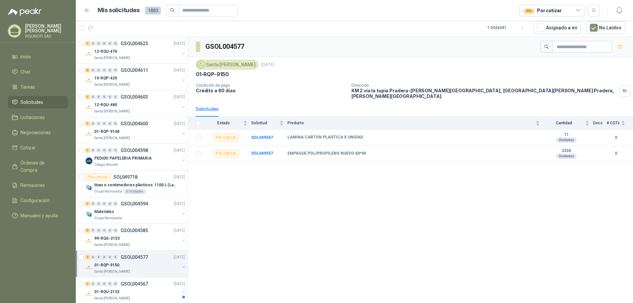
scroll to position [33, 0]
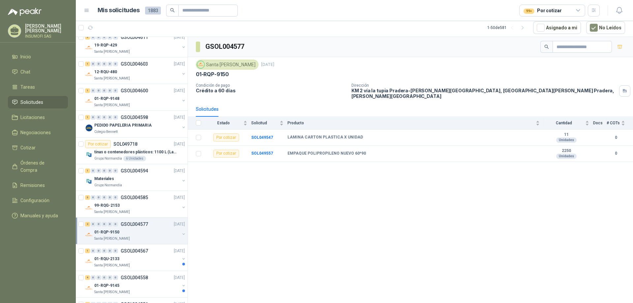
click at [151, 257] on div "01-RQU-2133" at bounding box center [136, 259] width 85 height 8
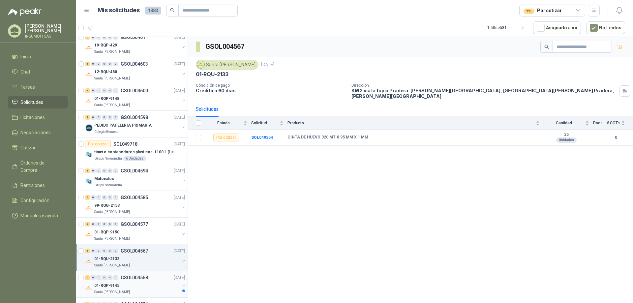
click at [143, 283] on div "01-RQP-9145" at bounding box center [136, 286] width 85 height 8
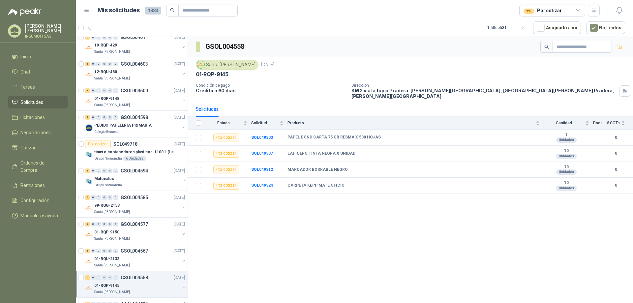
click at [577, 10] on icon at bounding box center [579, 11] width 4 height 2
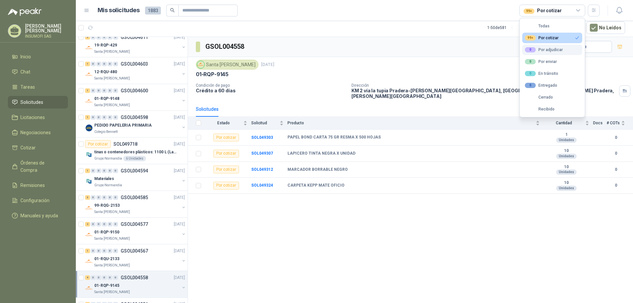
click at [545, 50] on div "0 Por adjudicar" at bounding box center [544, 49] width 38 height 5
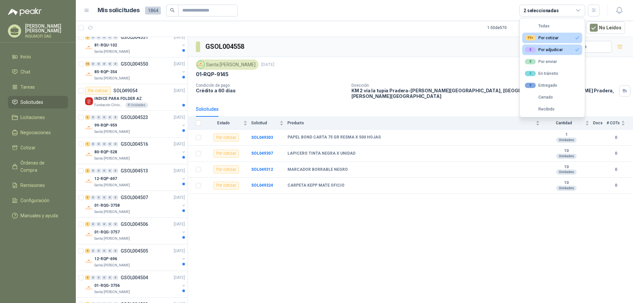
click at [552, 40] on div "99+ Por cotizar" at bounding box center [542, 37] width 34 height 5
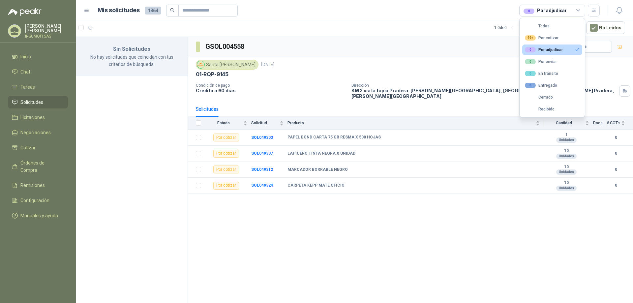
click at [346, 255] on div "GSOL004558 Santa [PERSON_NAME] [DATE] 01-RQP-9145 Condición de pago Crédito a 6…" at bounding box center [410, 170] width 445 height 266
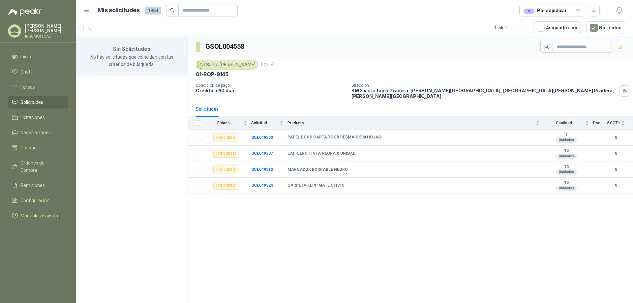
click at [577, 10] on icon at bounding box center [579, 11] width 4 height 2
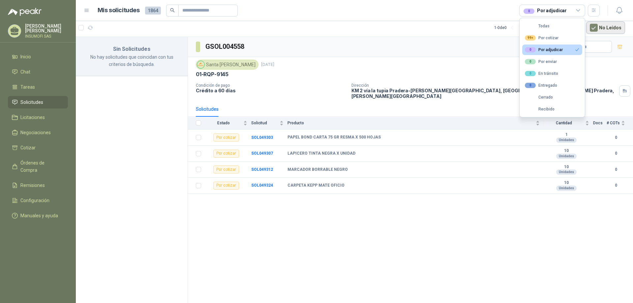
click at [609, 26] on button "No Leídos" at bounding box center [606, 27] width 39 height 13
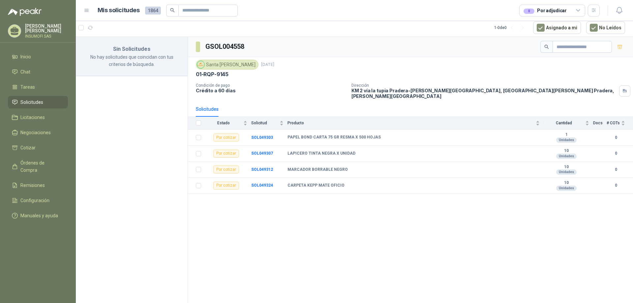
click at [578, 8] on icon at bounding box center [579, 11] width 6 height 6
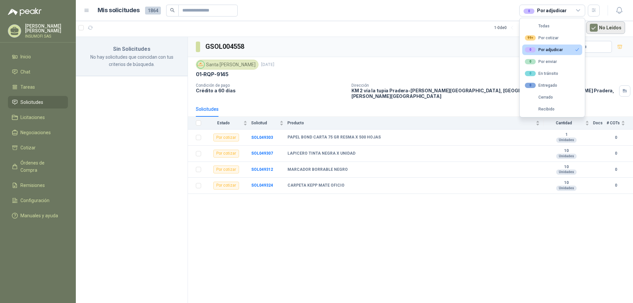
click at [603, 29] on button "No Leídos" at bounding box center [606, 27] width 39 height 13
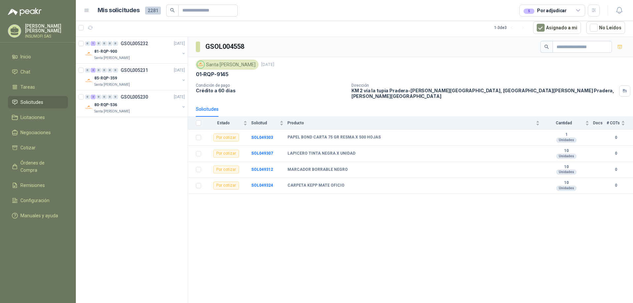
click at [561, 10] on div "5 Por adjudicar" at bounding box center [545, 10] width 43 height 7
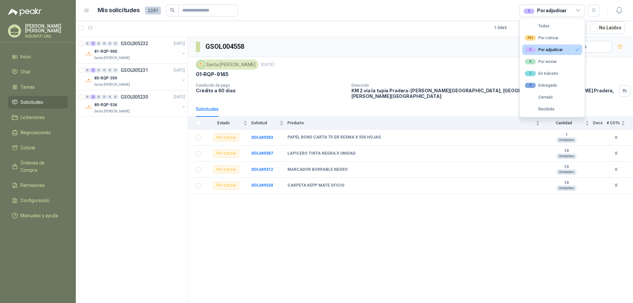
click at [492, 191] on div "GSOL004558 Santa [PERSON_NAME] [DATE] 01-RQP-9145 Condición de pago Crédito a 6…" at bounding box center [410, 170] width 445 height 266
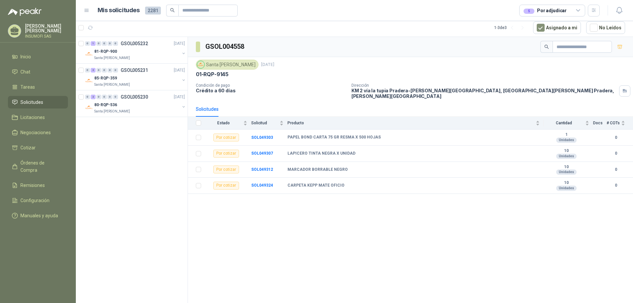
click at [579, 10] on icon at bounding box center [579, 11] width 6 height 6
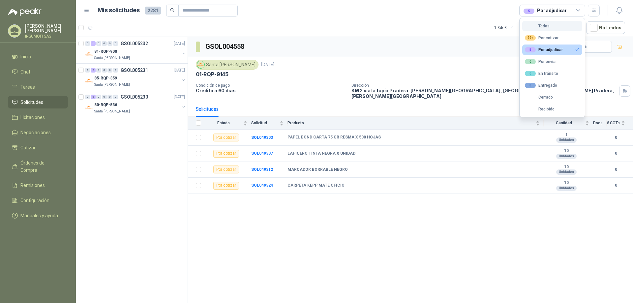
click at [542, 25] on div "Todas" at bounding box center [537, 26] width 25 height 5
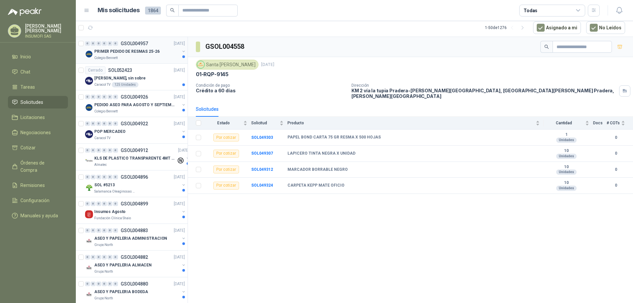
click at [124, 55] on div "PRIMER PEDIDO DE RESMAS 25-26" at bounding box center [136, 52] width 85 height 8
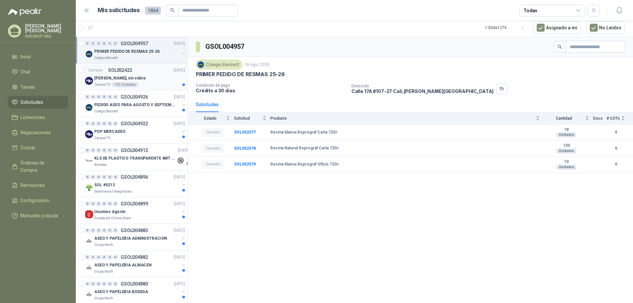
click at [126, 75] on div "[PERSON_NAME], sin sobre" at bounding box center [139, 78] width 91 height 8
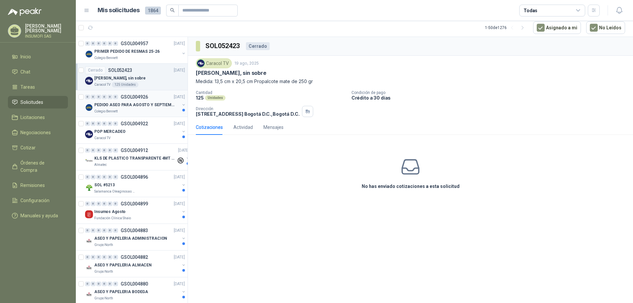
click at [130, 105] on p "PEDIDO ASEO PARA AGOSTO Y SEPTIEMBRE" at bounding box center [135, 105] width 82 height 6
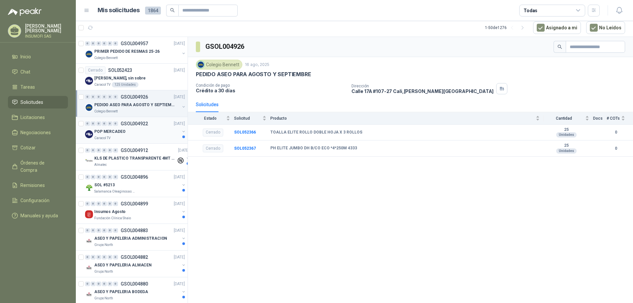
click at [140, 126] on div "0 0 0 0 0 0 GSOL004922 [DATE]" at bounding box center [135, 124] width 101 height 8
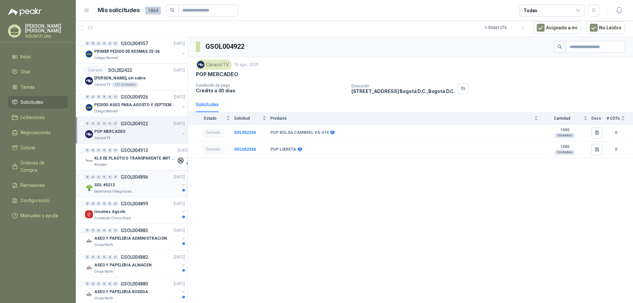
click at [138, 185] on div "SOL #5213" at bounding box center [136, 185] width 85 height 8
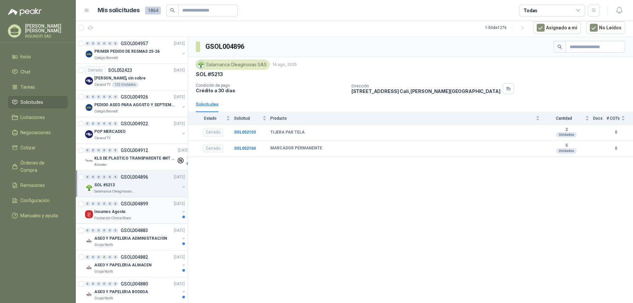
click at [139, 207] on div "0 0 0 0 0 0 GSOL004899 [DATE]" at bounding box center [135, 204] width 101 height 8
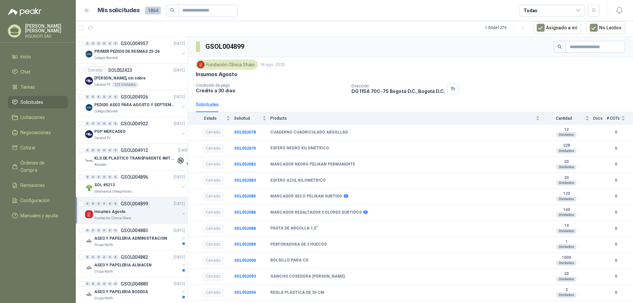
click at [574, 11] on div "Todas" at bounding box center [553, 11] width 66 height 12
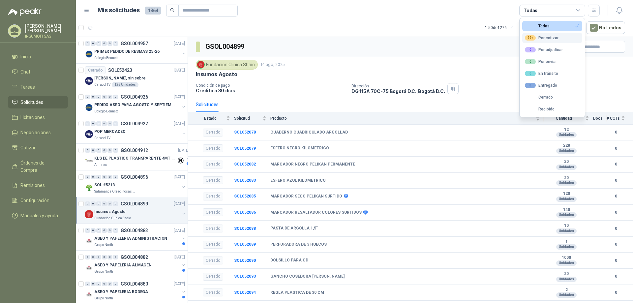
click at [548, 36] on div "99+ Por cotizar" at bounding box center [542, 37] width 34 height 5
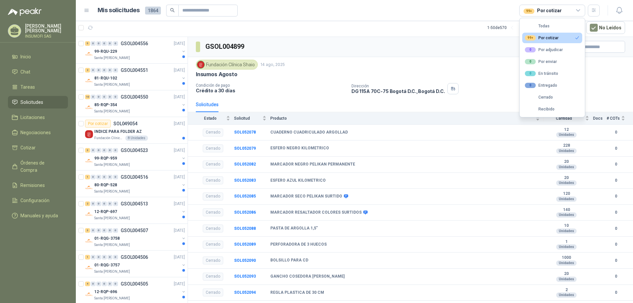
click at [555, 7] on div "99+ Por cotizar" at bounding box center [543, 10] width 38 height 7
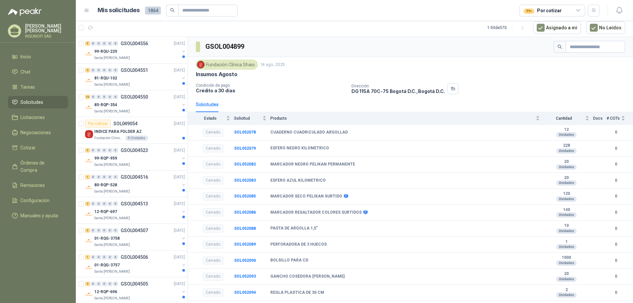
click at [576, 13] on icon at bounding box center [579, 11] width 6 height 6
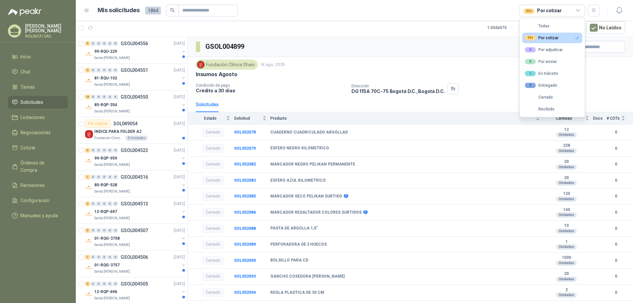
drag, startPoint x: 547, startPoint y: 25, endPoint x: 527, endPoint y: 43, distance: 26.7
click at [547, 25] on div "Todas" at bounding box center [537, 26] width 25 height 5
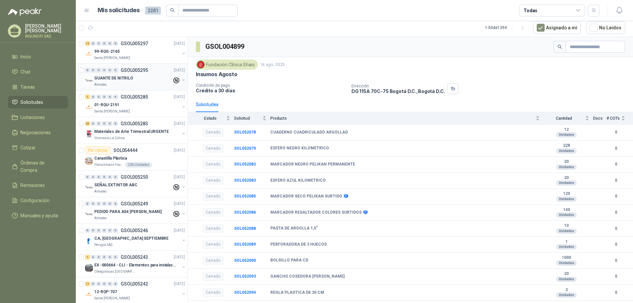
click at [124, 77] on p "GUANTE DE NITRILO" at bounding box center [113, 78] width 39 height 6
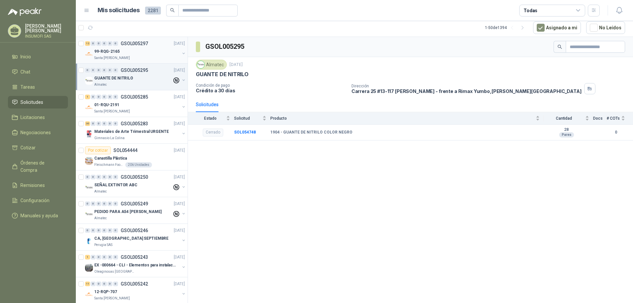
click at [123, 49] on div "99-RQG-2165" at bounding box center [136, 52] width 85 height 8
